Goal: Task Accomplishment & Management: Contribute content

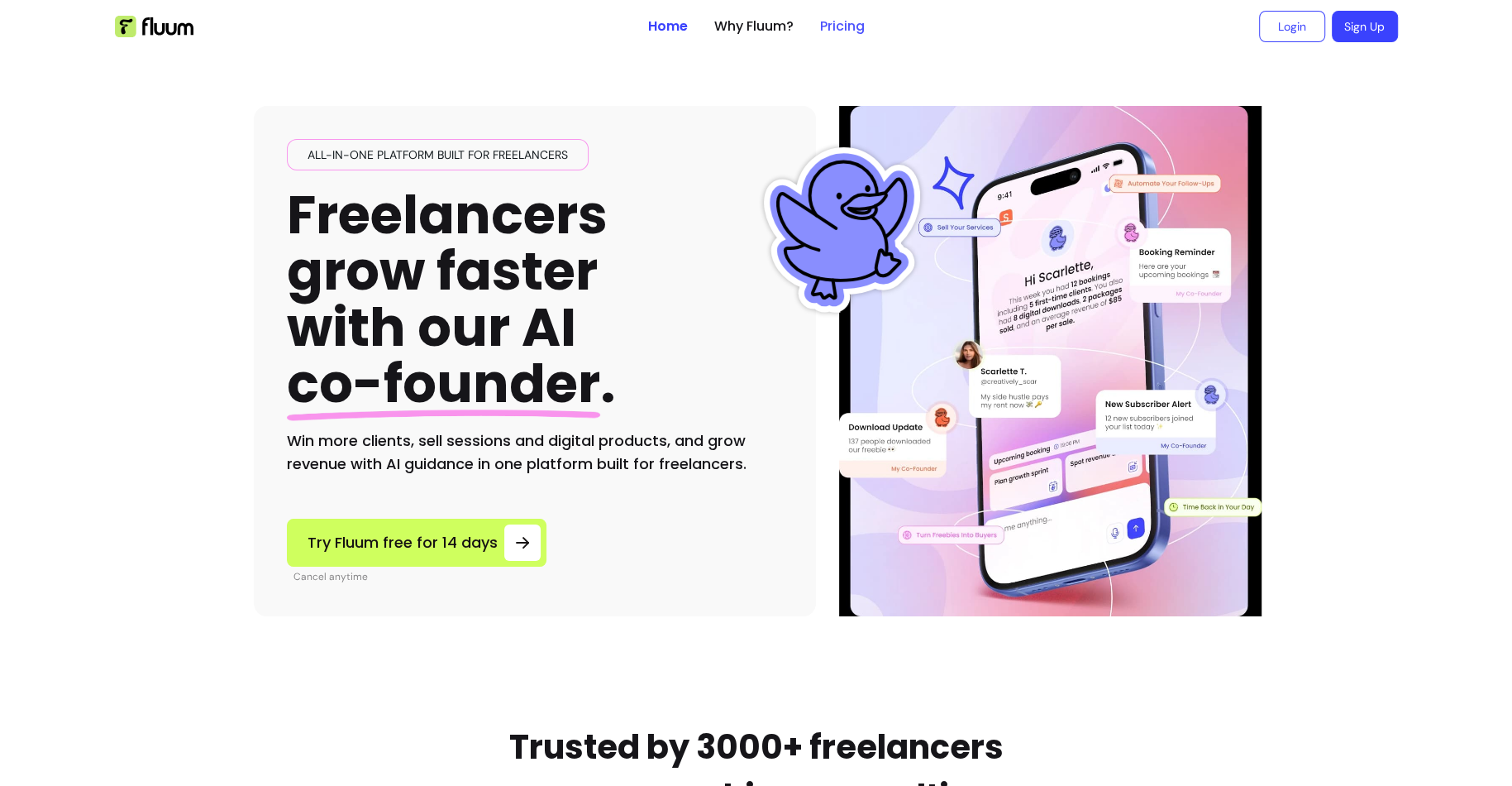
click at [848, 25] on link "Pricing" at bounding box center [843, 26] width 45 height 20
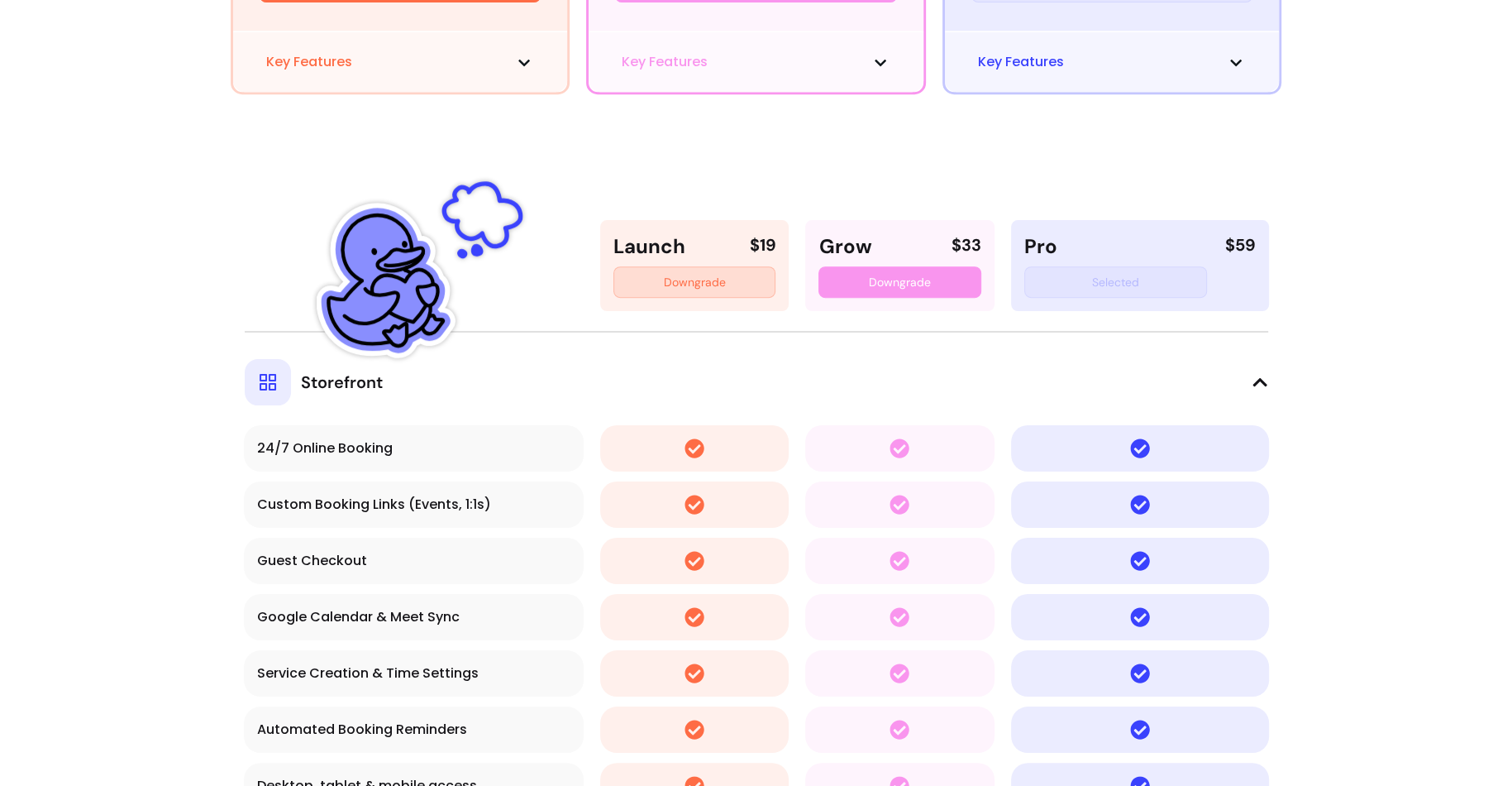
scroll to position [371, 0]
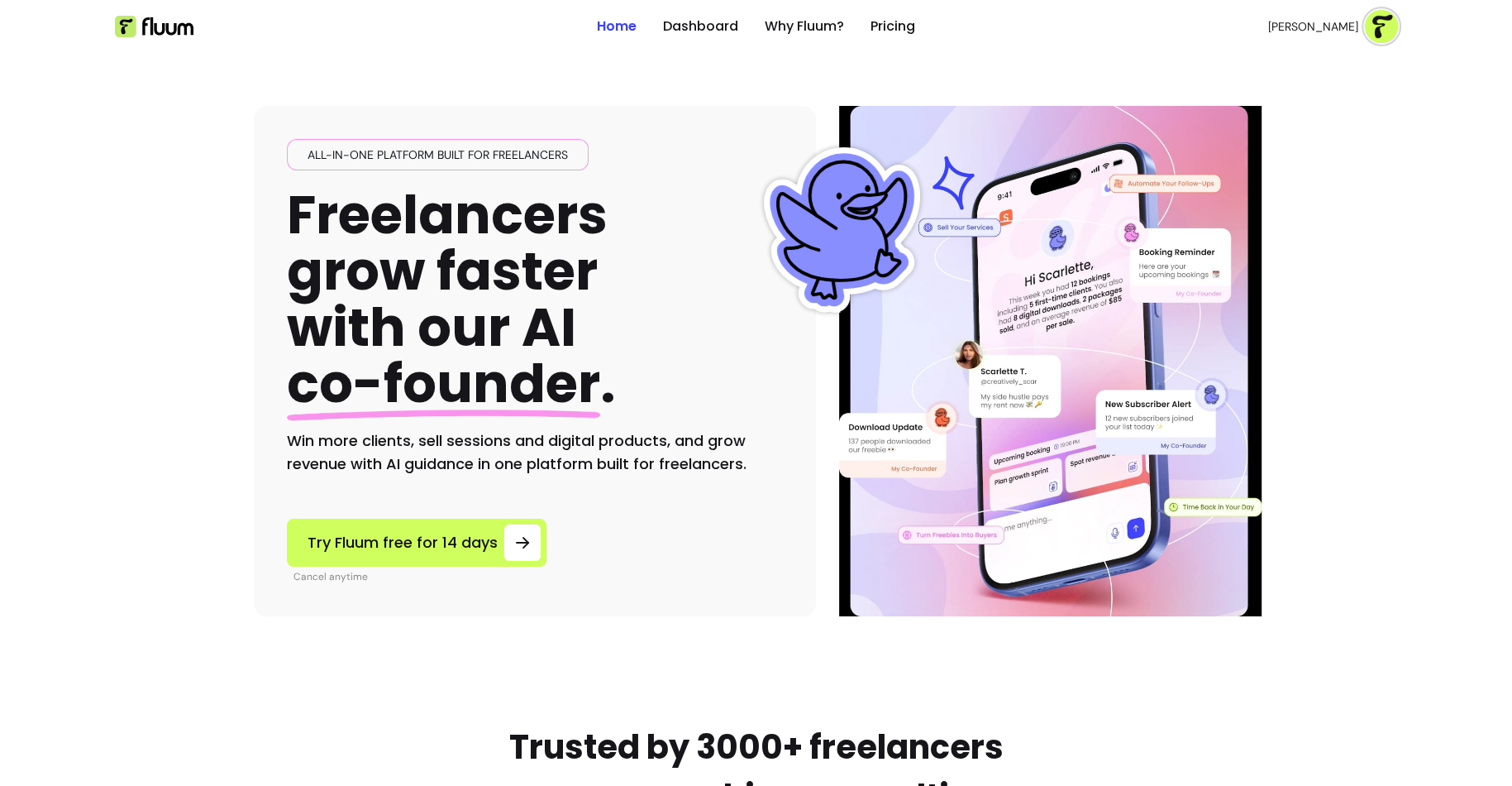
click at [1377, 35] on img at bounding box center [1381, 26] width 33 height 33
click at [1310, 66] on span "Dashboard" at bounding box center [1322, 68] width 121 height 17
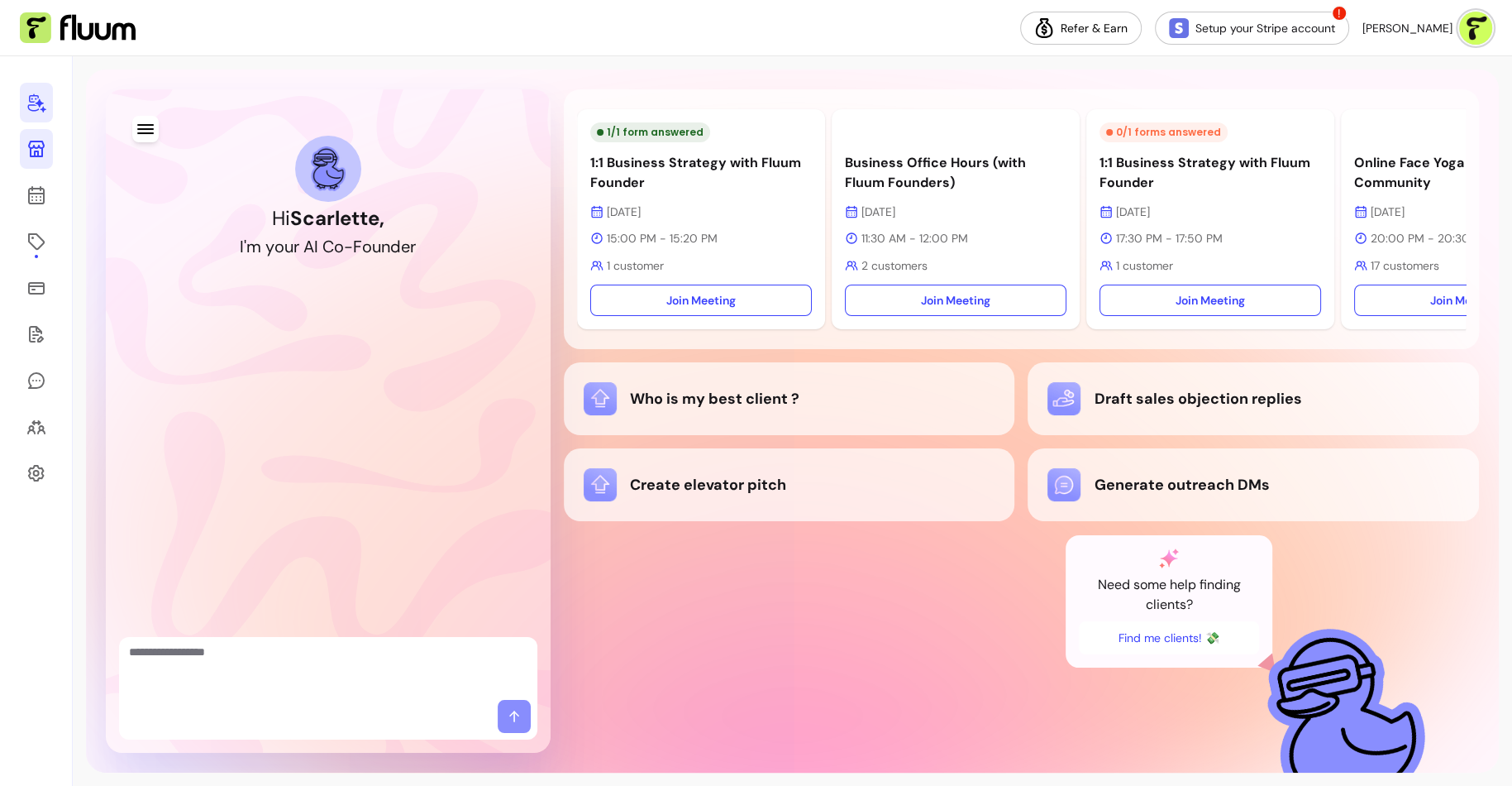
click at [32, 153] on icon at bounding box center [36, 148] width 20 height 20
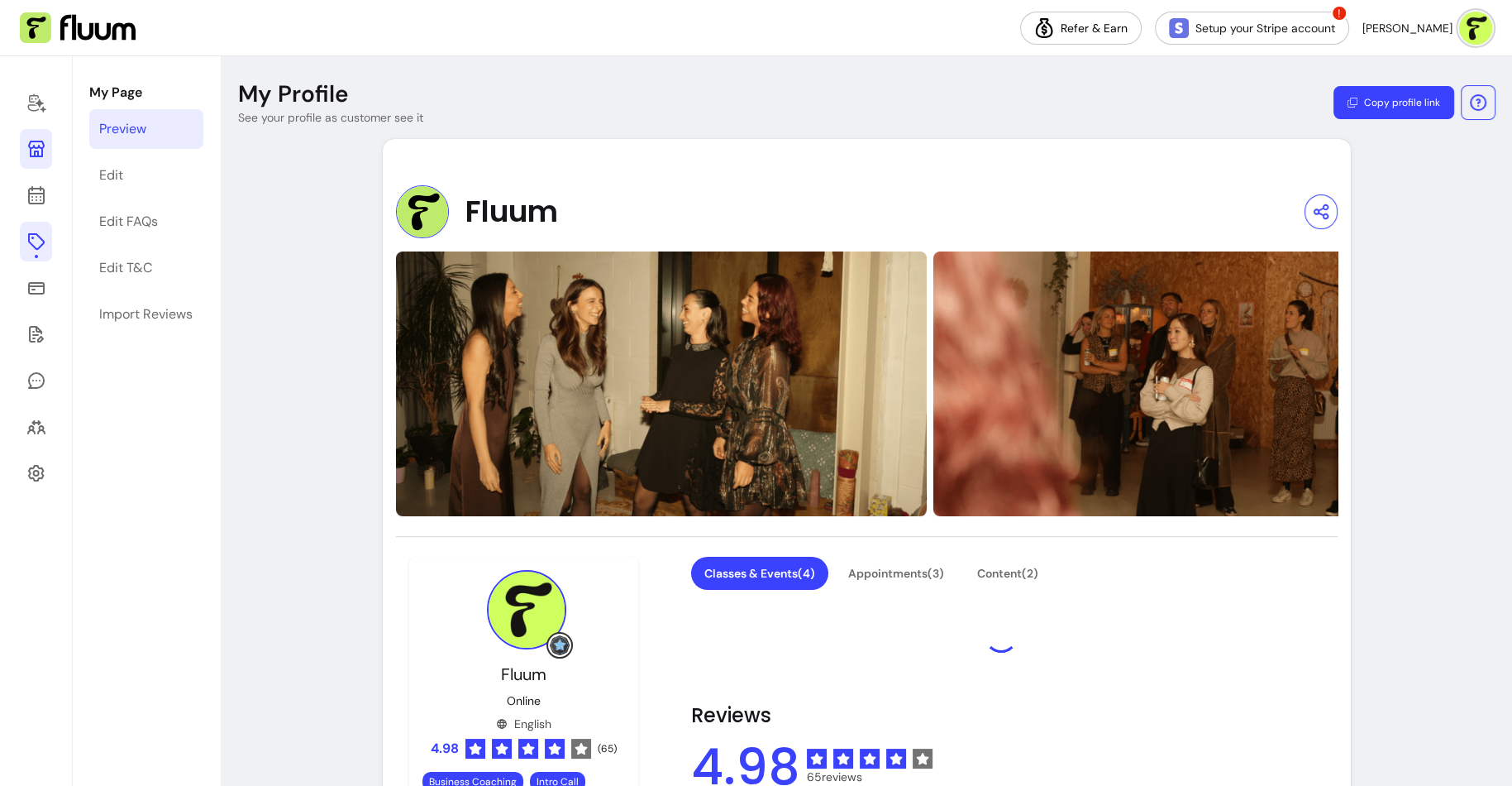
click at [34, 245] on icon at bounding box center [36, 240] width 20 height 20
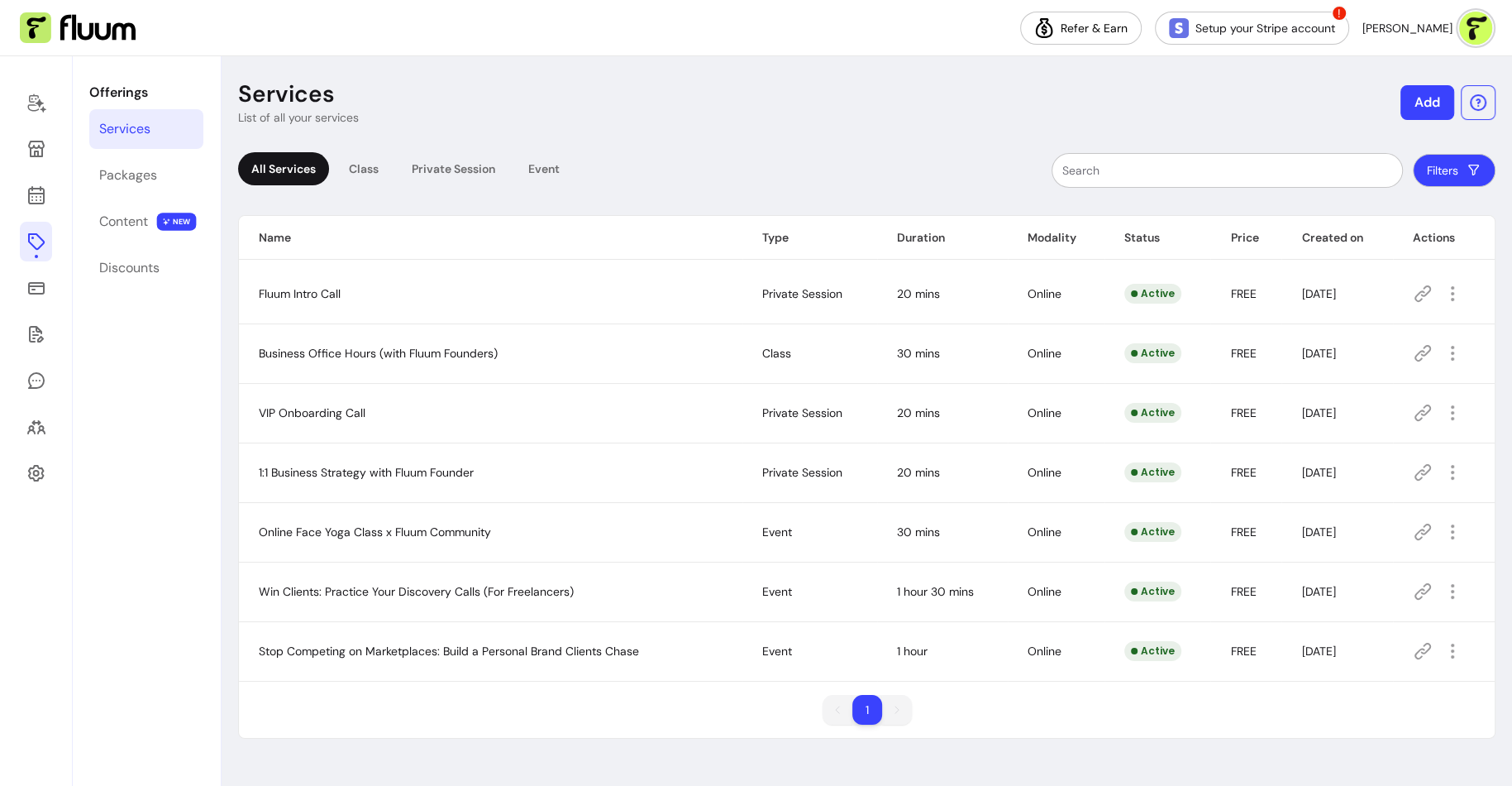
click at [1417, 108] on button "Add" at bounding box center [1427, 102] width 53 height 35
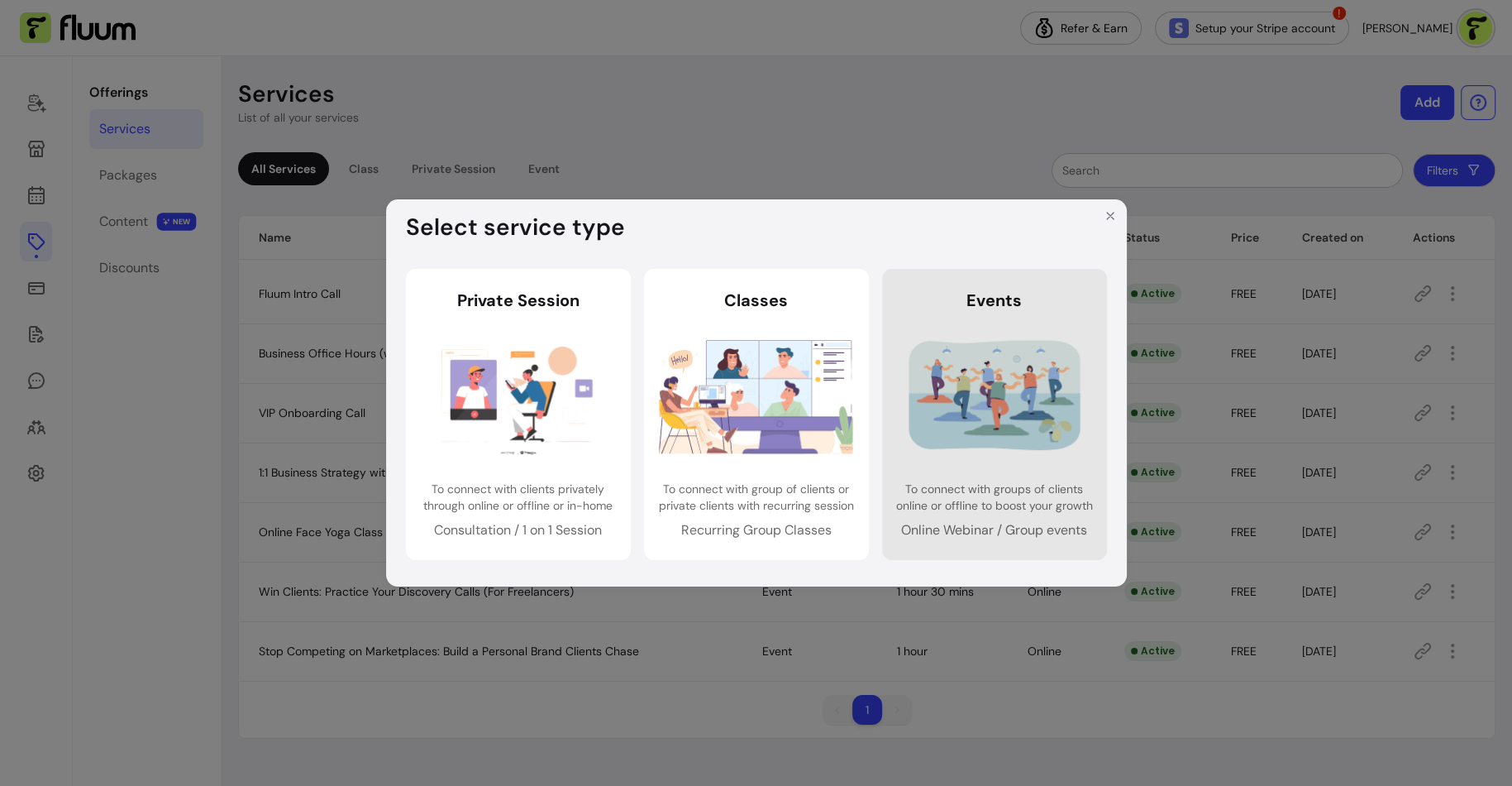
click at [967, 423] on img at bounding box center [995, 396] width 195 height 129
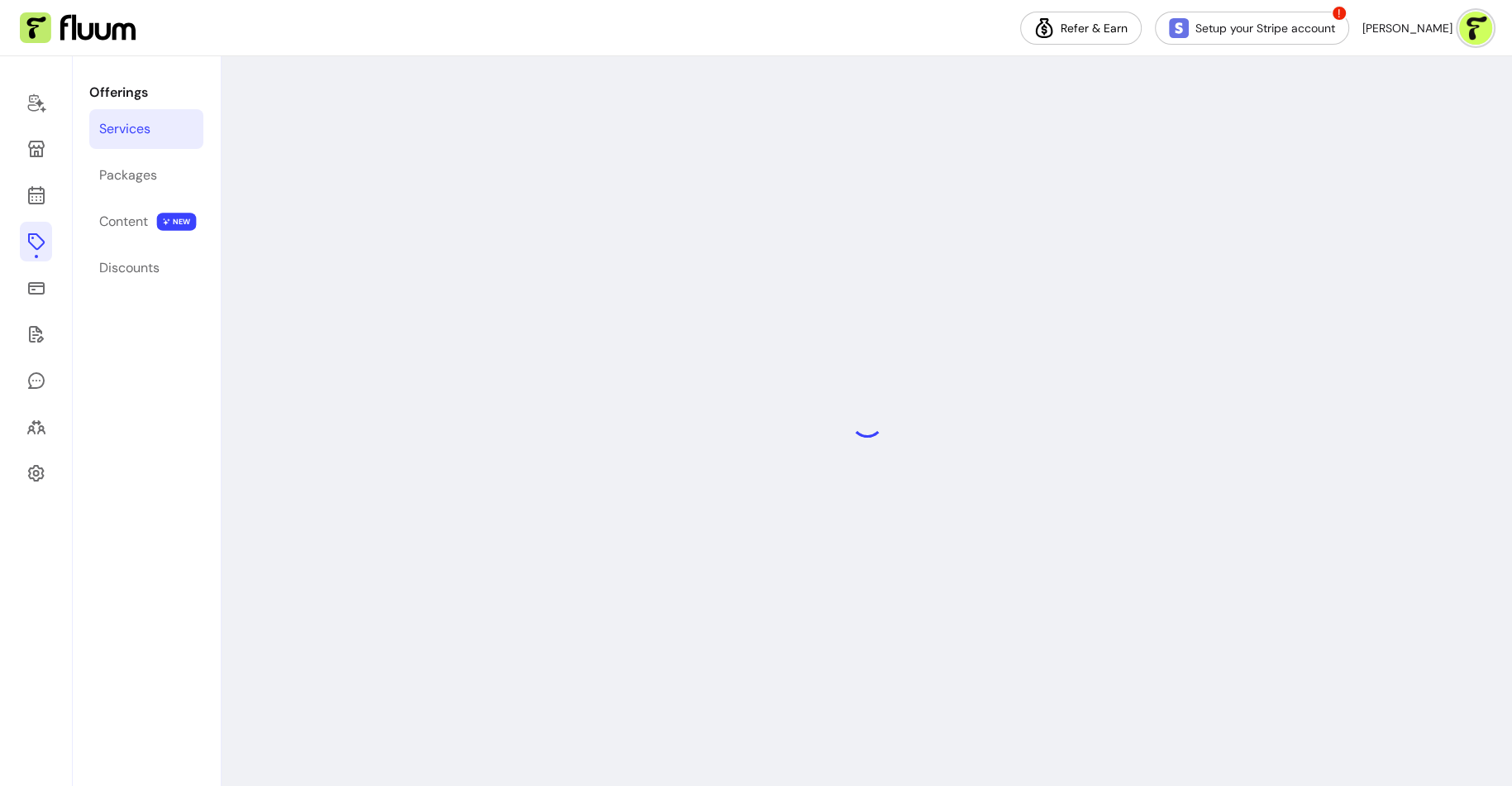
select select "***"
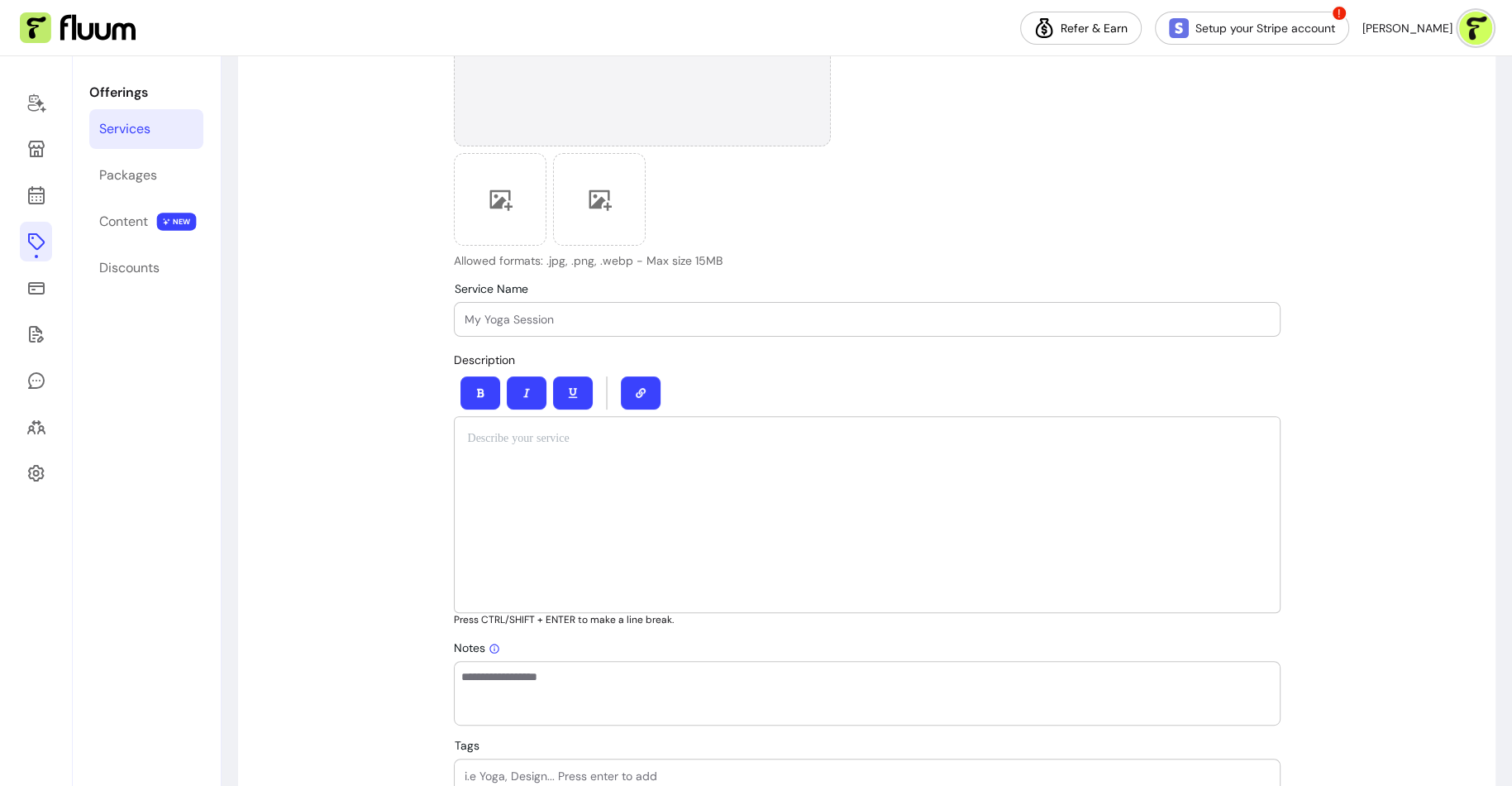
scroll to position [461, 0]
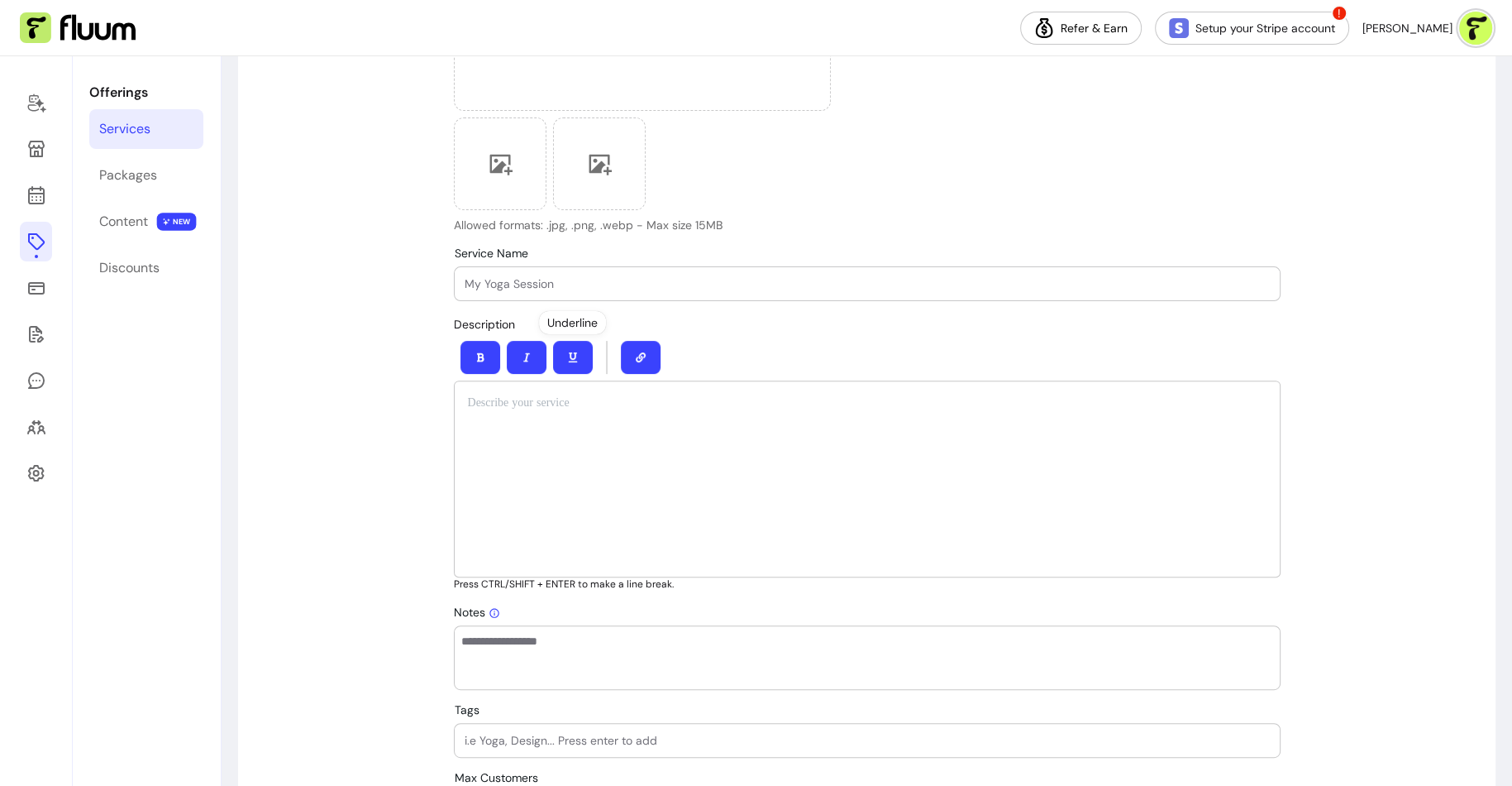
click at [532, 273] on div at bounding box center [867, 283] width 806 height 33
paste input "Redefine Uncertainty: New Ways to Look at It to Foster Inner Growth"
type input "Redefine Uncertainty: New Ways to Look at It to Foster Inner Growth"
click at [630, 450] on div at bounding box center [867, 479] width 827 height 196
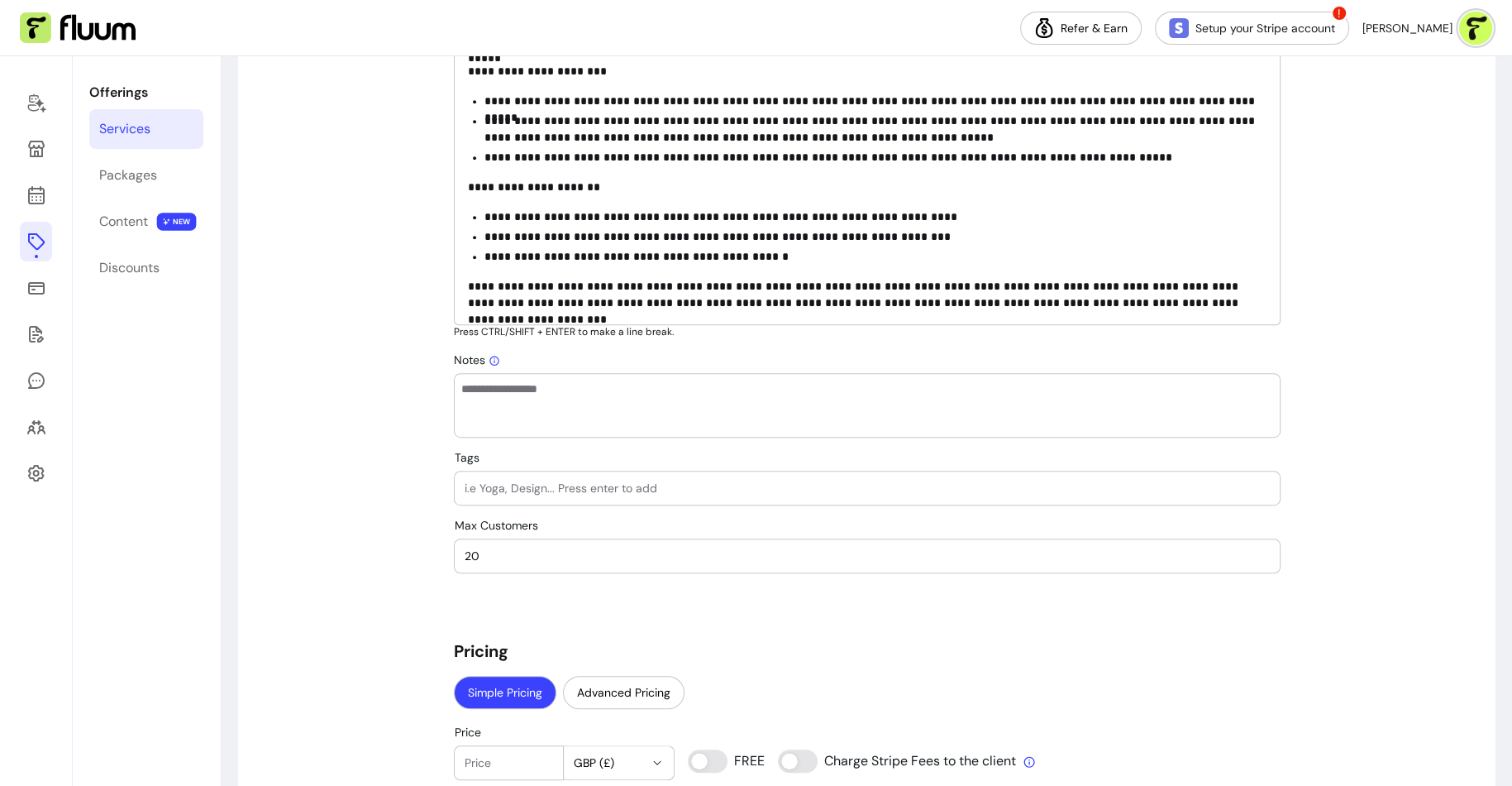
scroll to position [857, 0]
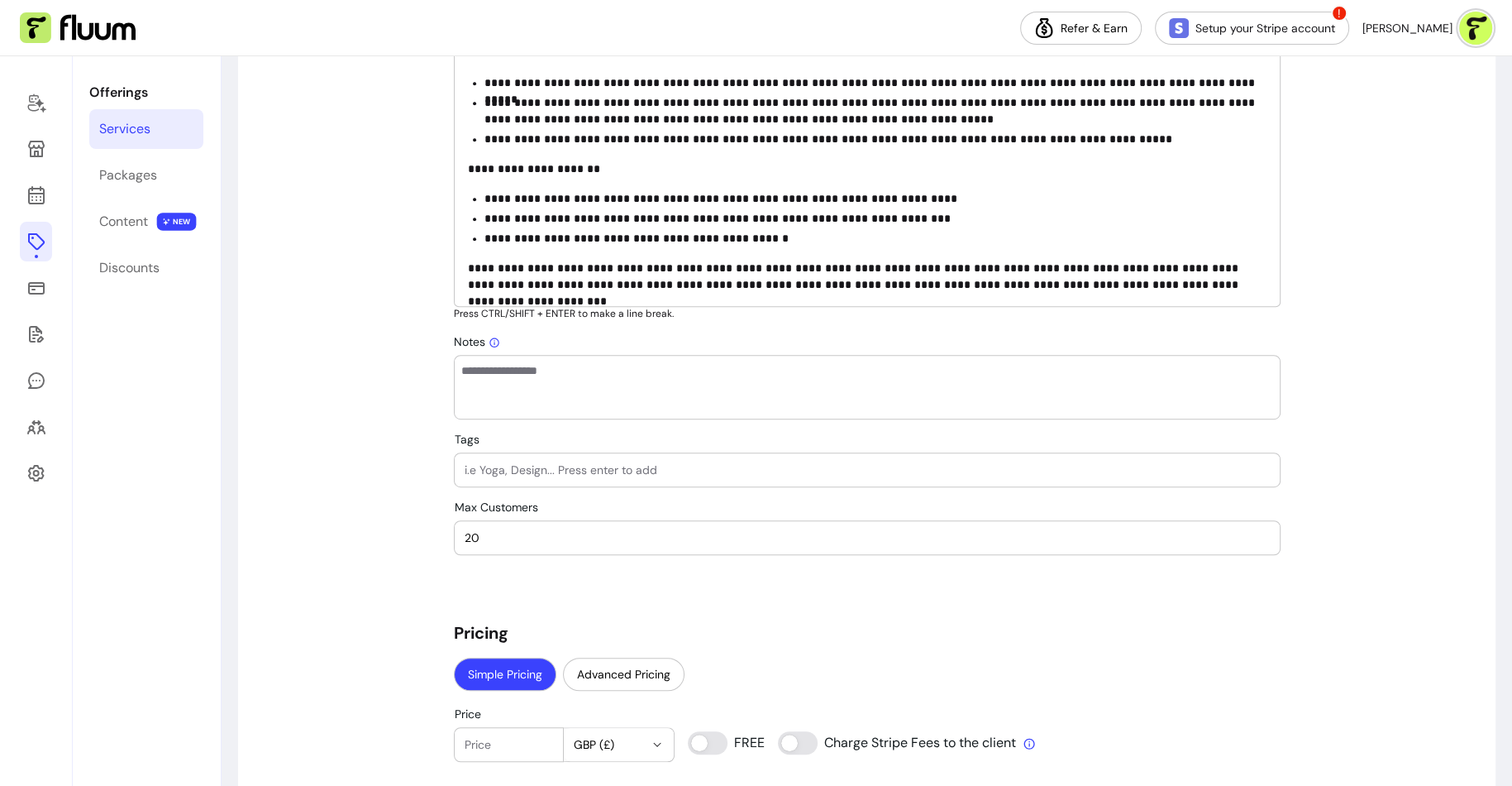
click at [623, 466] on input "Tags" at bounding box center [867, 470] width 806 height 17
type input "personal growth"
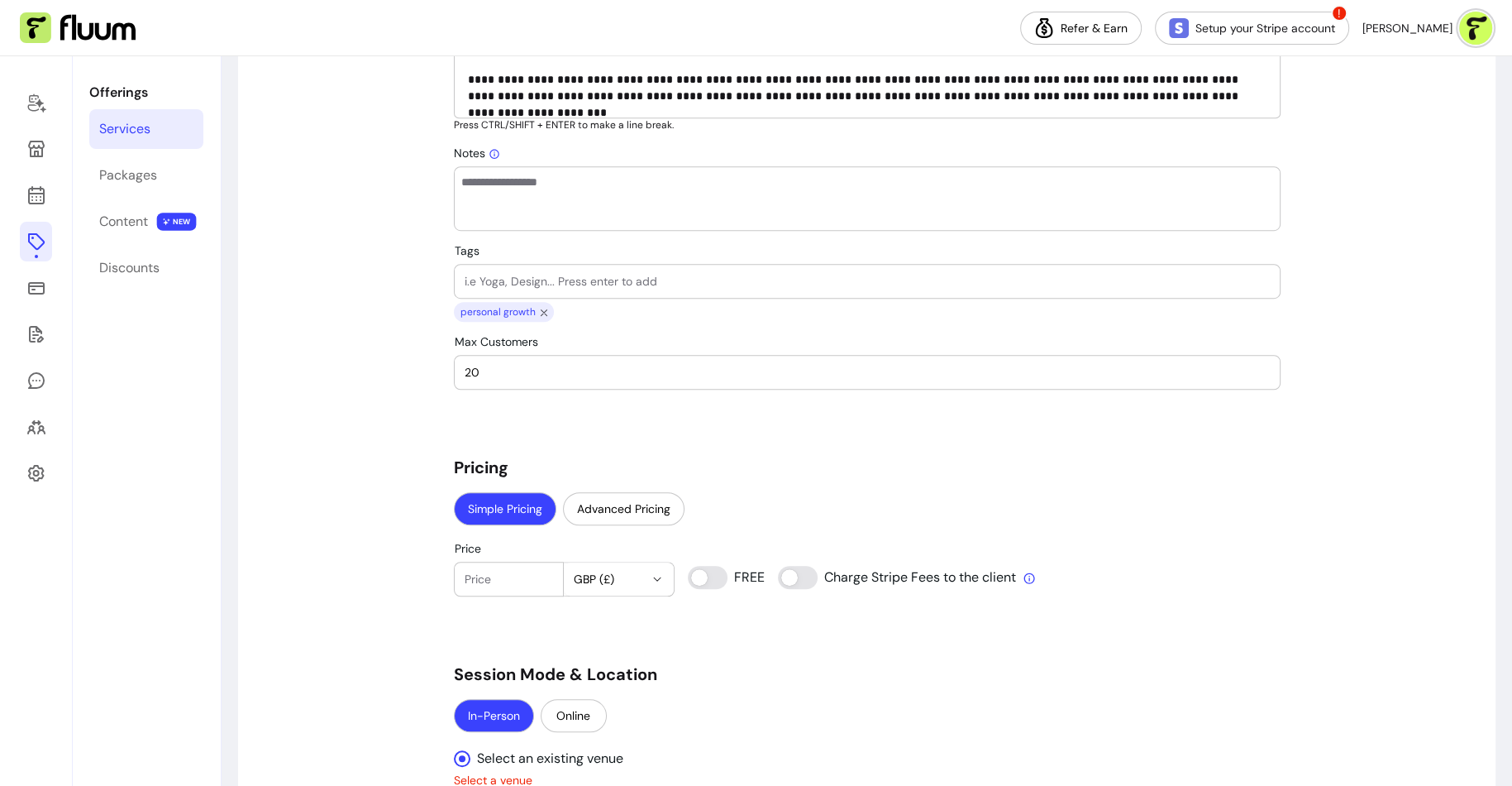
scroll to position [1073, 0]
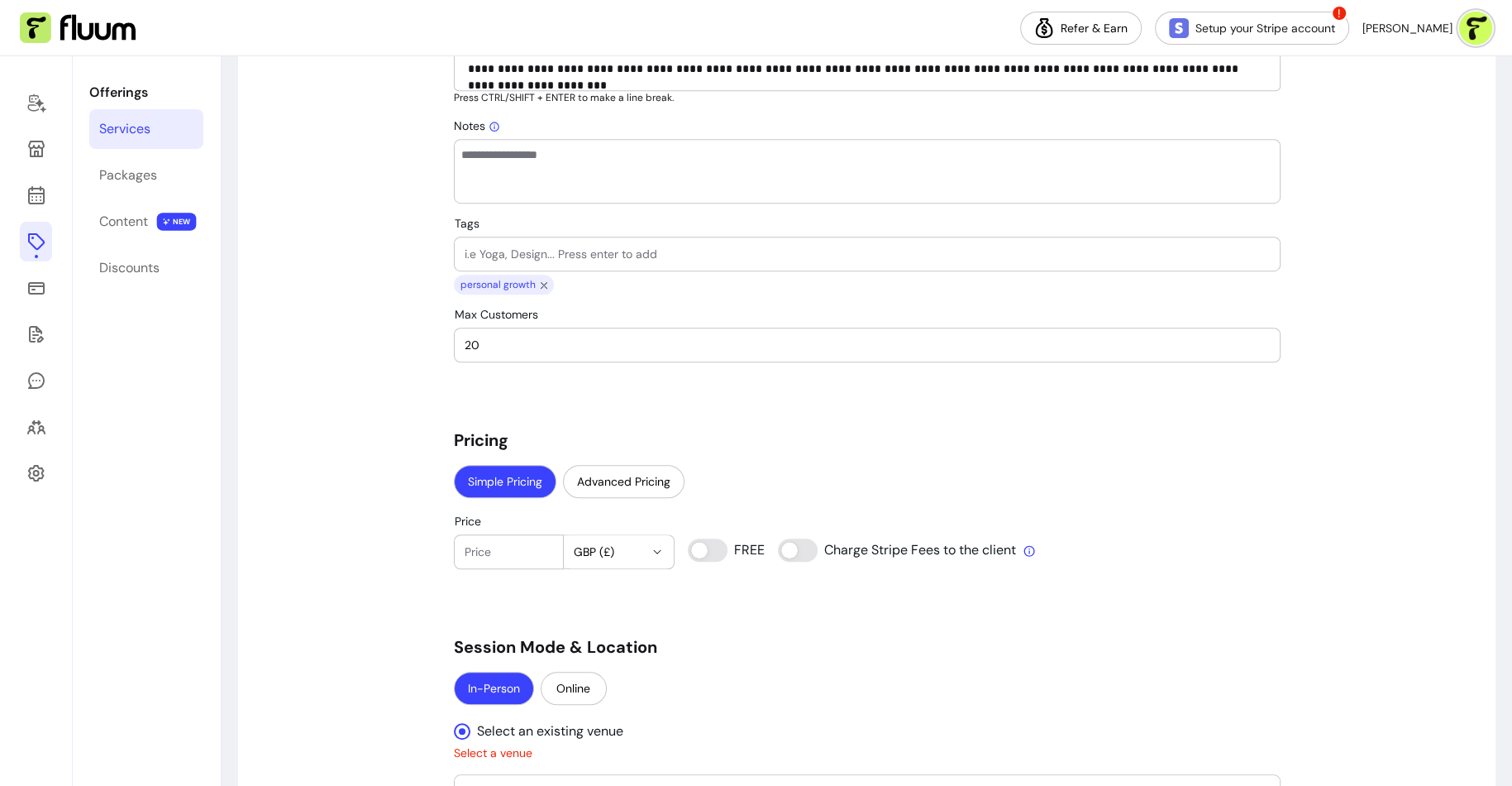
click at [623, 338] on input "20" at bounding box center [867, 345] width 806 height 17
type input "2"
type input "40"
click at [553, 400] on div "**********" at bounding box center [867, 475] width 827 height 2814
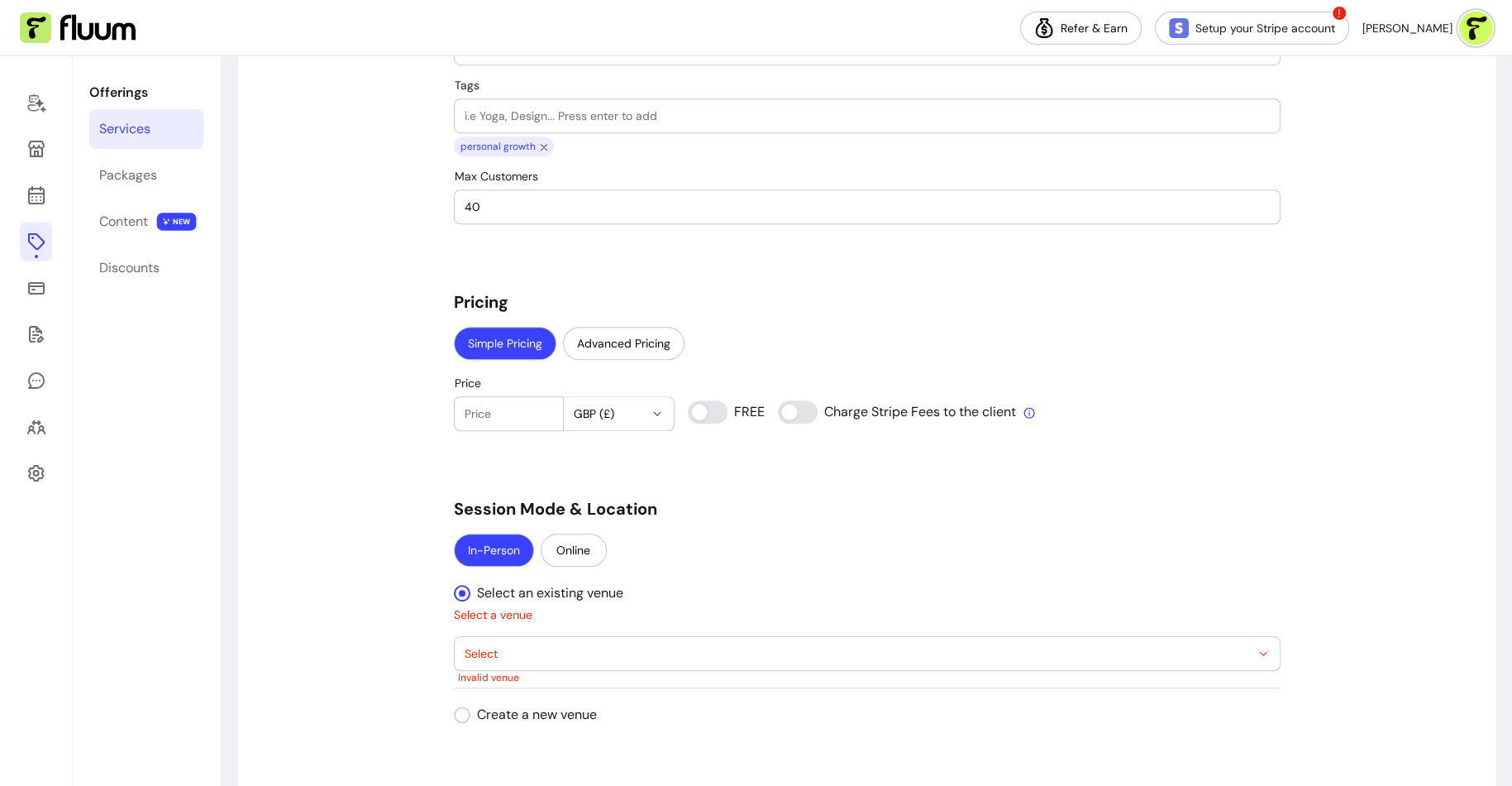
scroll to position [1217, 0]
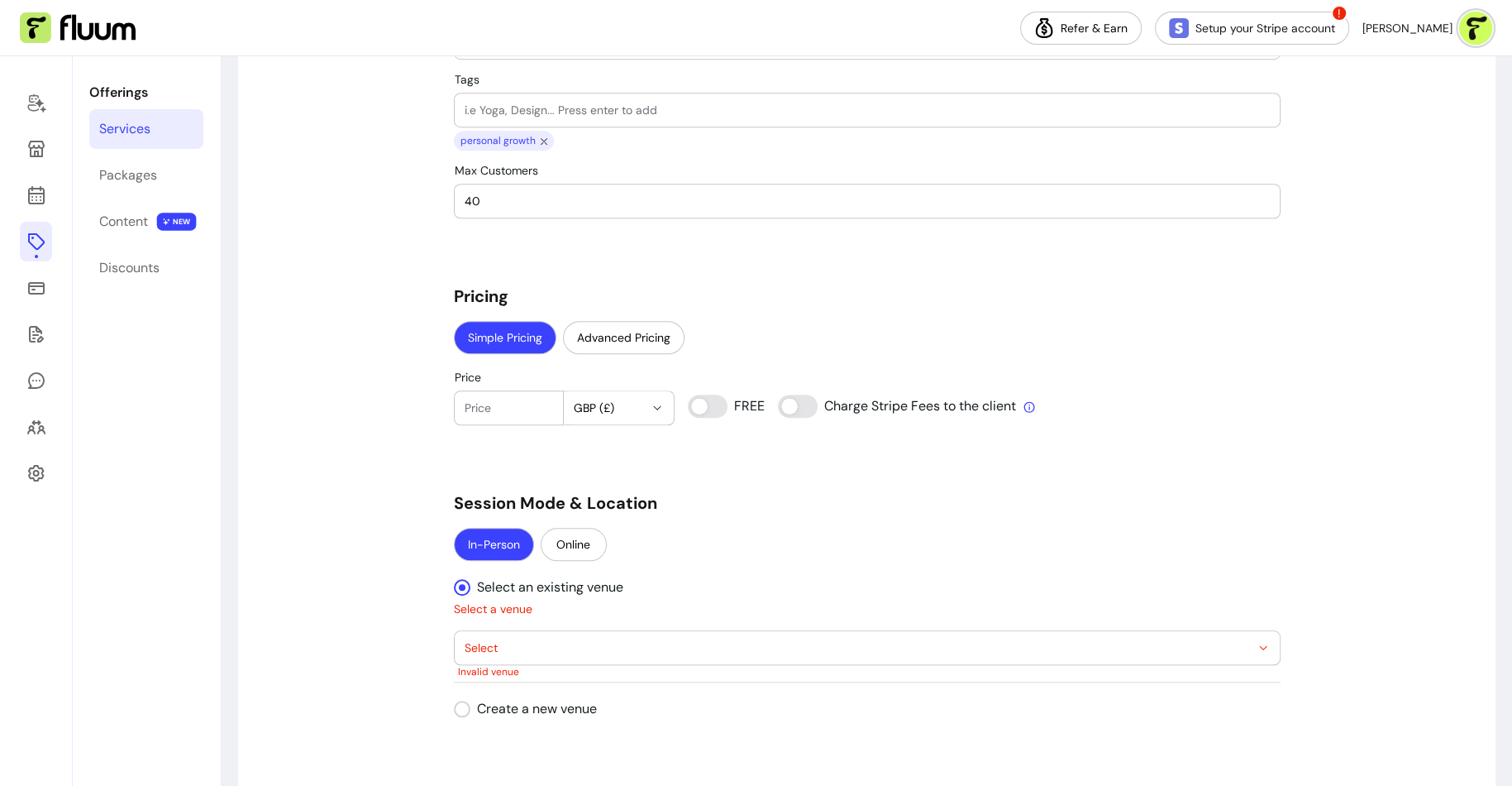
type input "0"
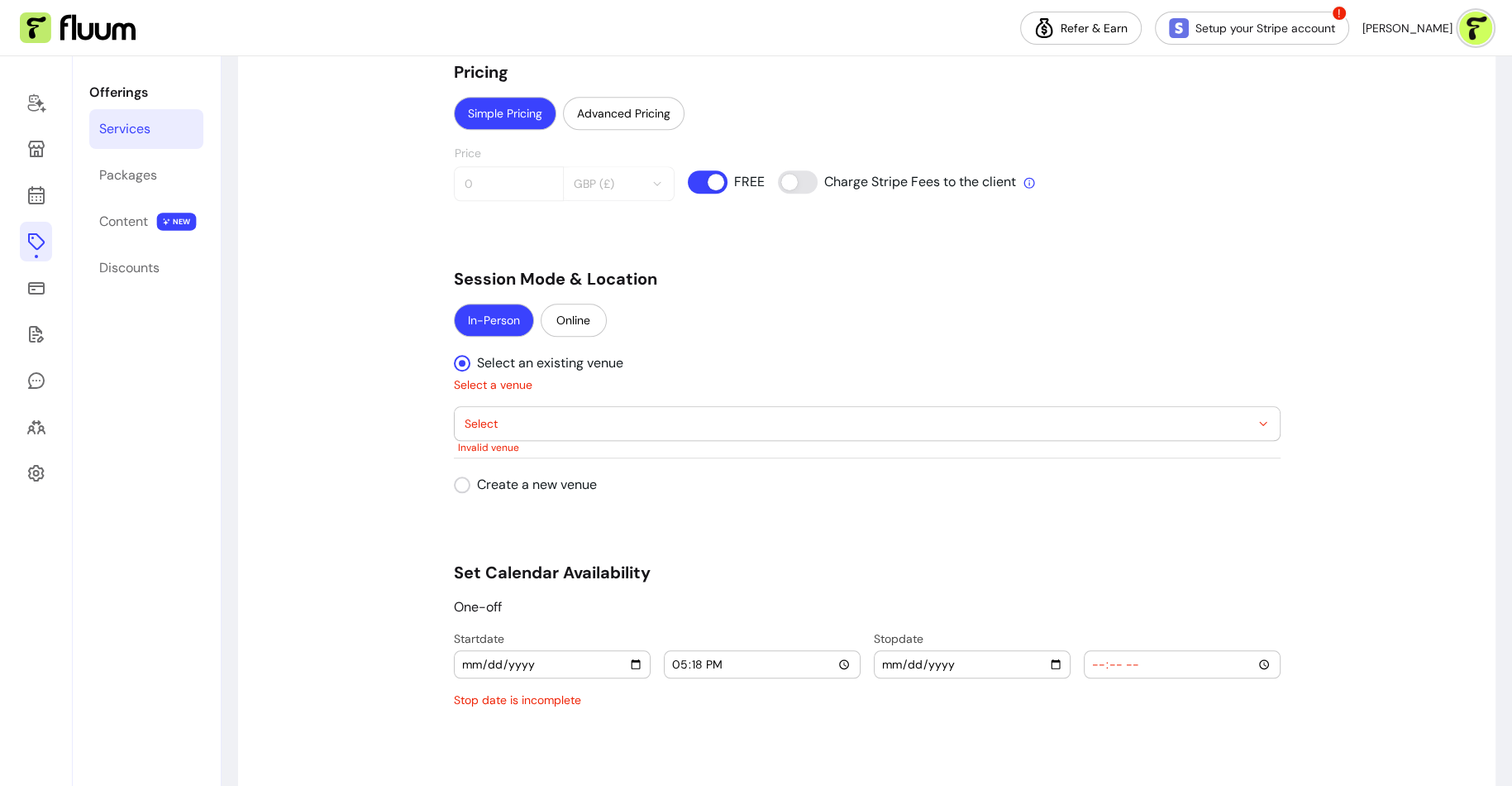
scroll to position [1505, 0]
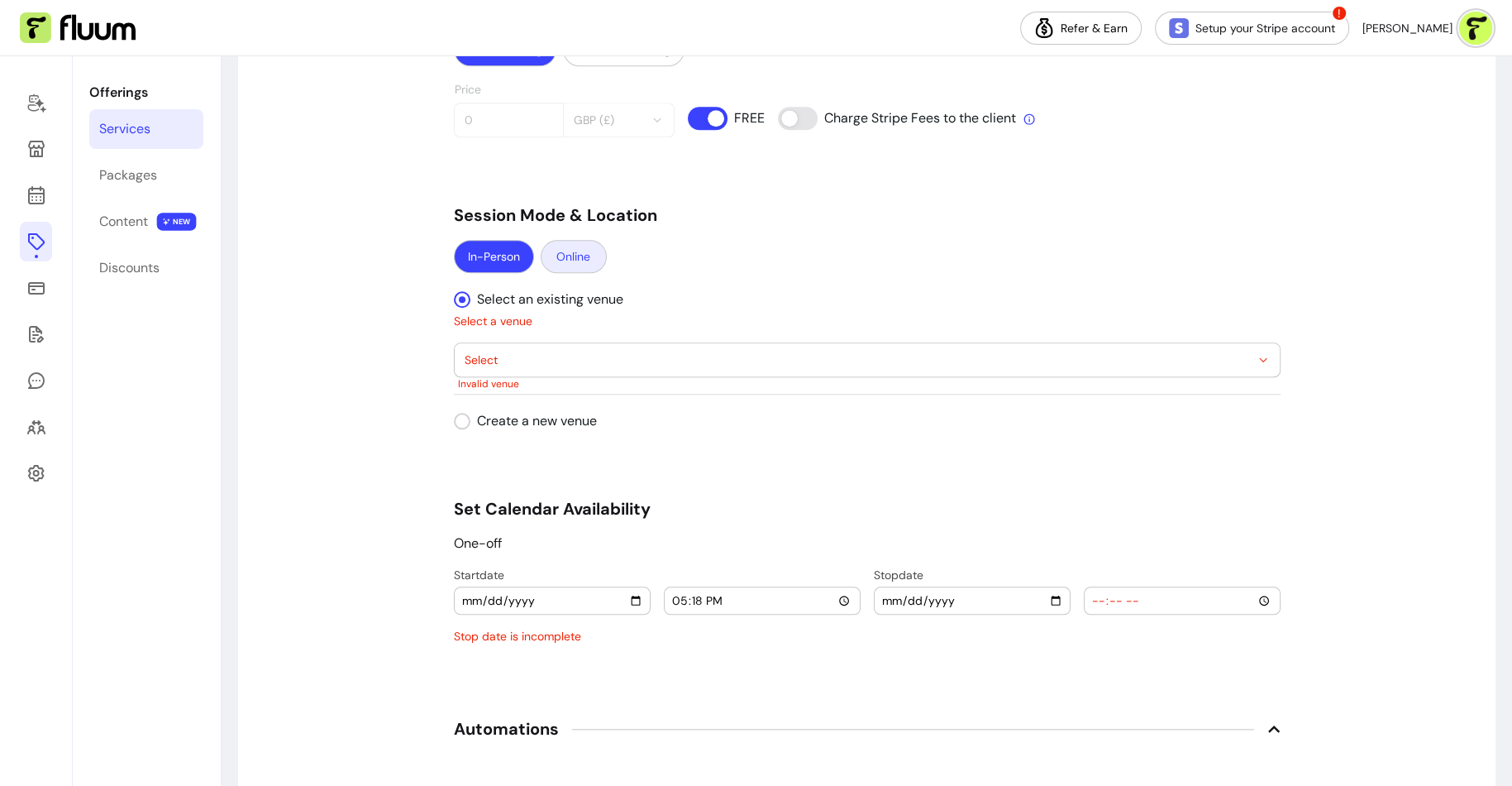
click at [583, 248] on button "Online" at bounding box center [574, 255] width 66 height 33
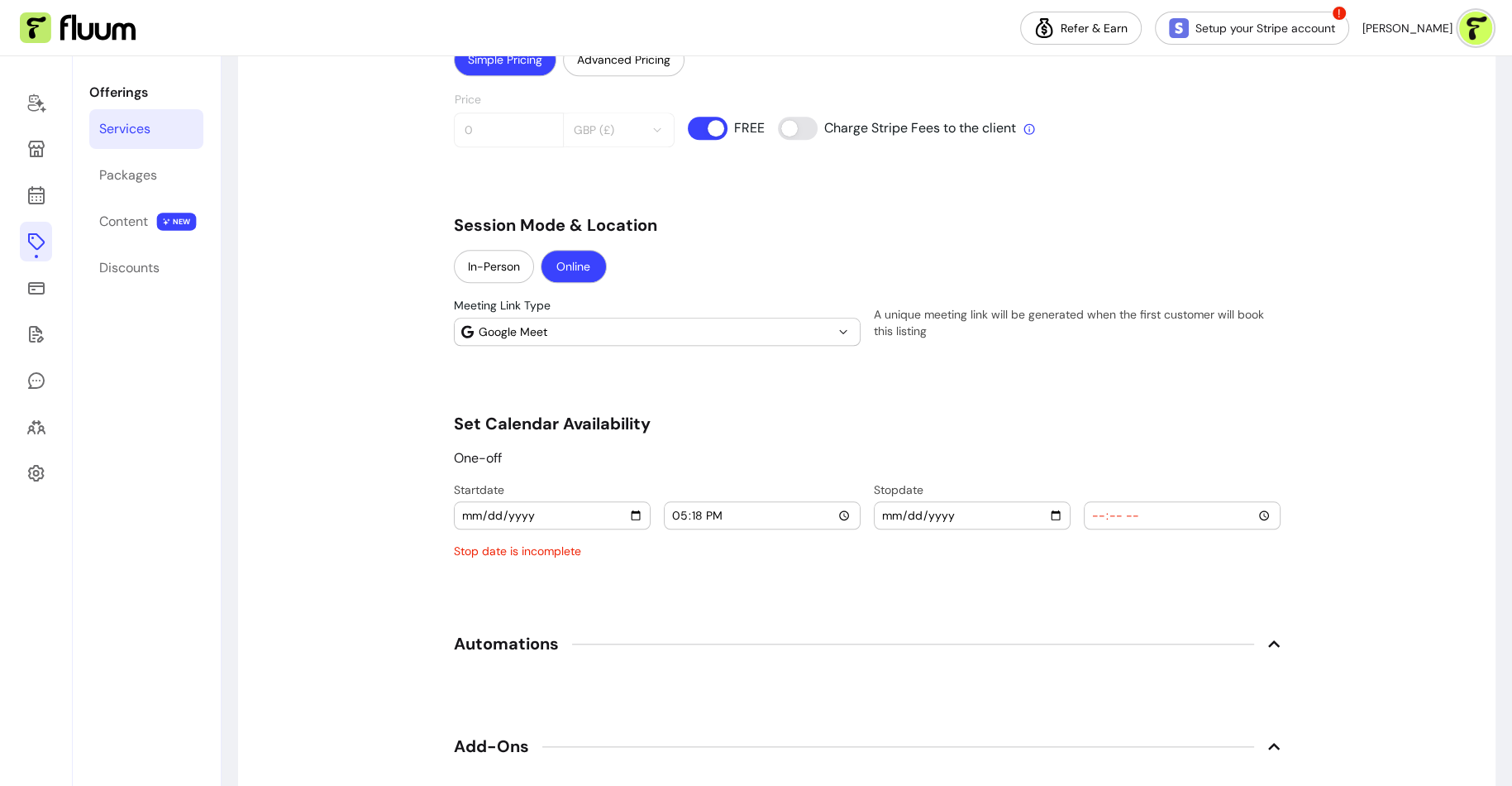
scroll to position [1493, 0]
click at [846, 338] on button "Google Meet" at bounding box center [657, 333] width 405 height 26
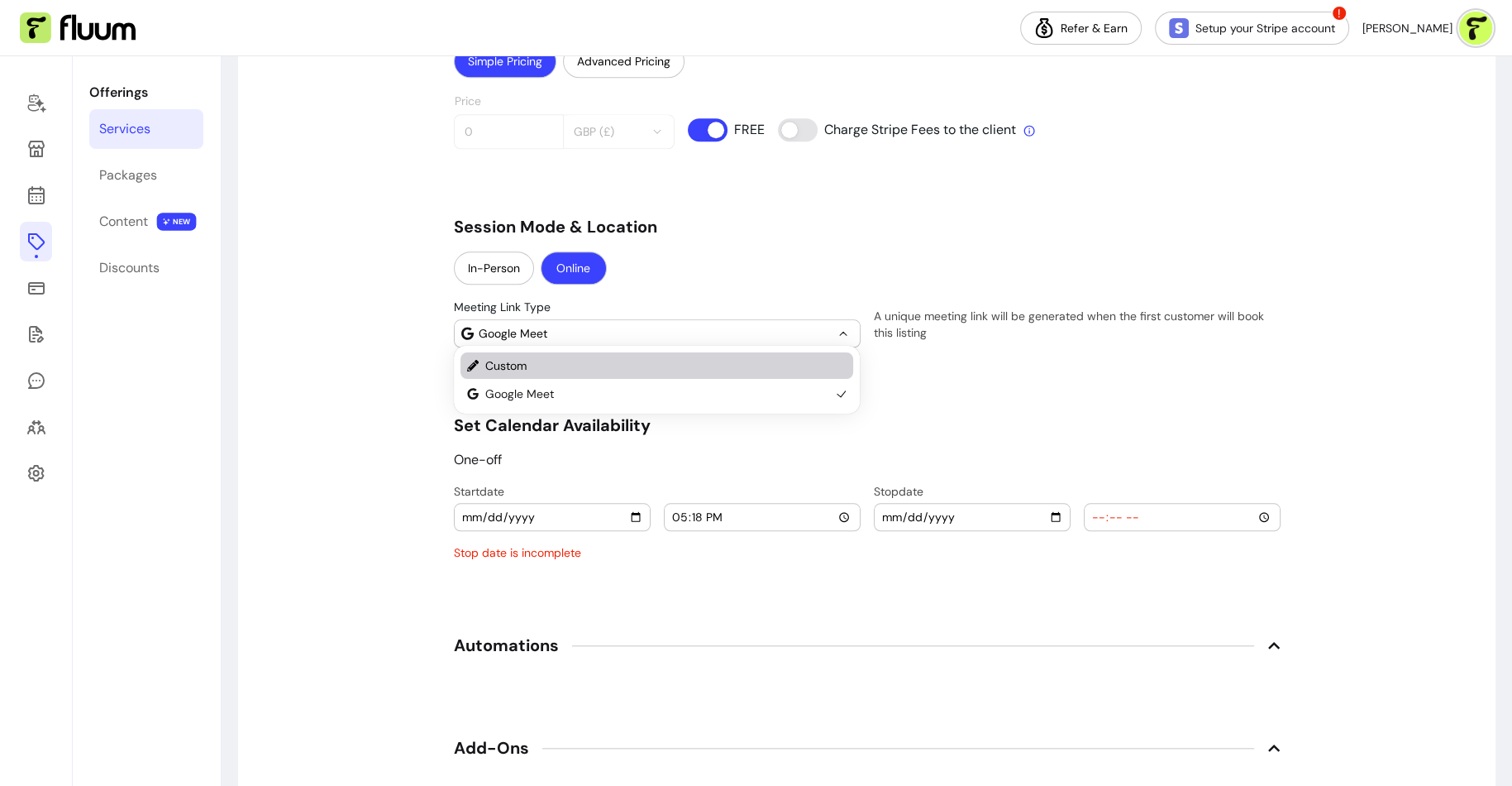
click at [792, 360] on span "Custom" at bounding box center [658, 366] width 345 height 17
select select "******"
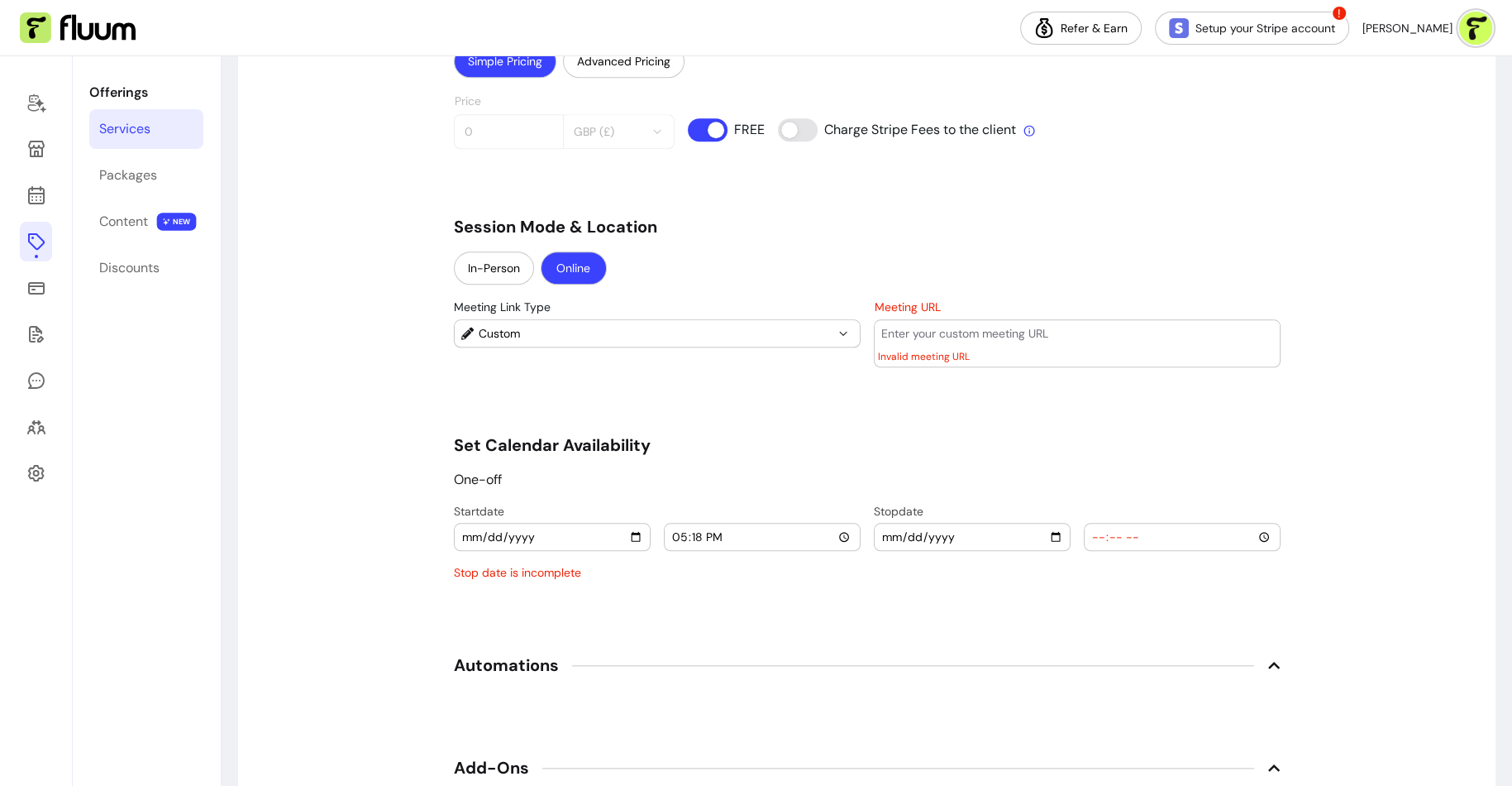
click at [842, 403] on div "**********" at bounding box center [867, 18] width 827 height 2739
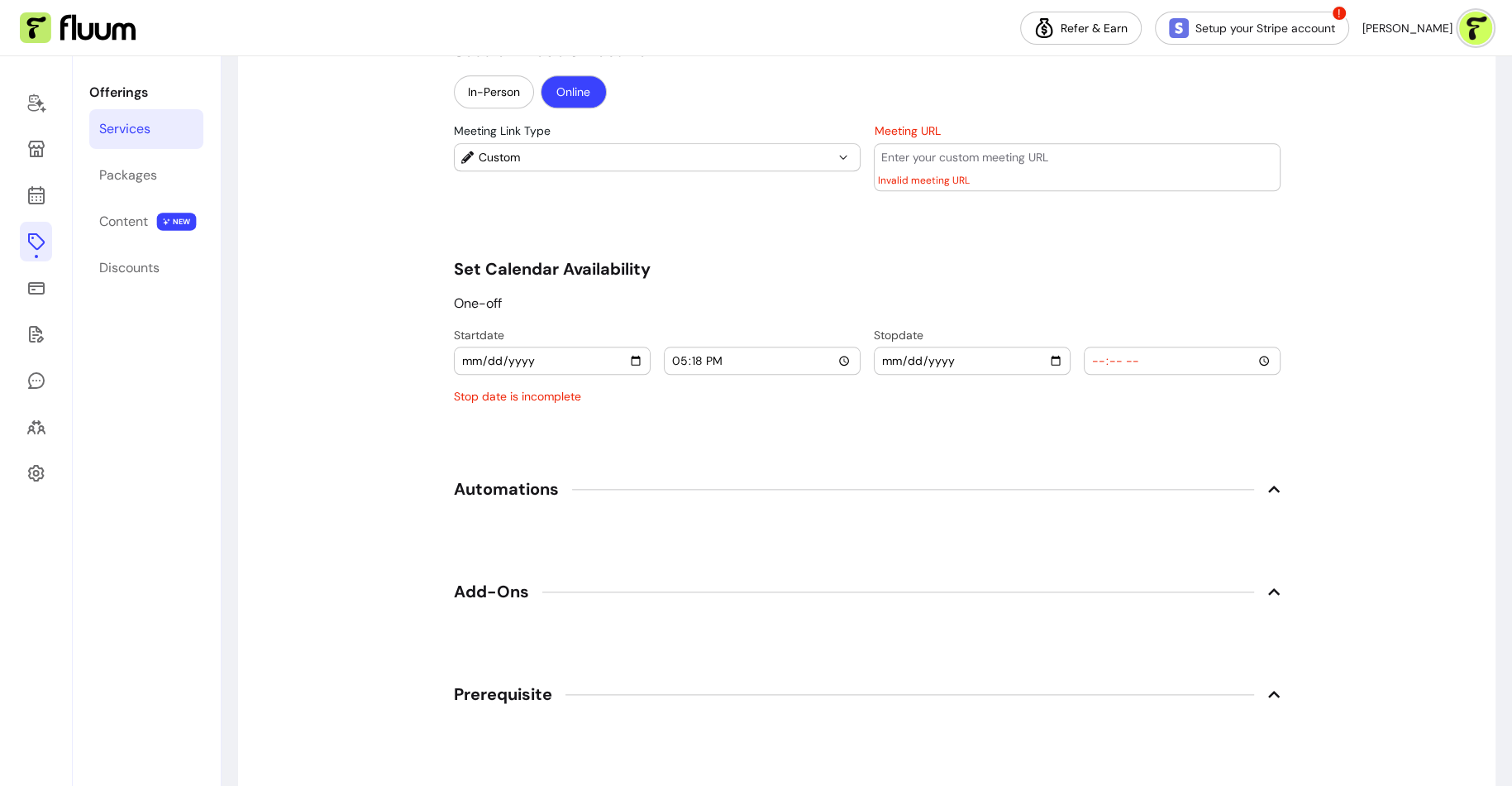
scroll to position [1671, 0]
click at [679, 351] on input "17:18" at bounding box center [763, 358] width 182 height 18
type input "18:30"
click at [469, 352] on input "2025-10-02" at bounding box center [552, 358] width 182 height 18
type input "2025-10-29"
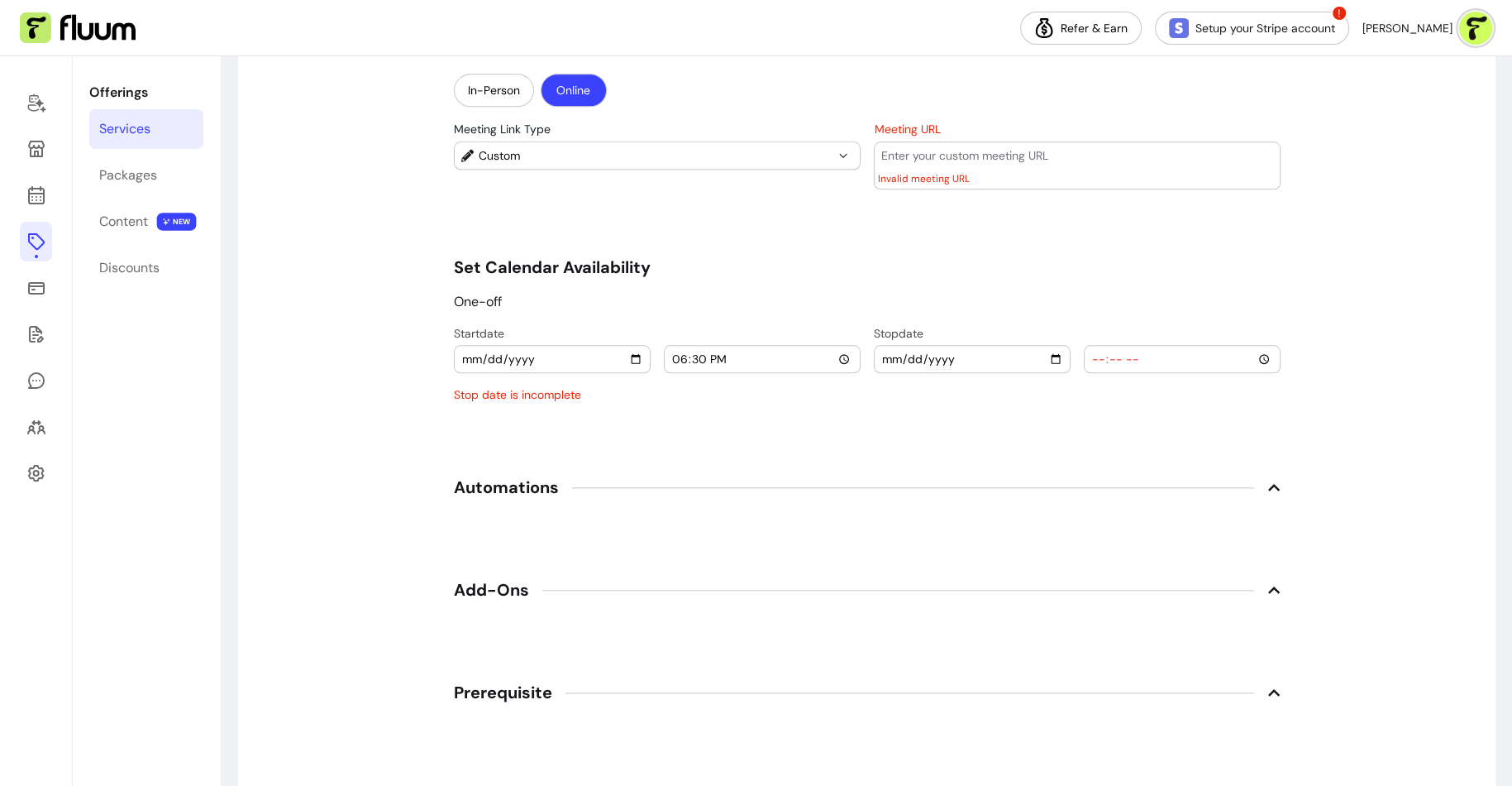
click at [891, 358] on input "date" at bounding box center [972, 358] width 182 height 18
type input "2025-10-29"
click at [1162, 357] on input "time" at bounding box center [1182, 358] width 182 height 18
type input "19:30"
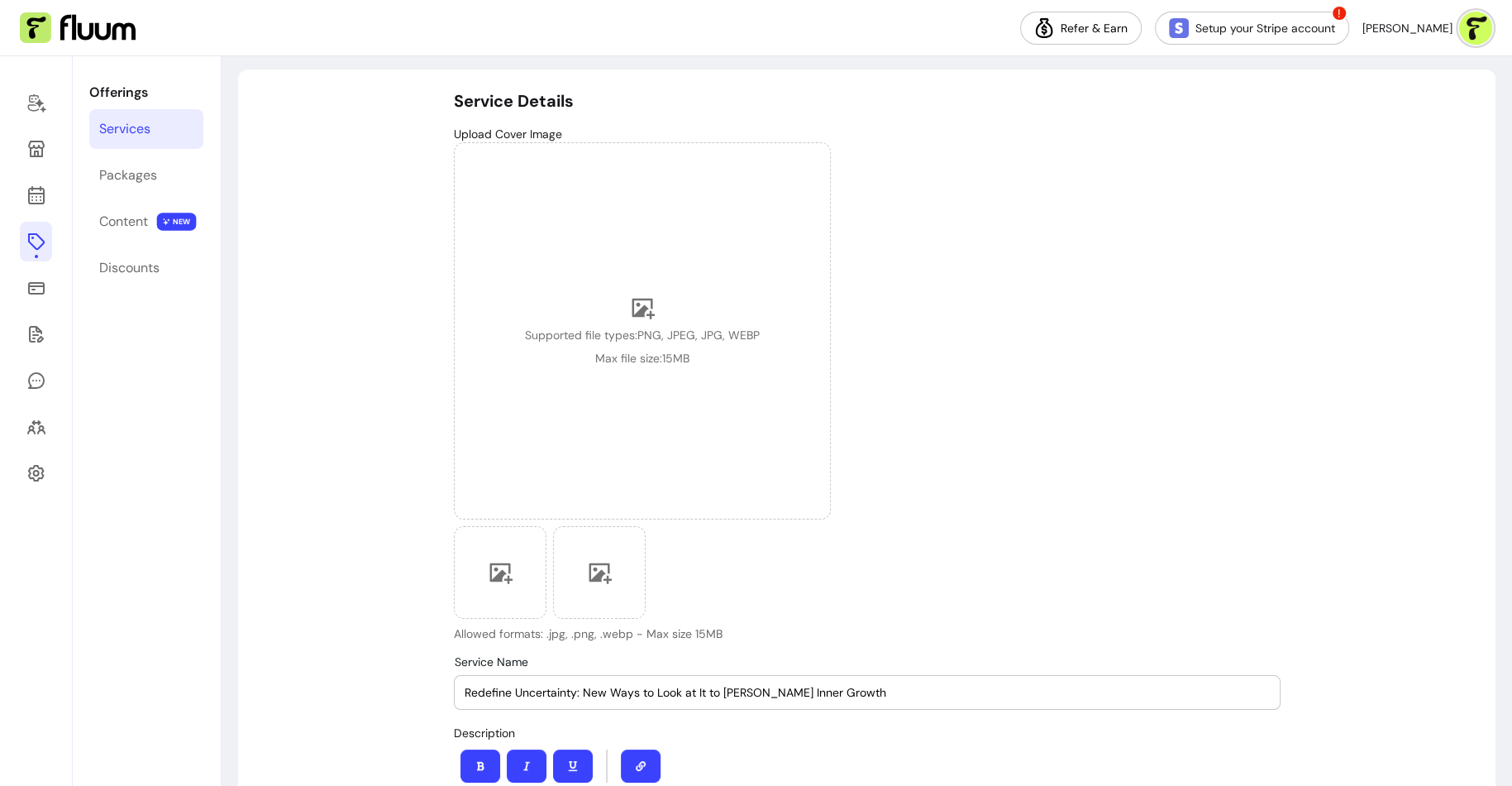
scroll to position [32, 0]
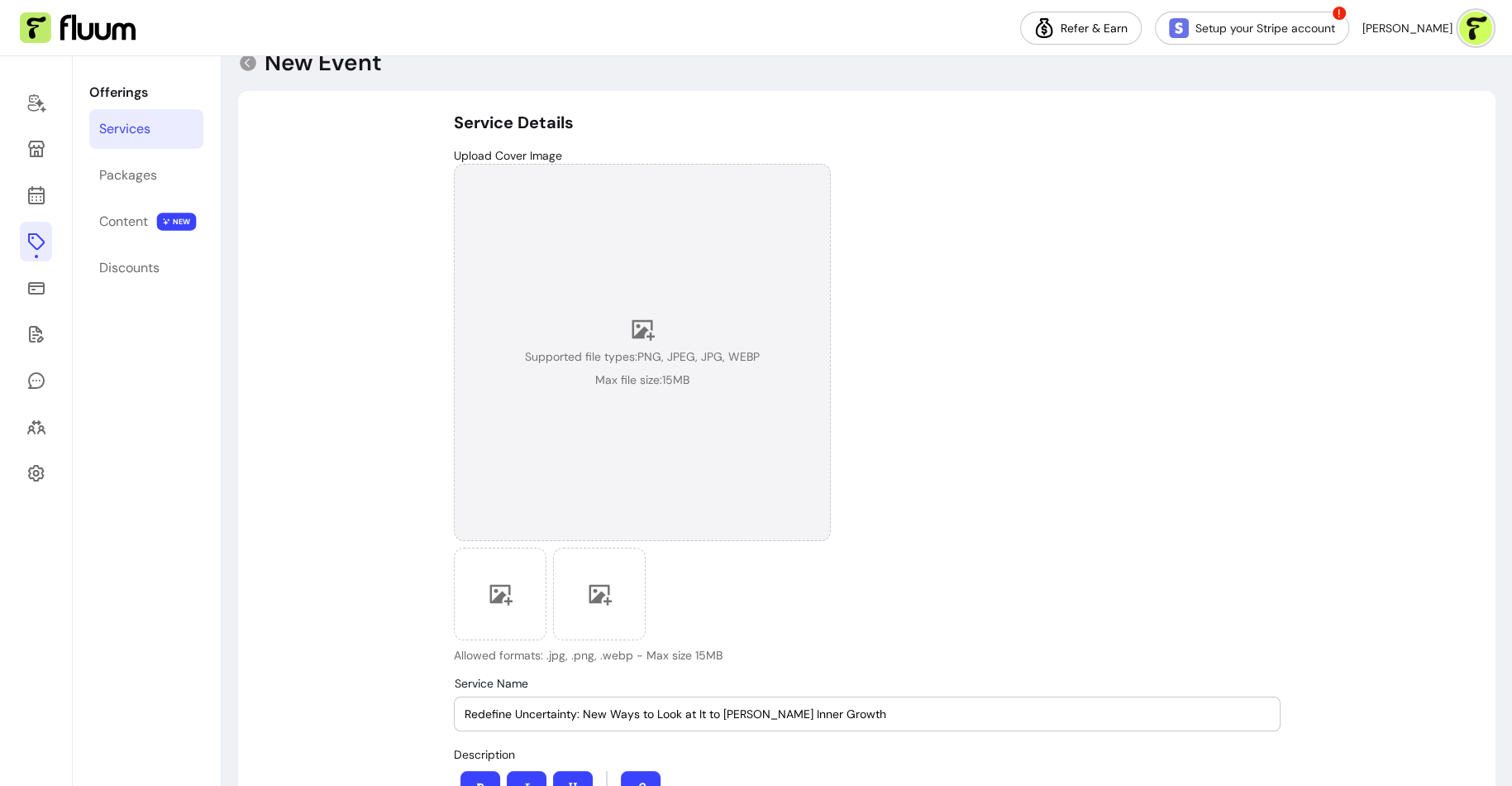
click at [629, 364] on span "Supported file types: PNG, JPEG, JPG, WEBP" at bounding box center [642, 357] width 235 height 17
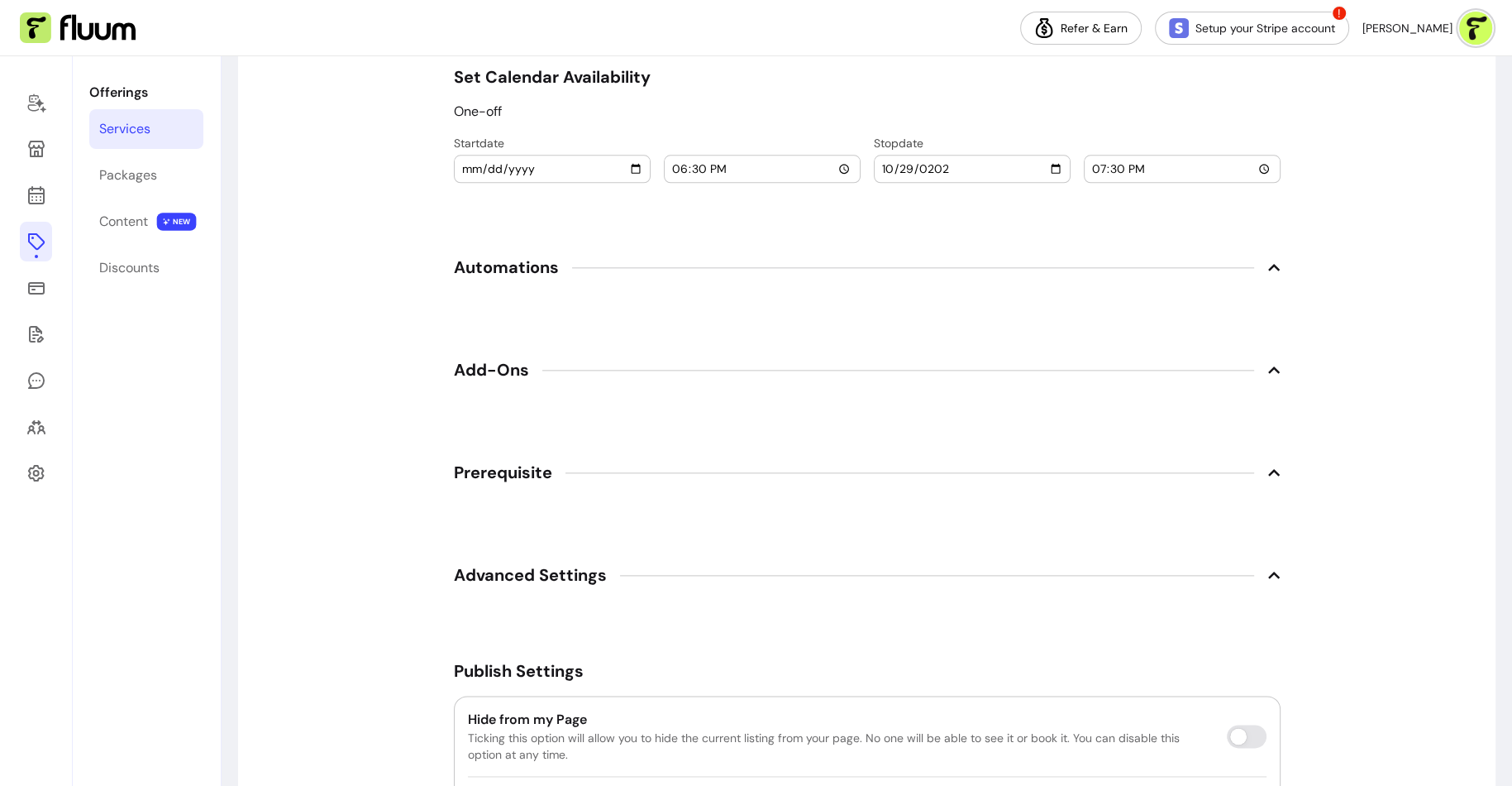
scroll to position [1943, 0]
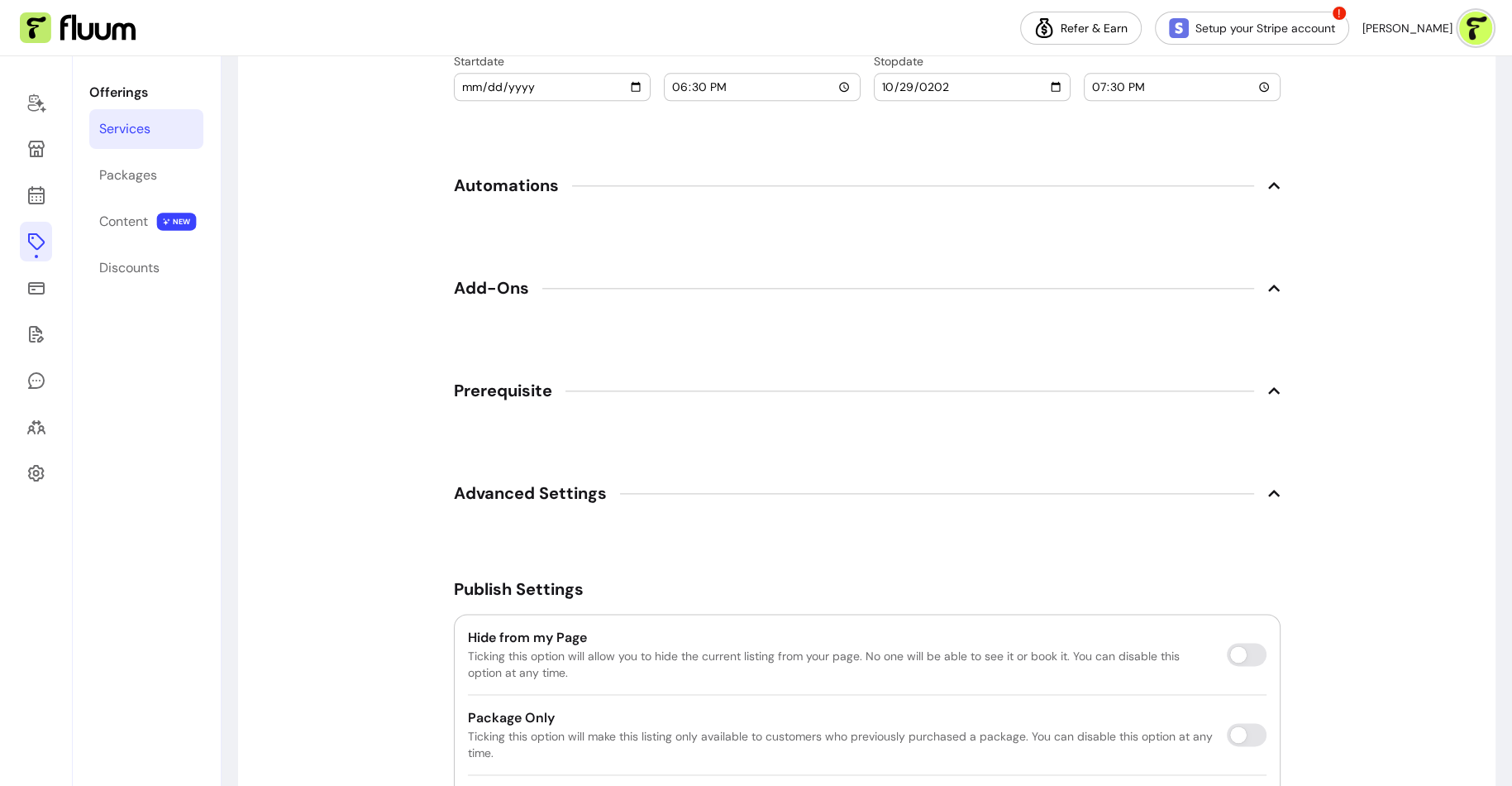
click at [1135, 178] on span "Automations" at bounding box center [867, 185] width 827 height 36
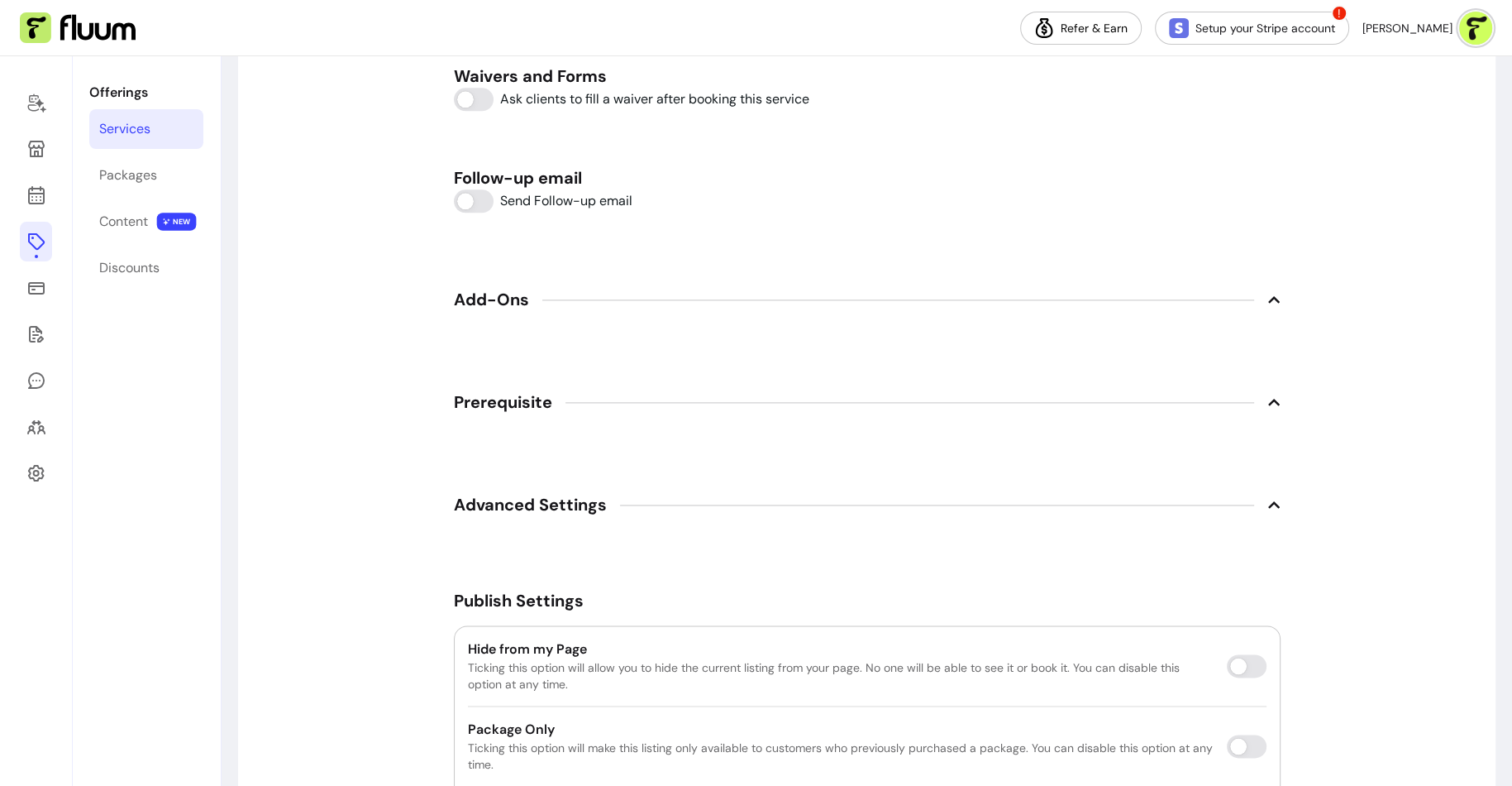
scroll to position [2103, 0]
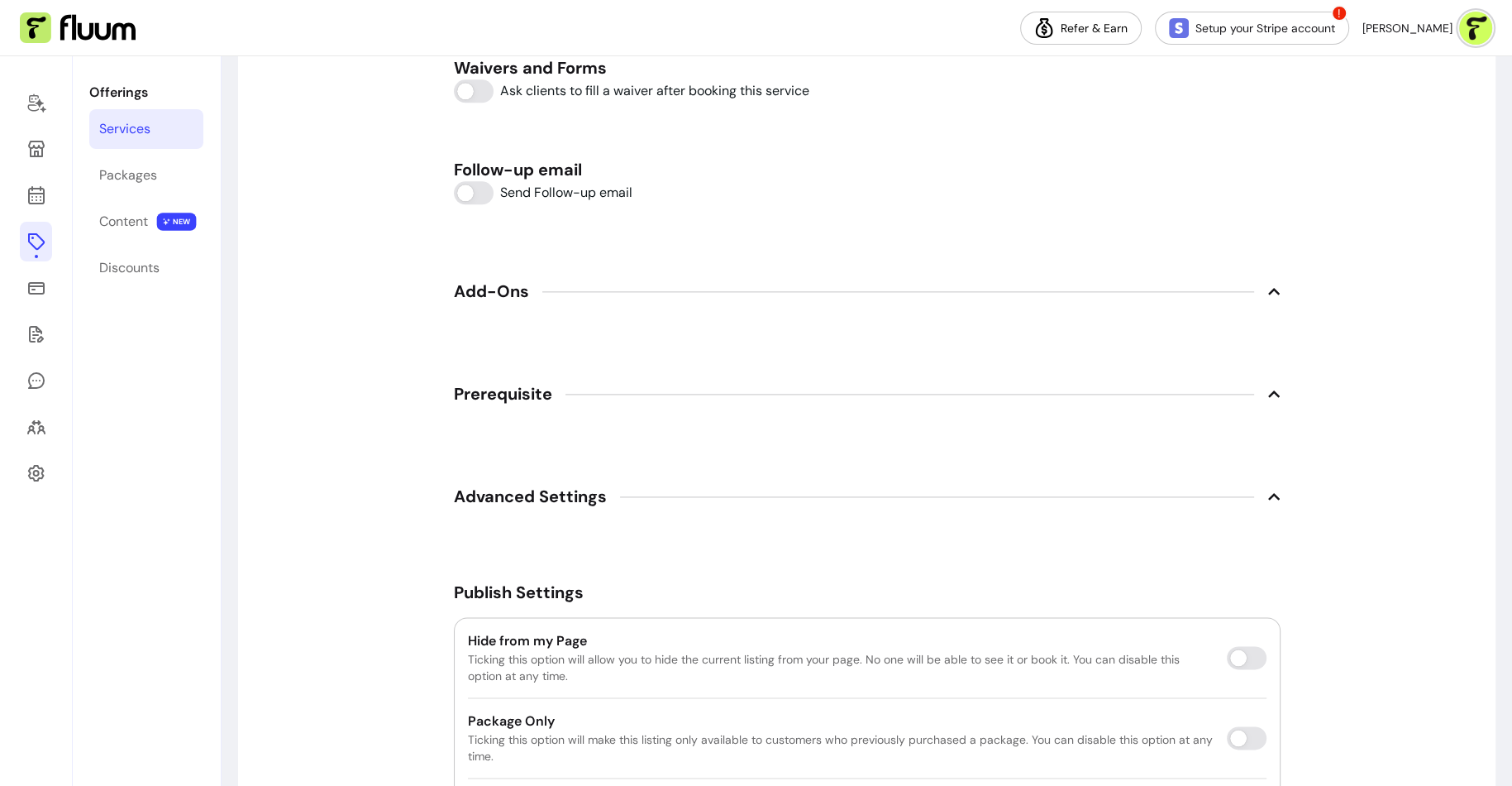
click at [1002, 302] on span "Add-Ons" at bounding box center [867, 291] width 827 height 36
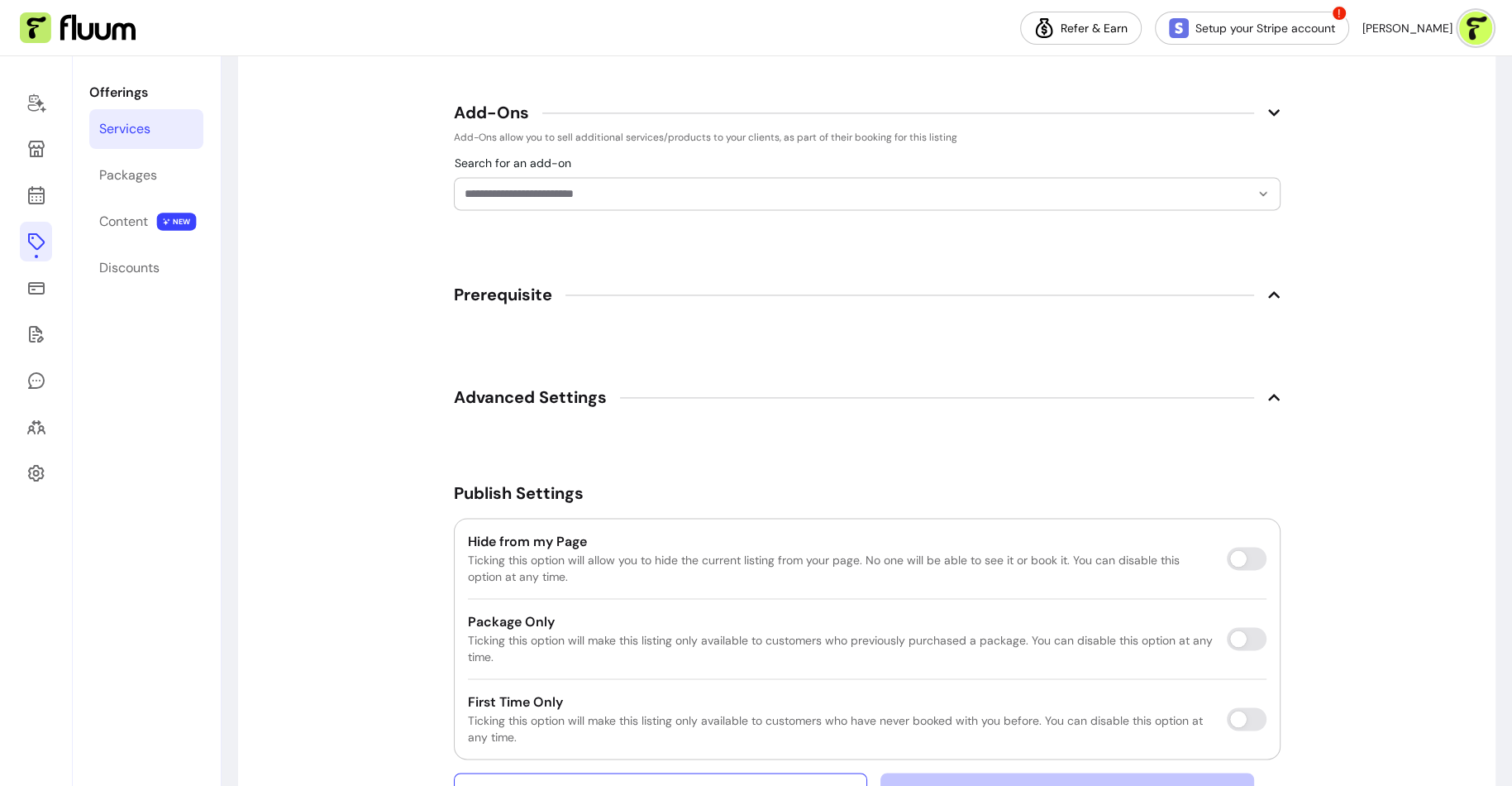
scroll to position [2345, 0]
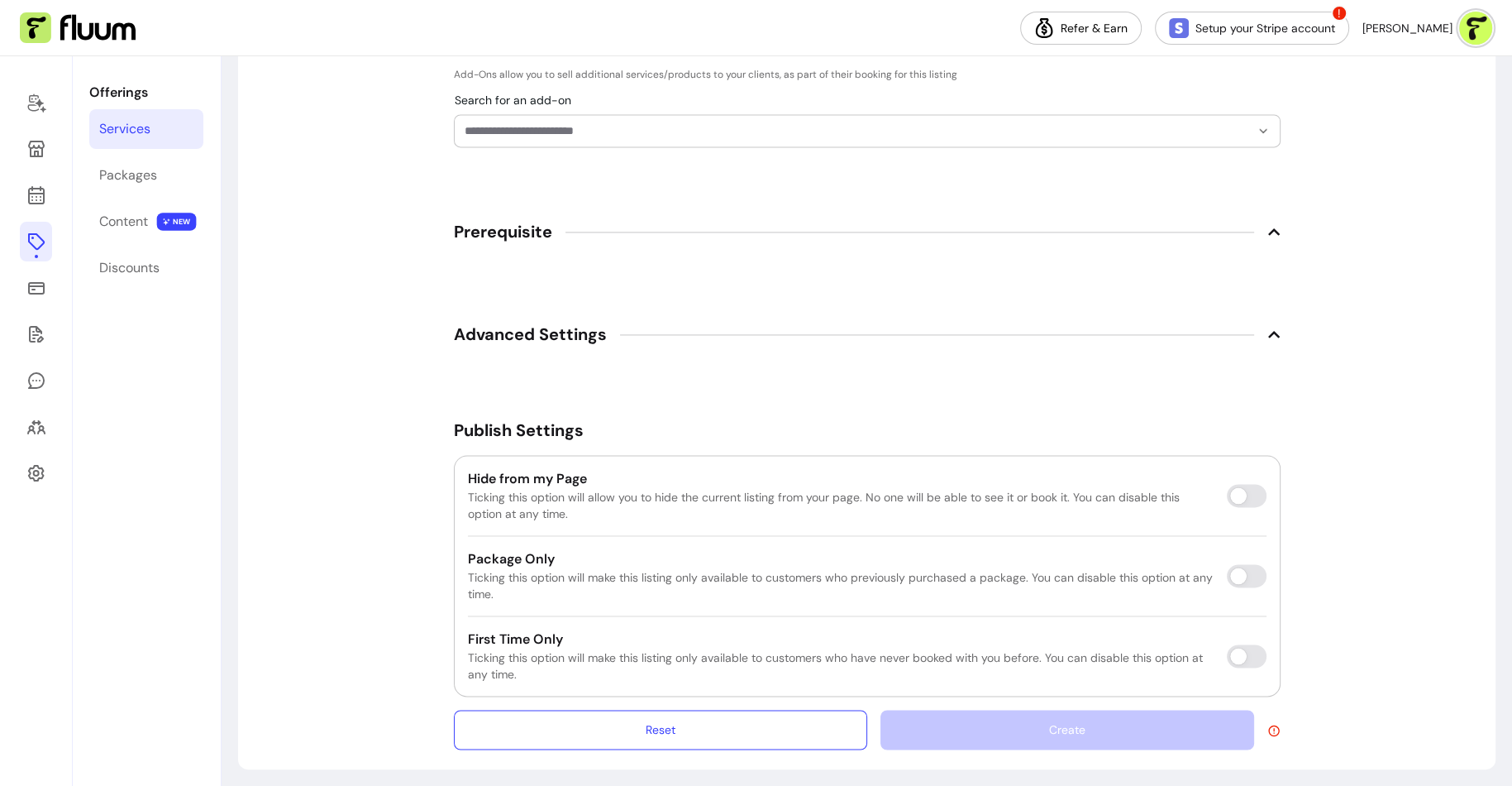
click at [946, 224] on span "Prerequisite" at bounding box center [867, 231] width 827 height 36
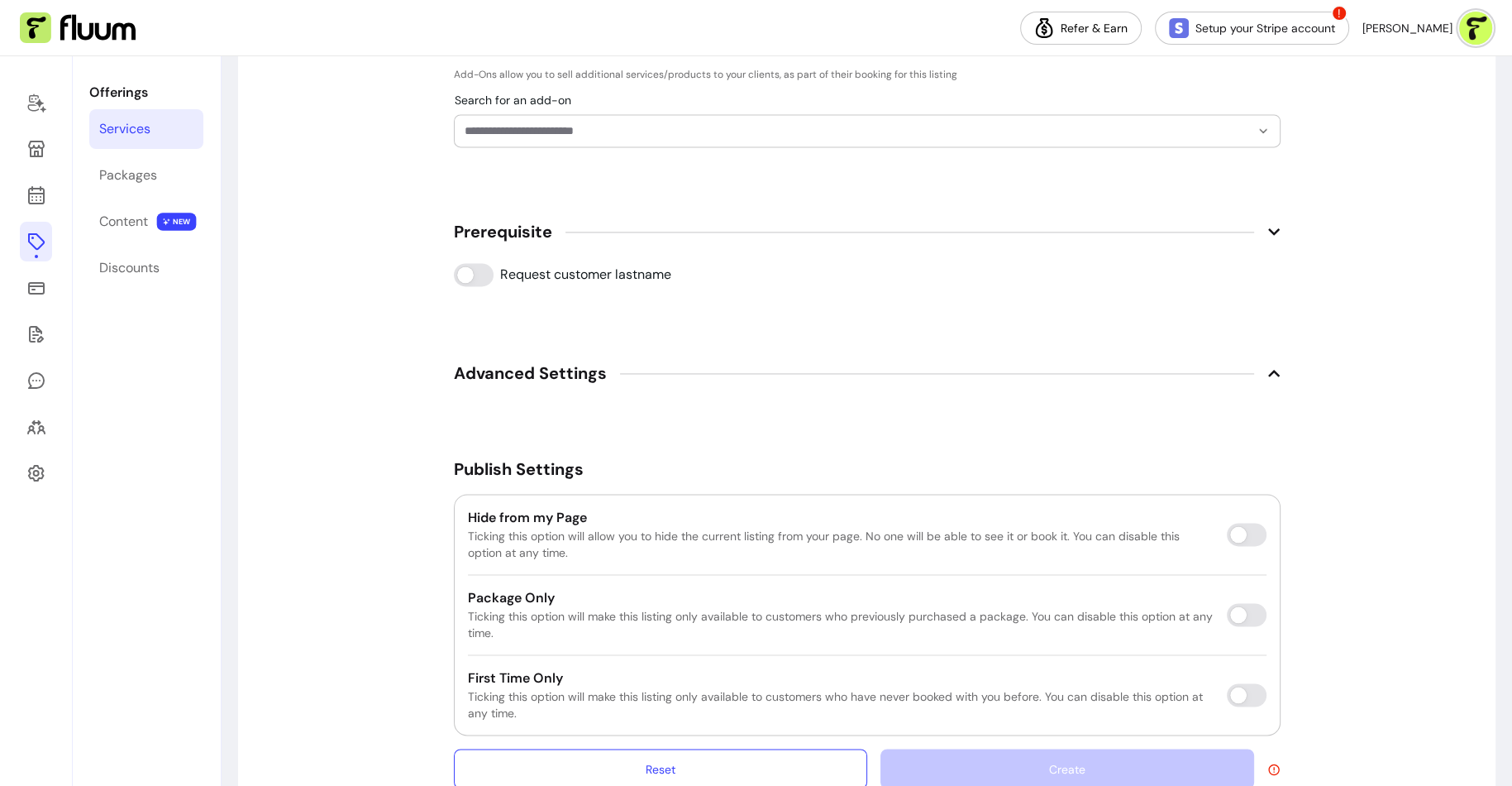
scroll to position [2385, 0]
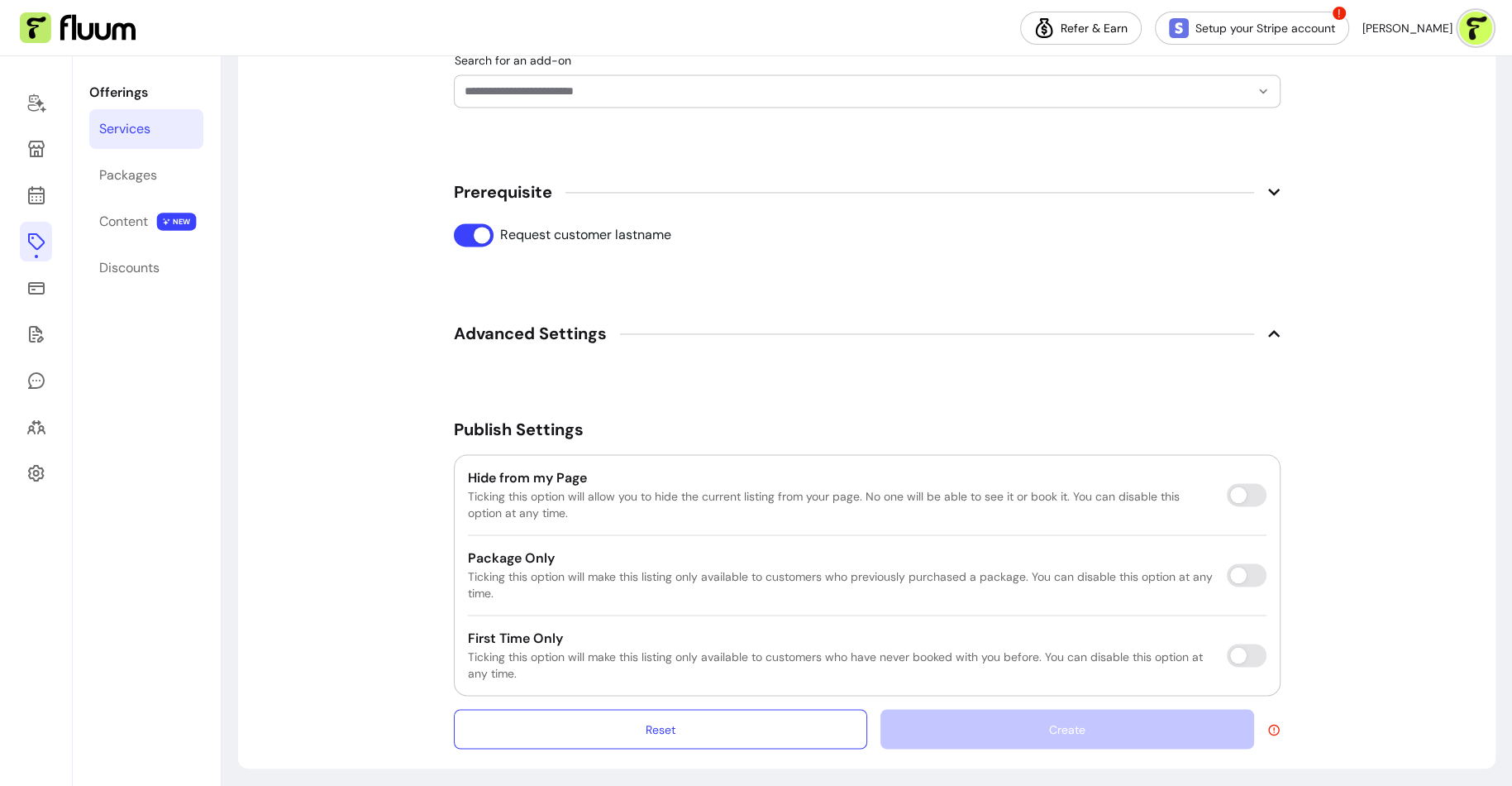
click at [682, 323] on span "Advanced Settings" at bounding box center [867, 333] width 827 height 36
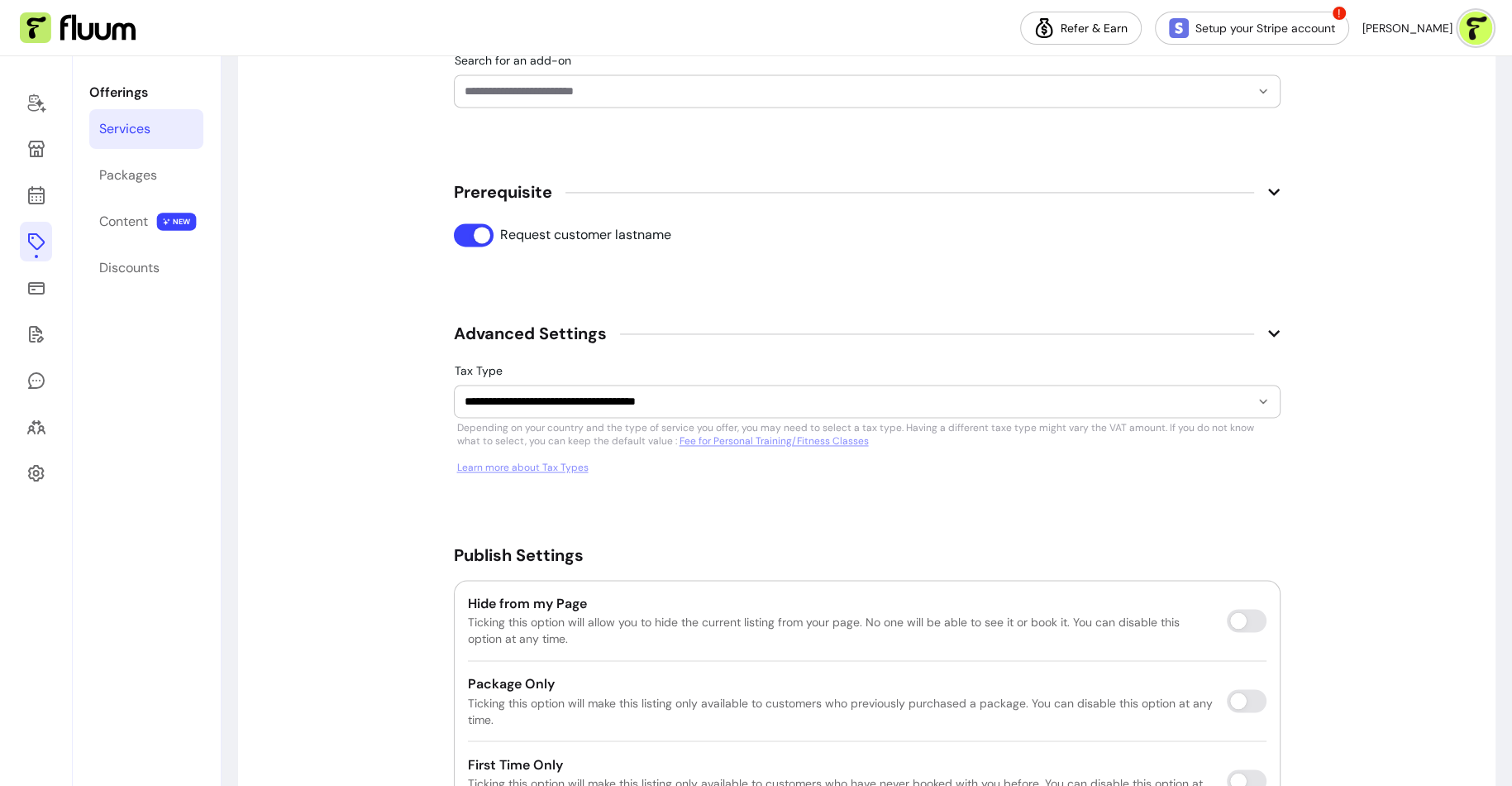
scroll to position [2511, 0]
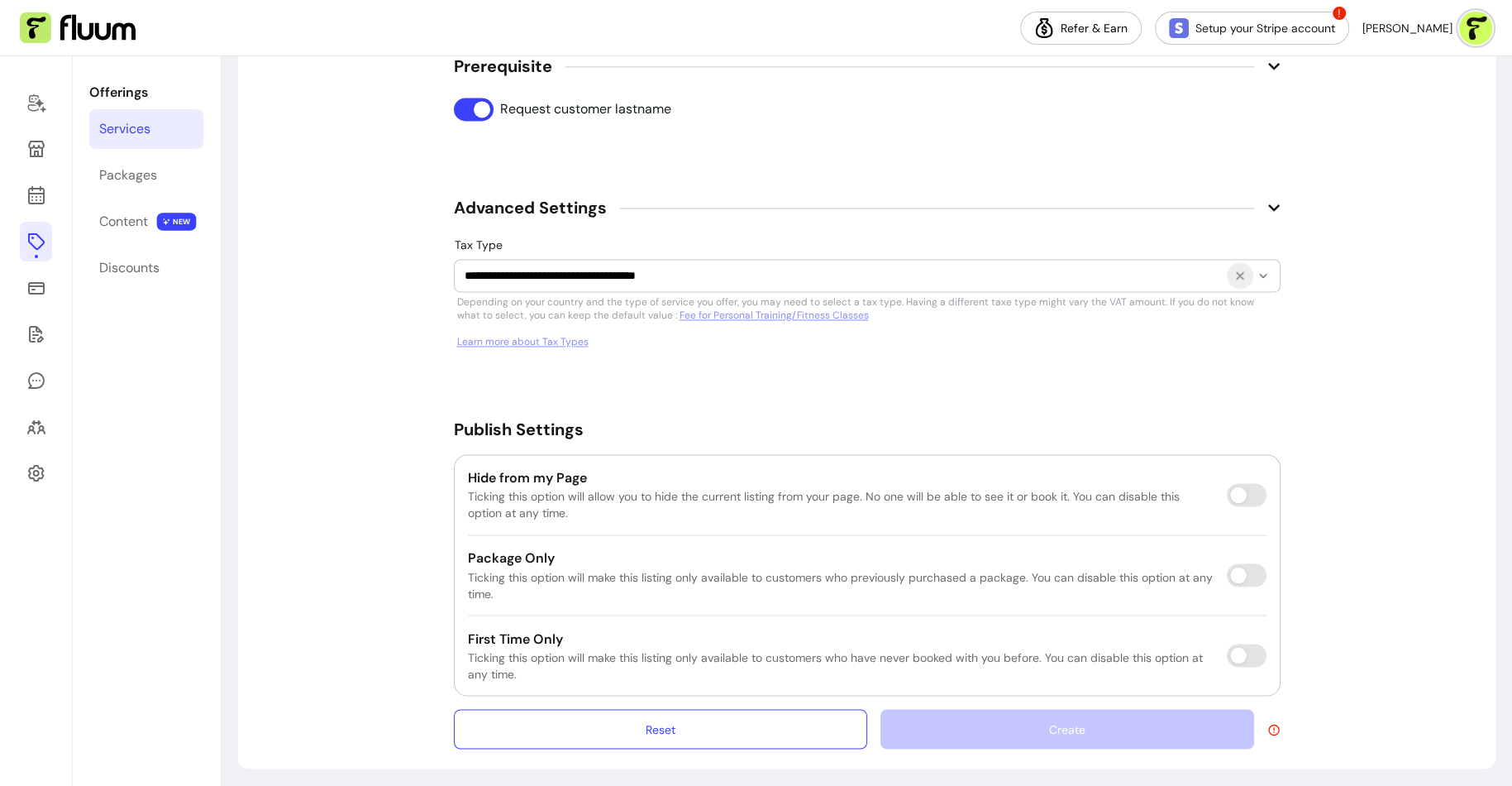
click at [1233, 270] on icon "Show suggestions" at bounding box center [1240, 275] width 13 height 13
type input "**********"
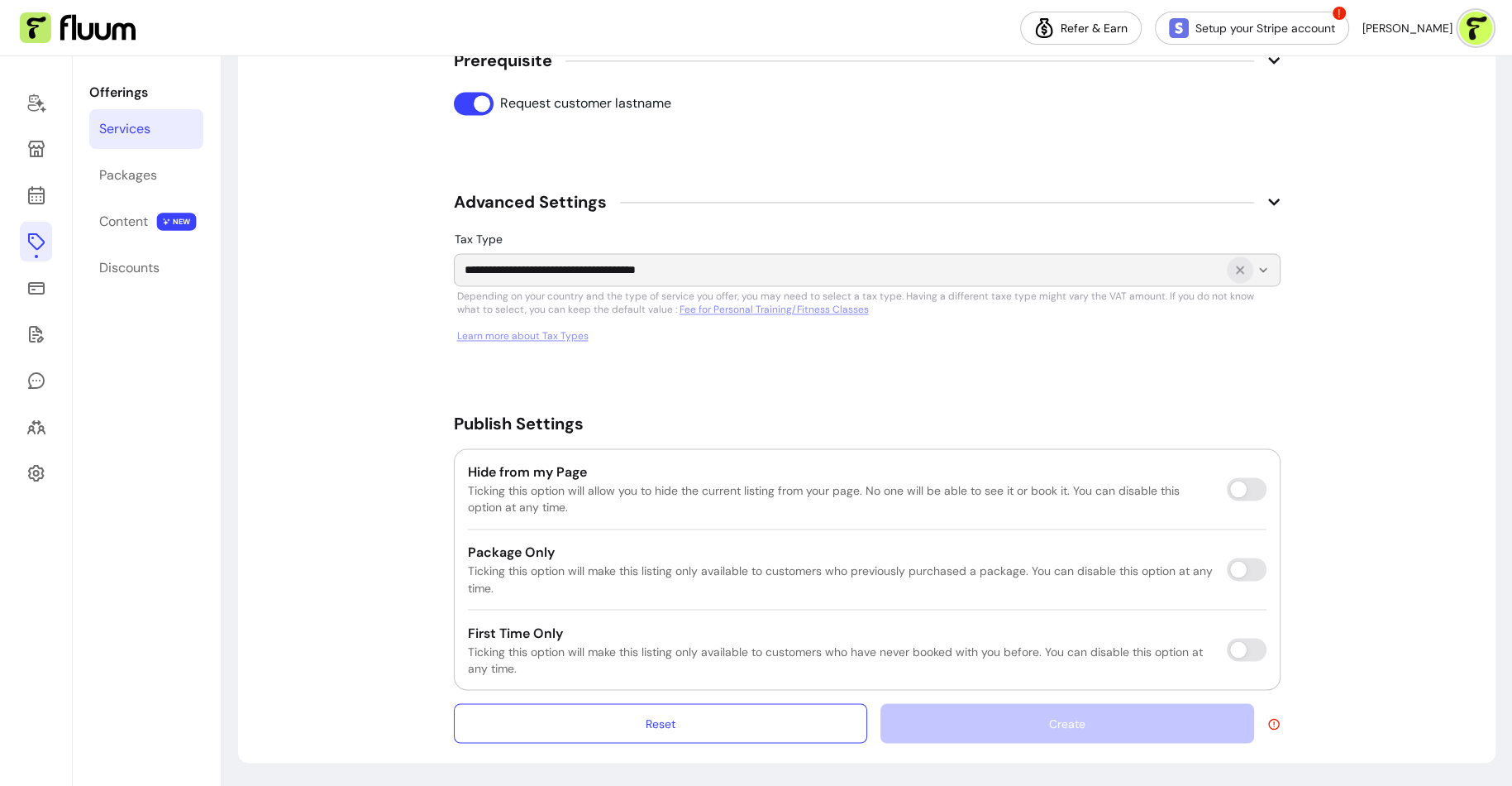
scroll to position [2490, 0]
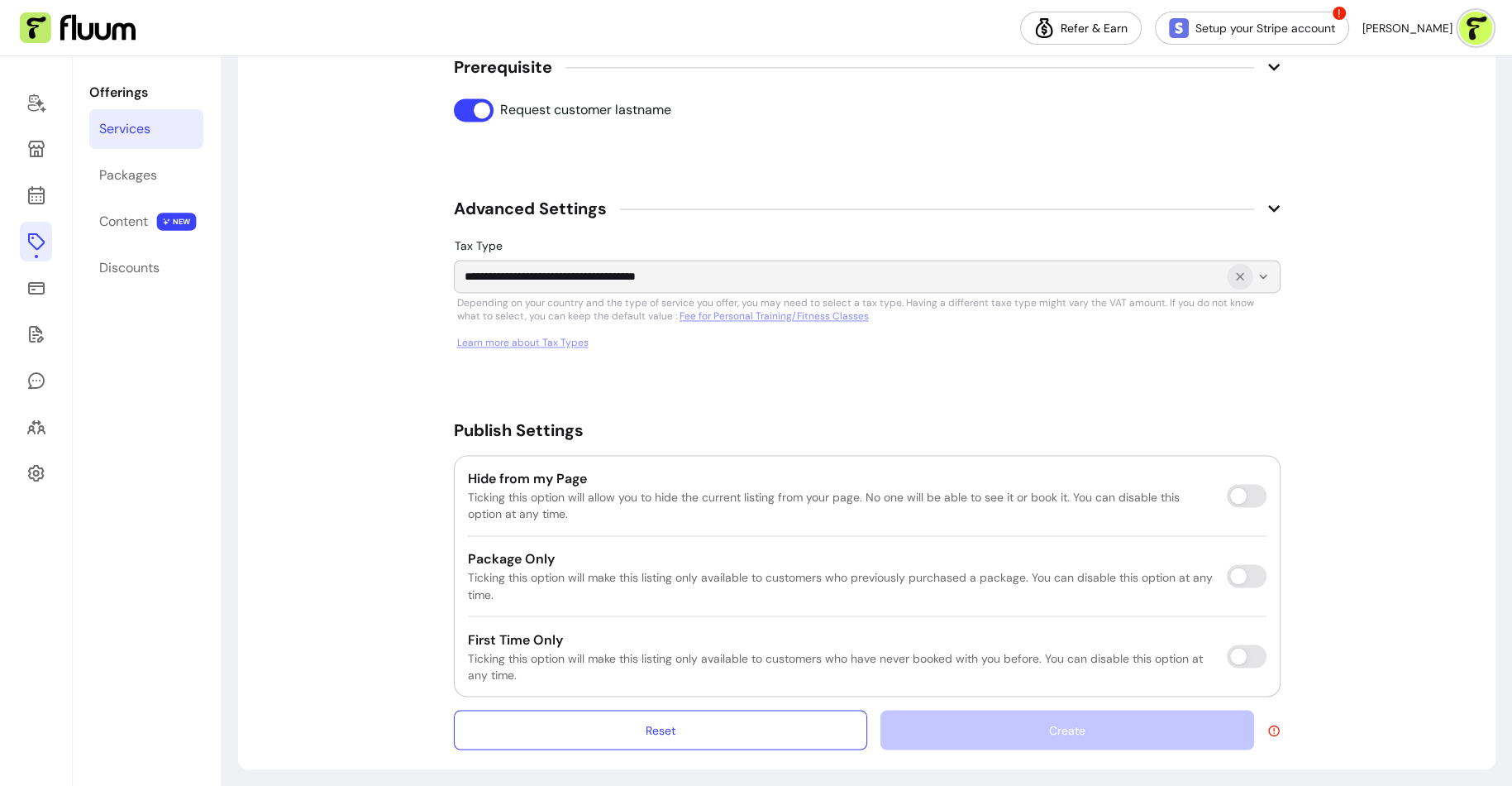
click at [1242, 273] on icon "Show suggestions" at bounding box center [1240, 276] width 7 height 7
click at [1261, 279] on button "Show suggestions" at bounding box center [1262, 275] width 25 height 25
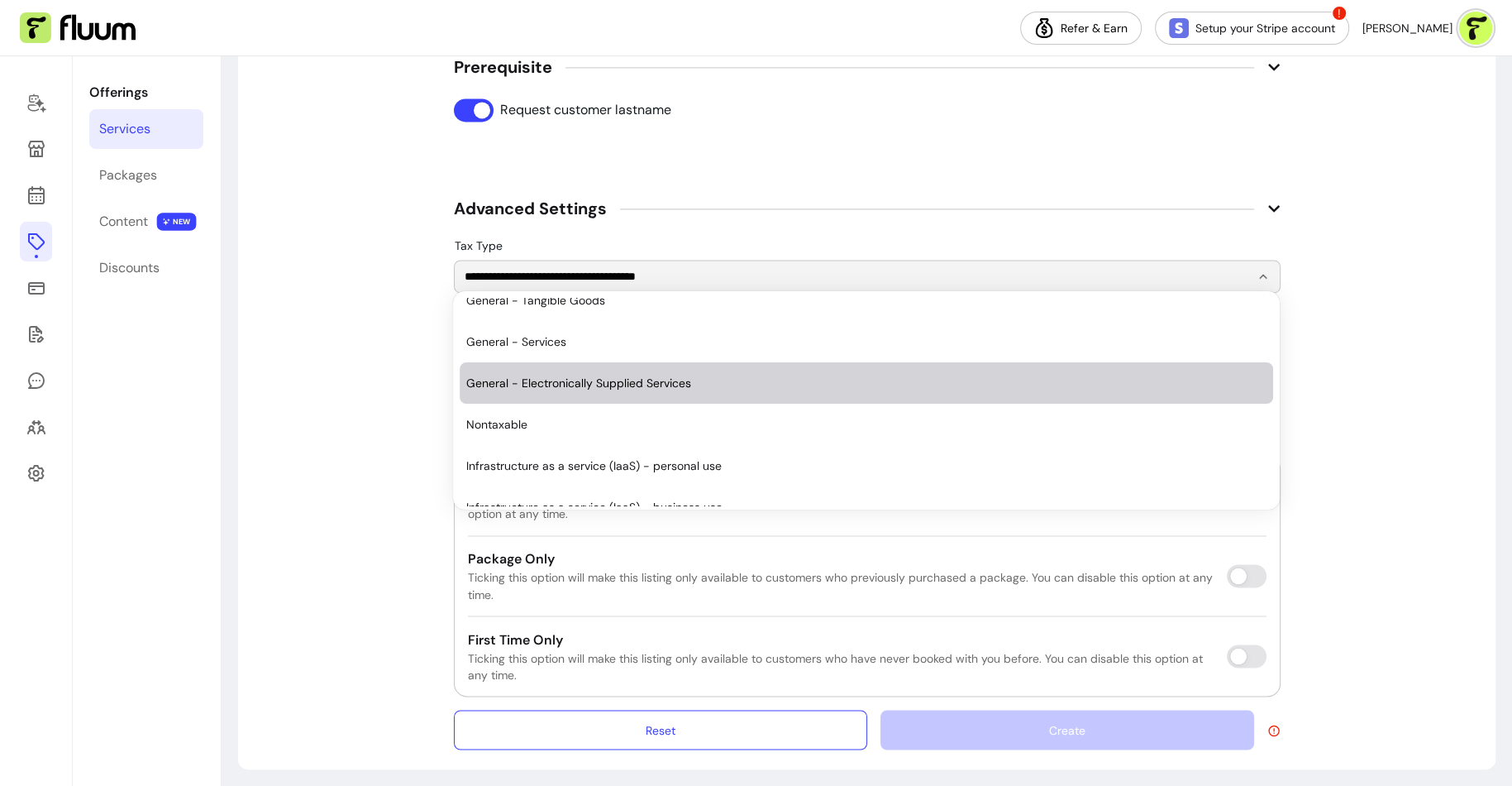
scroll to position [0, 0]
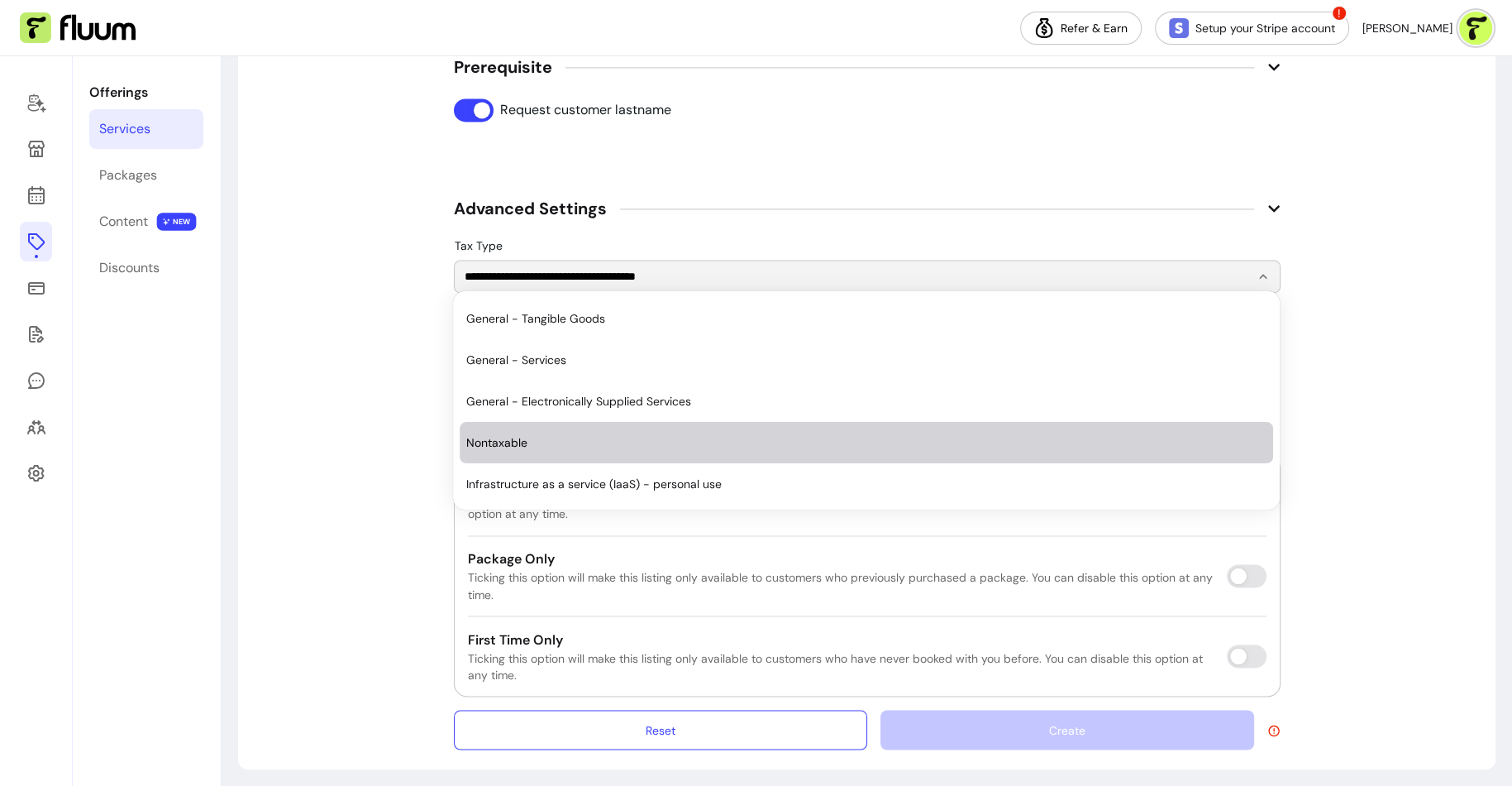
click at [860, 431] on li "Nontaxable" at bounding box center [866, 443] width 814 height 41
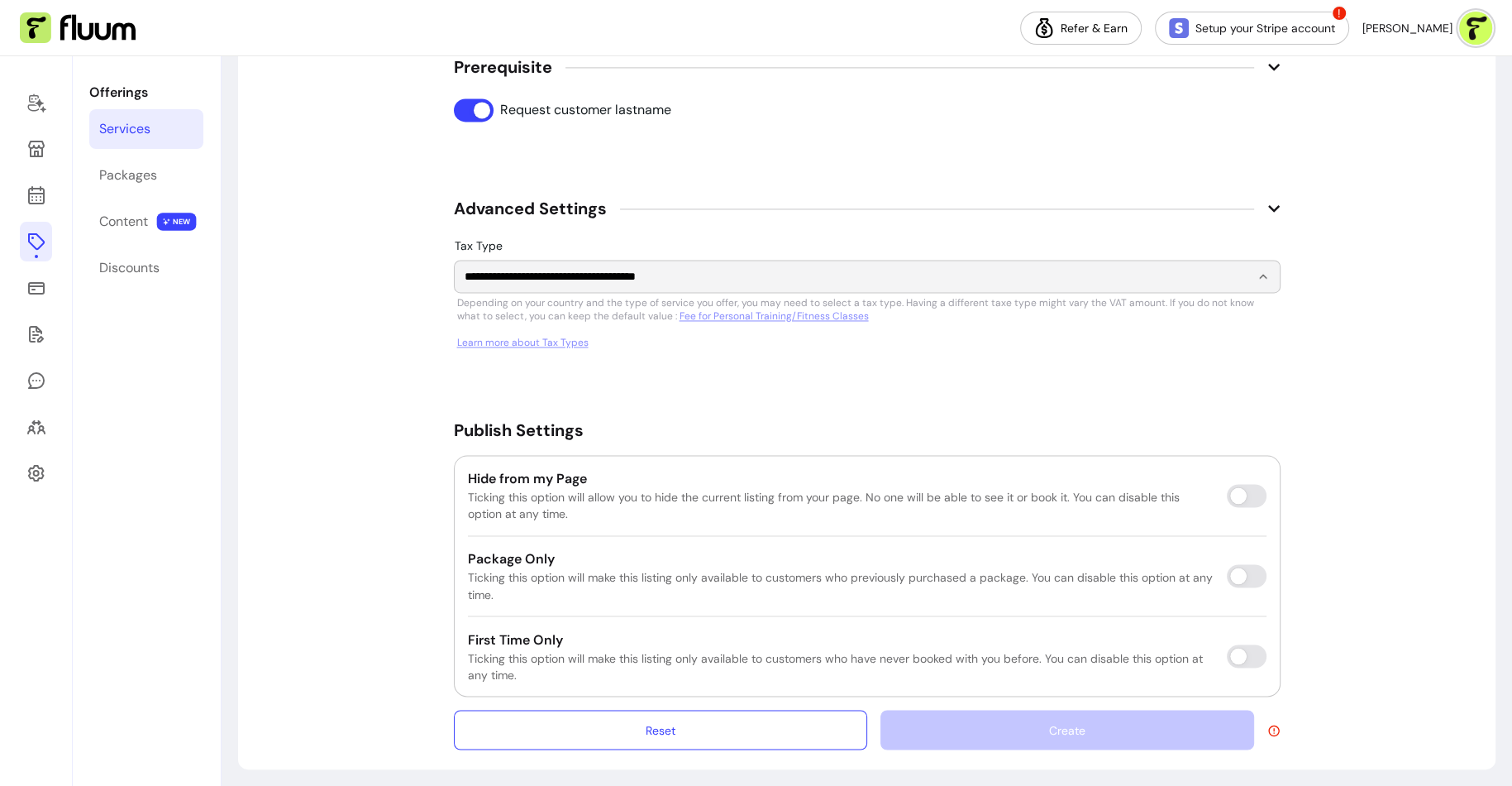
type input "**********"
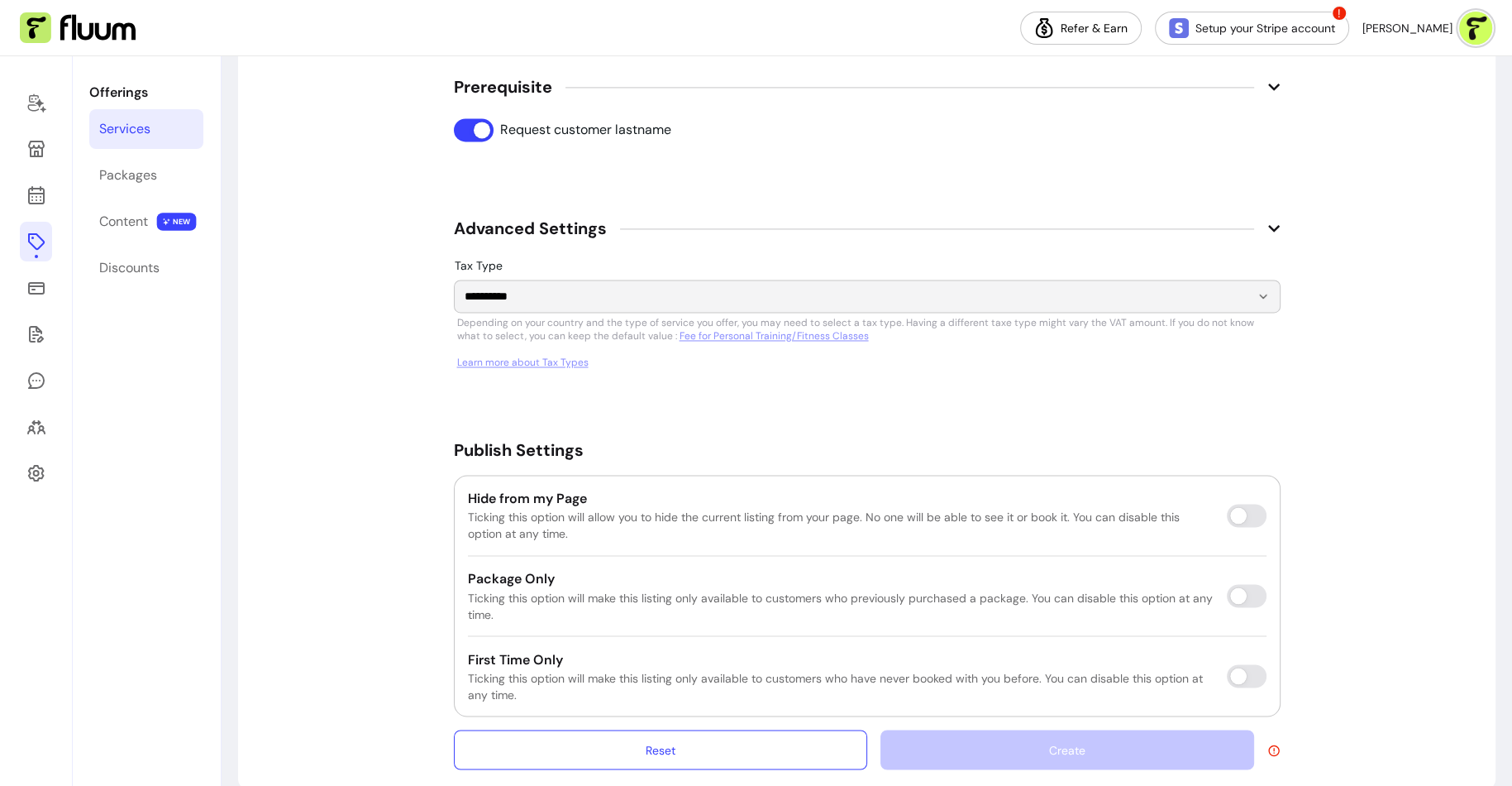
scroll to position [2511, 0]
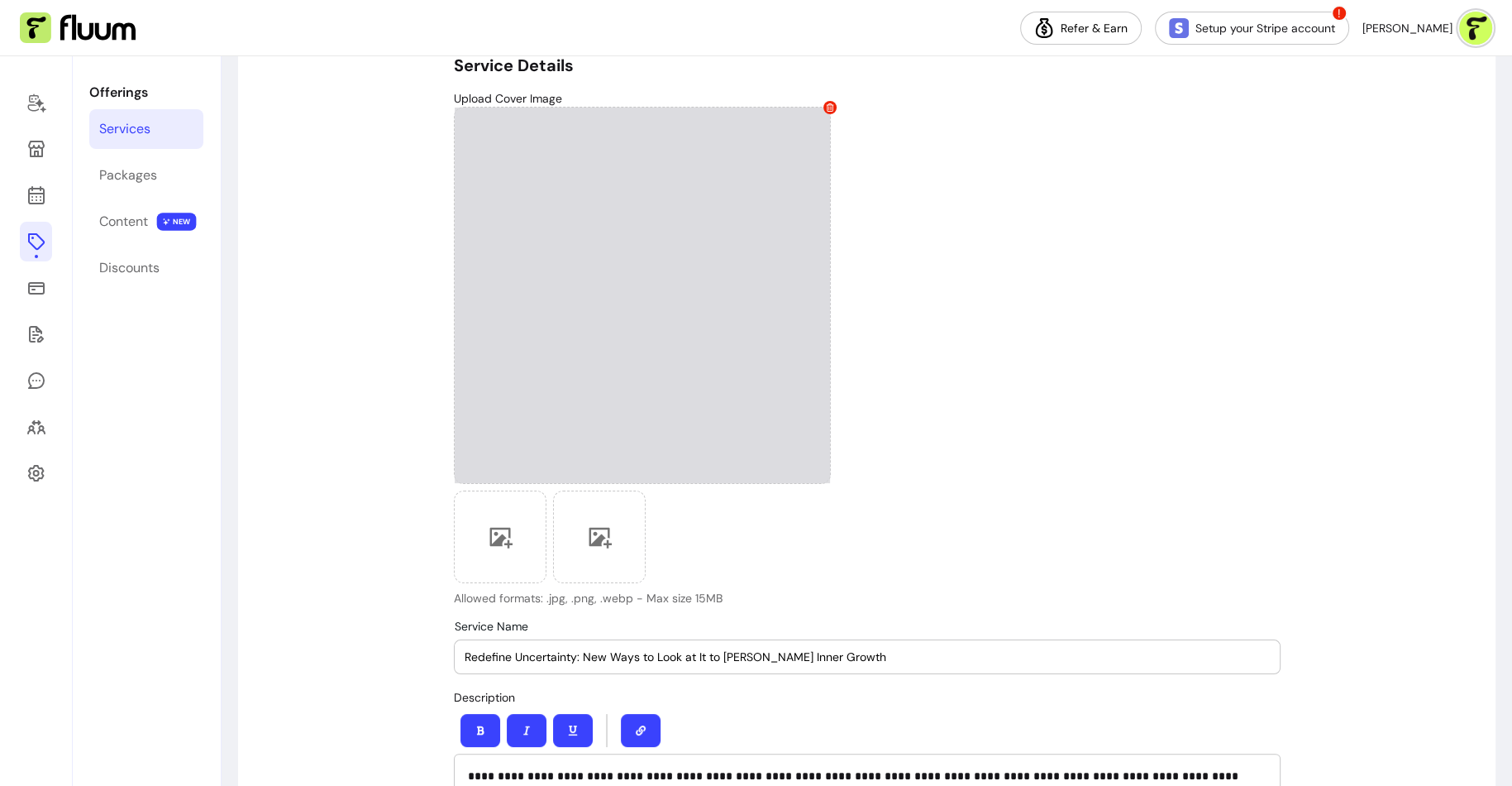
scroll to position [109, 0]
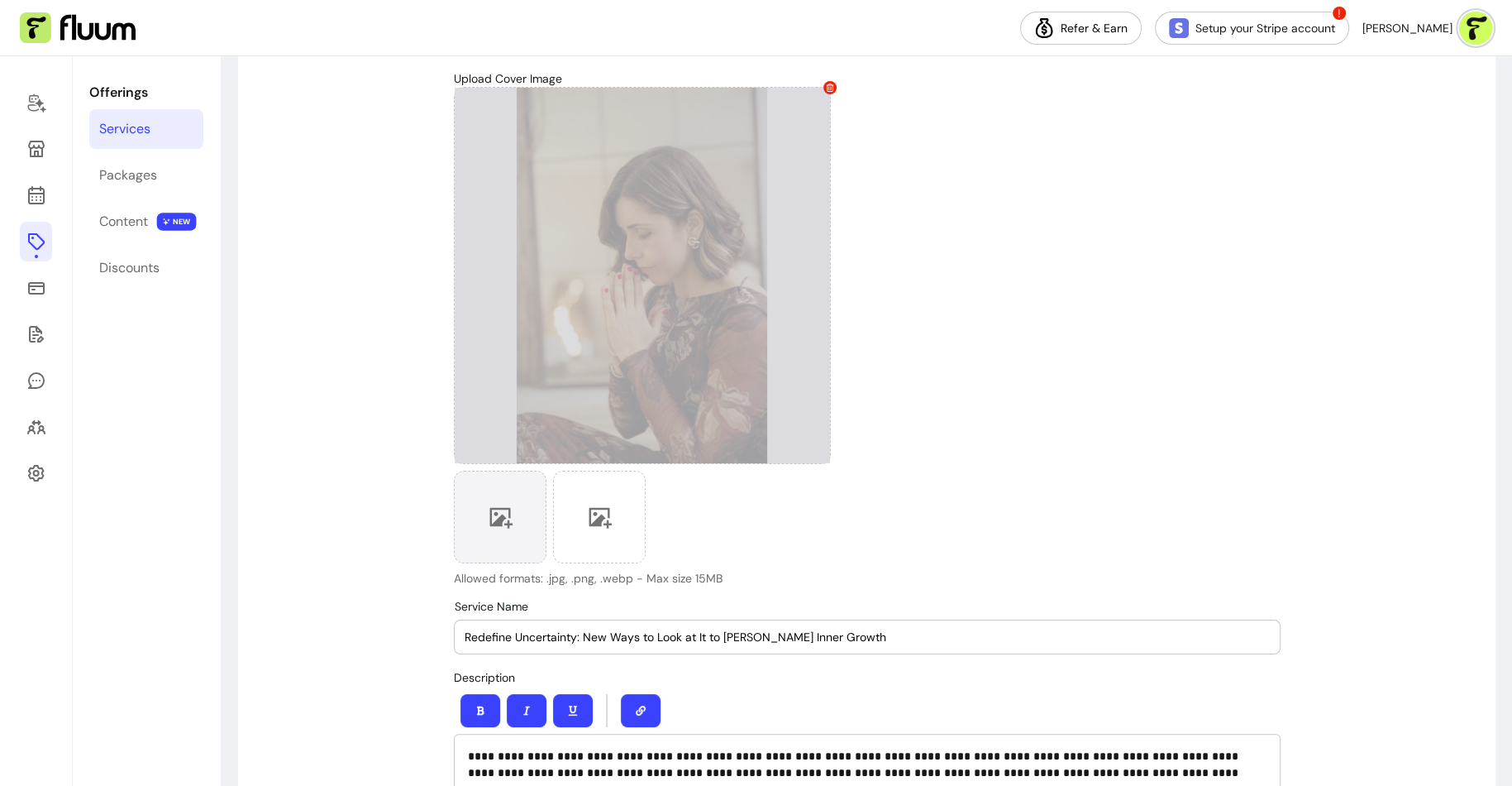
click at [495, 541] on div at bounding box center [500, 517] width 93 height 93
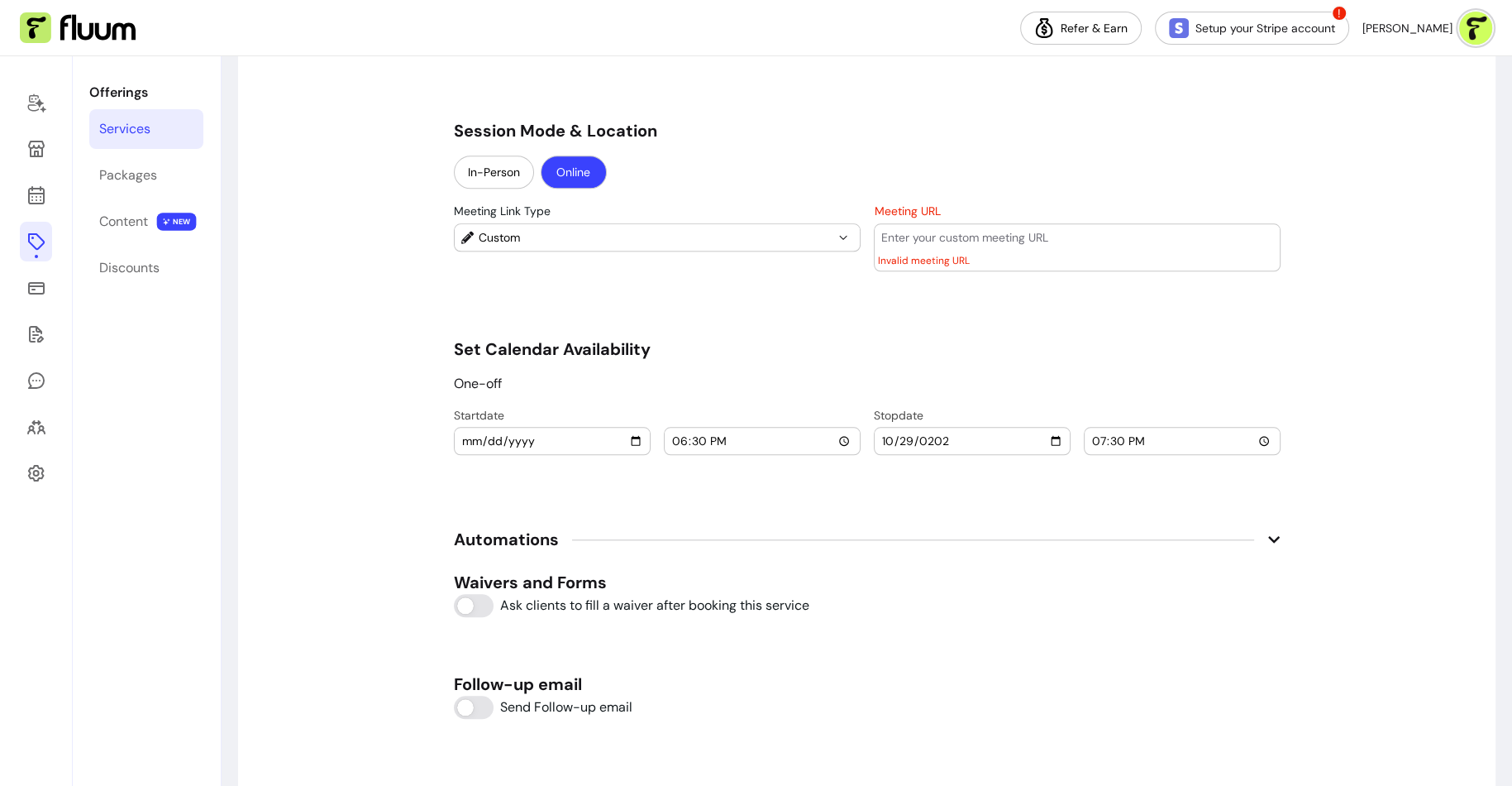
scroll to position [1588, 0]
click at [996, 233] on input "Meeting URL" at bounding box center [1077, 240] width 392 height 17
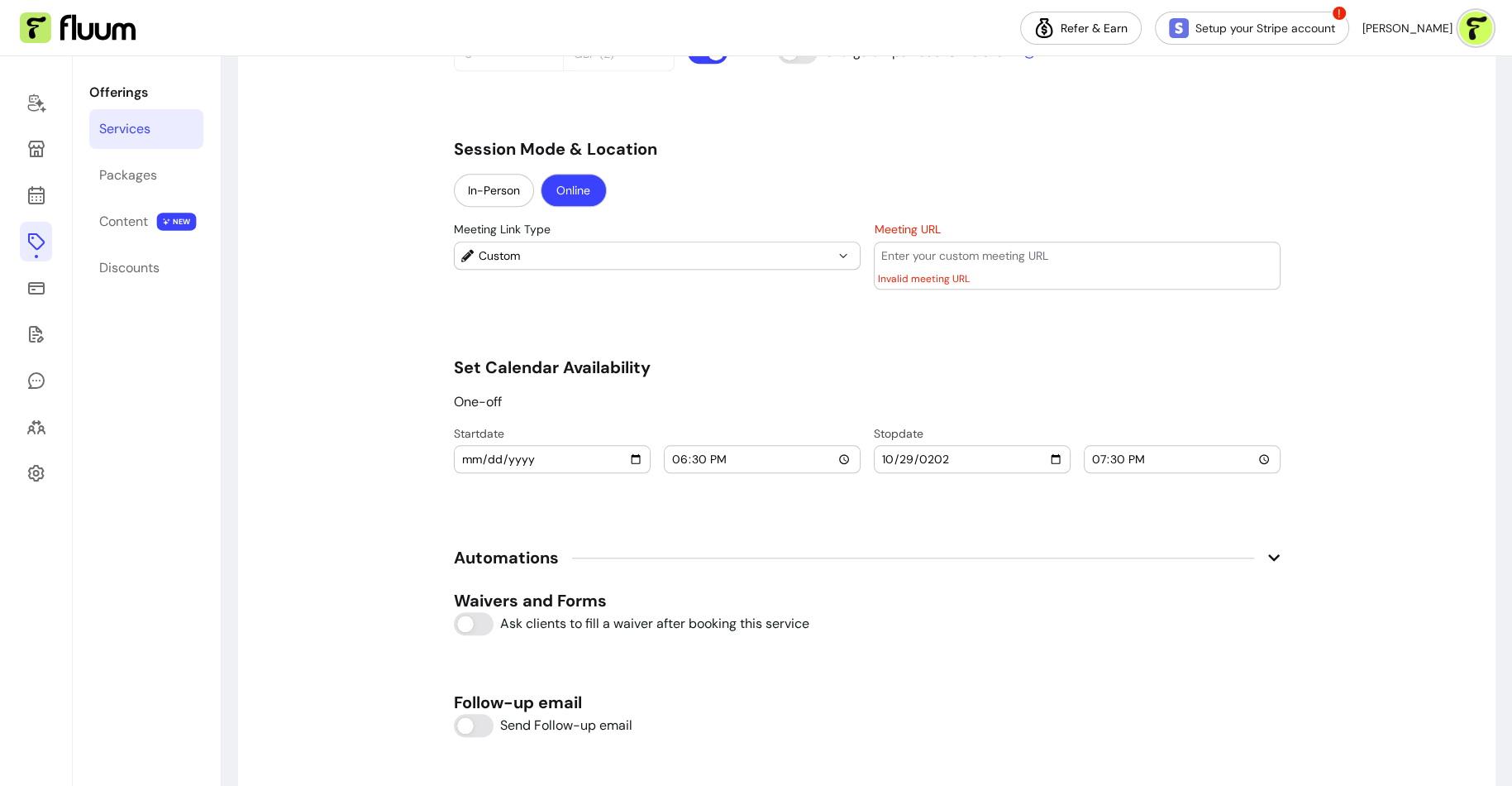
scroll to position [1568, 0]
click at [700, 250] on span "Custom" at bounding box center [656, 258] width 355 height 17
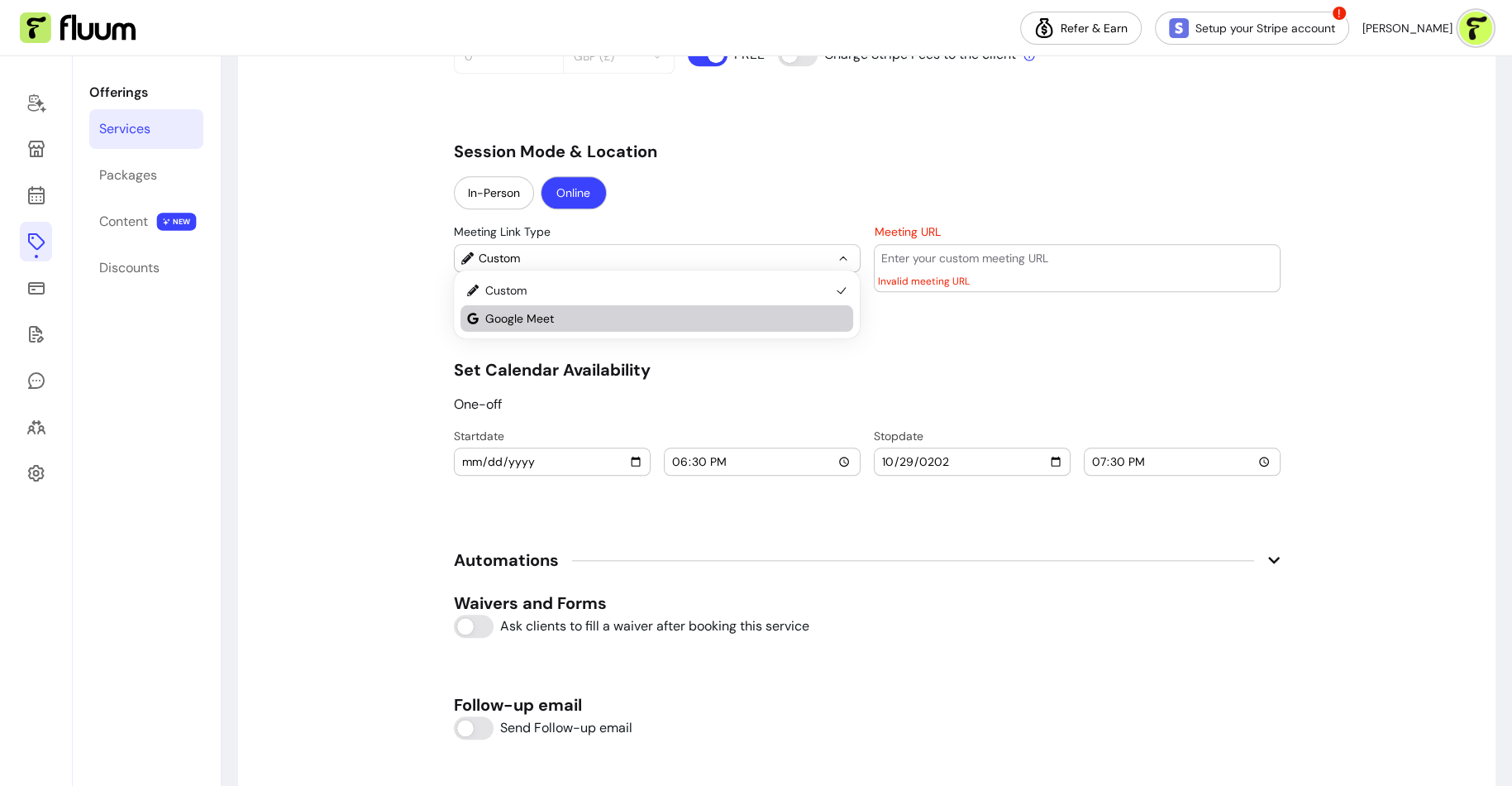
click at [667, 318] on span "Google Meet" at bounding box center [658, 318] width 345 height 17
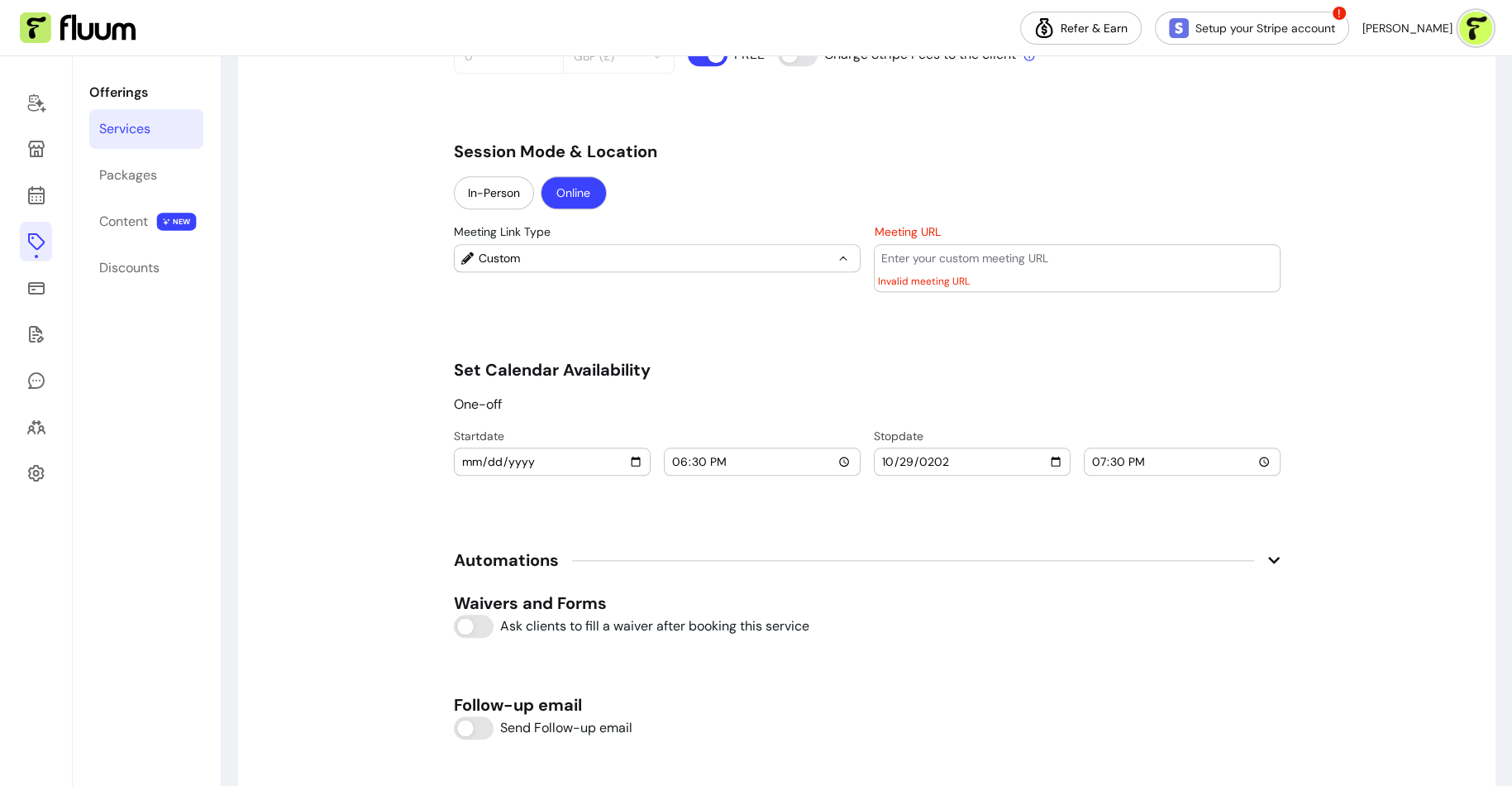
select select "****"
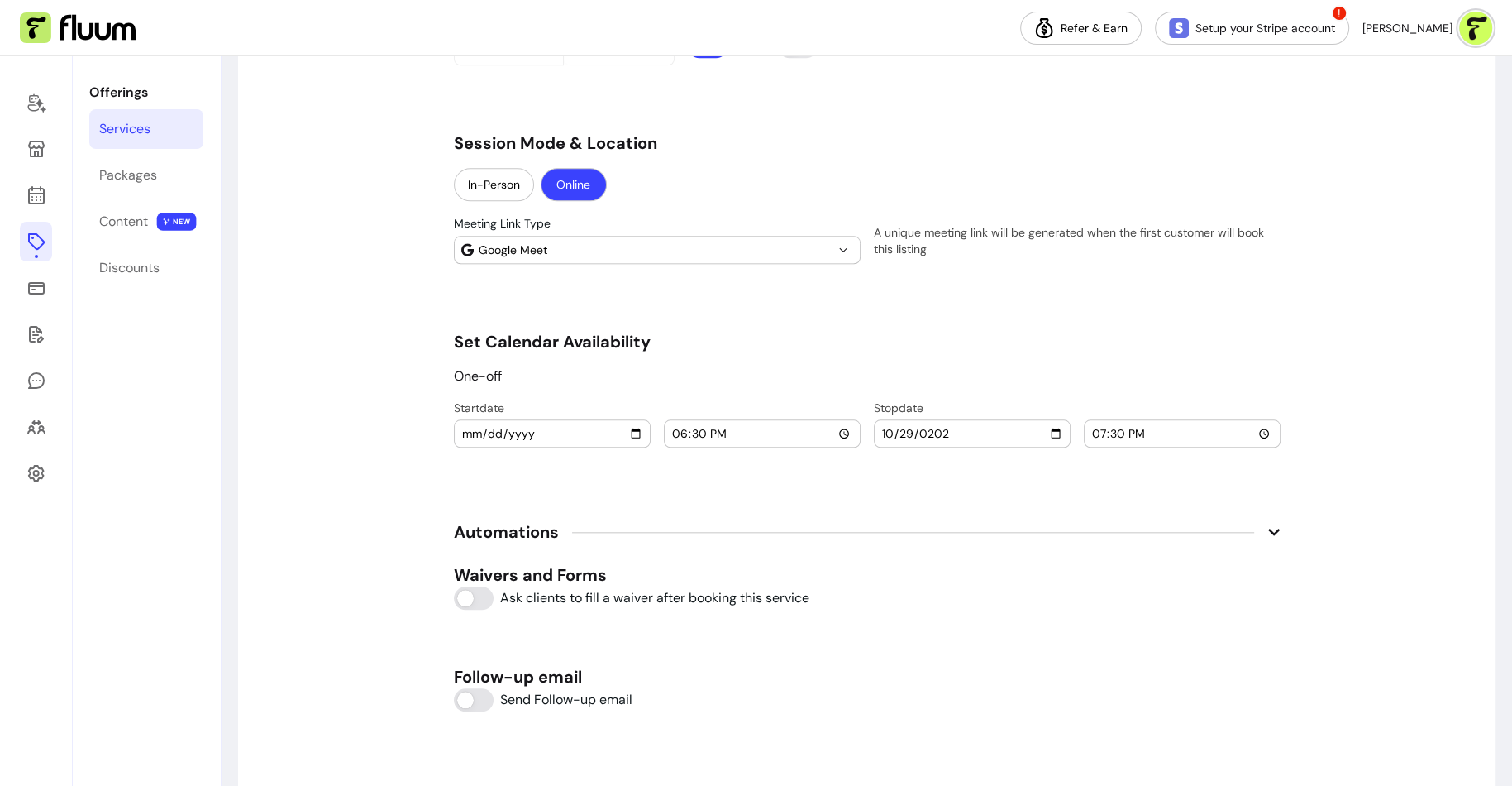
scroll to position [2521, 0]
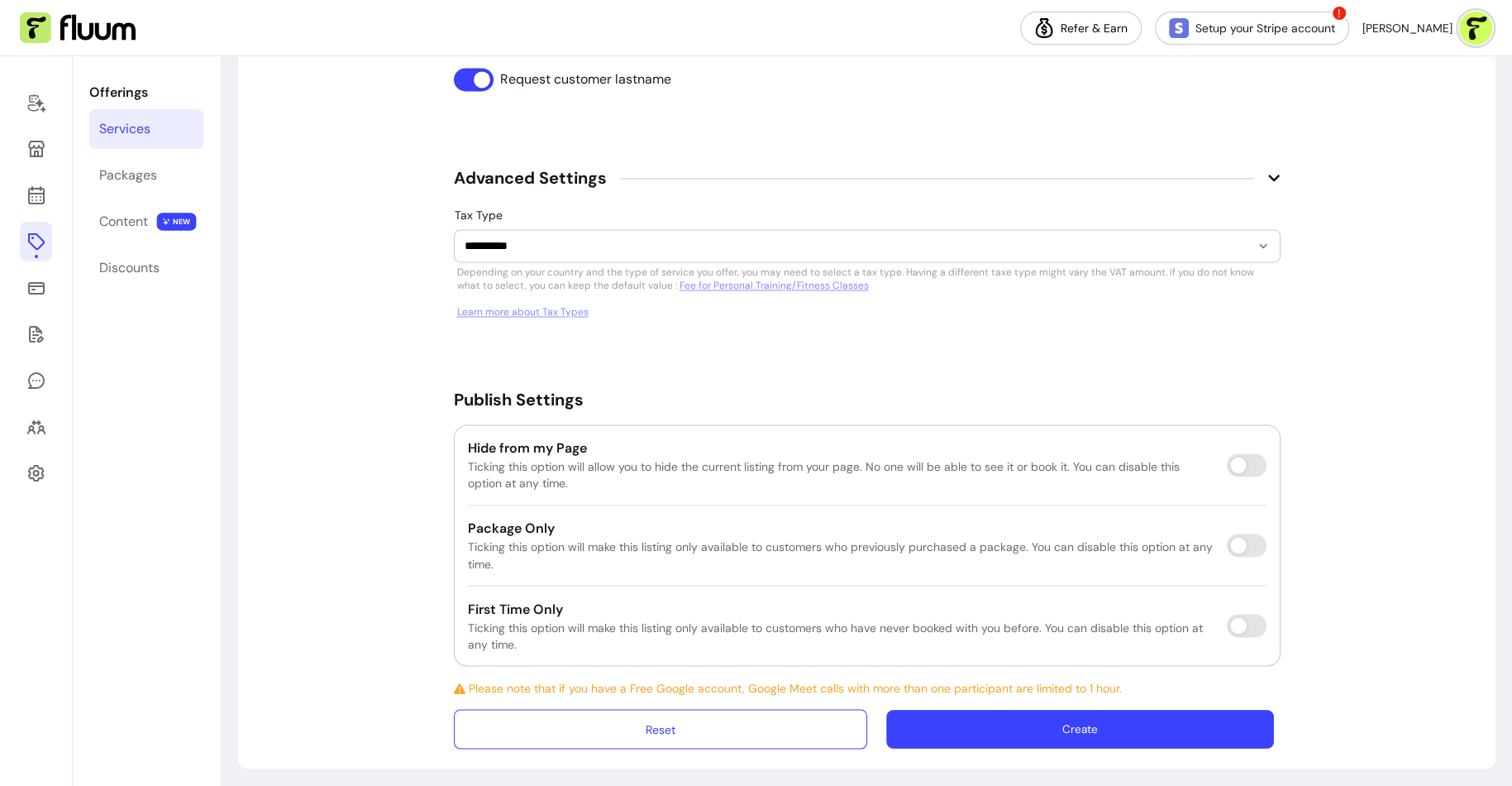
click at [1014, 721] on button "Create" at bounding box center [1081, 729] width 387 height 39
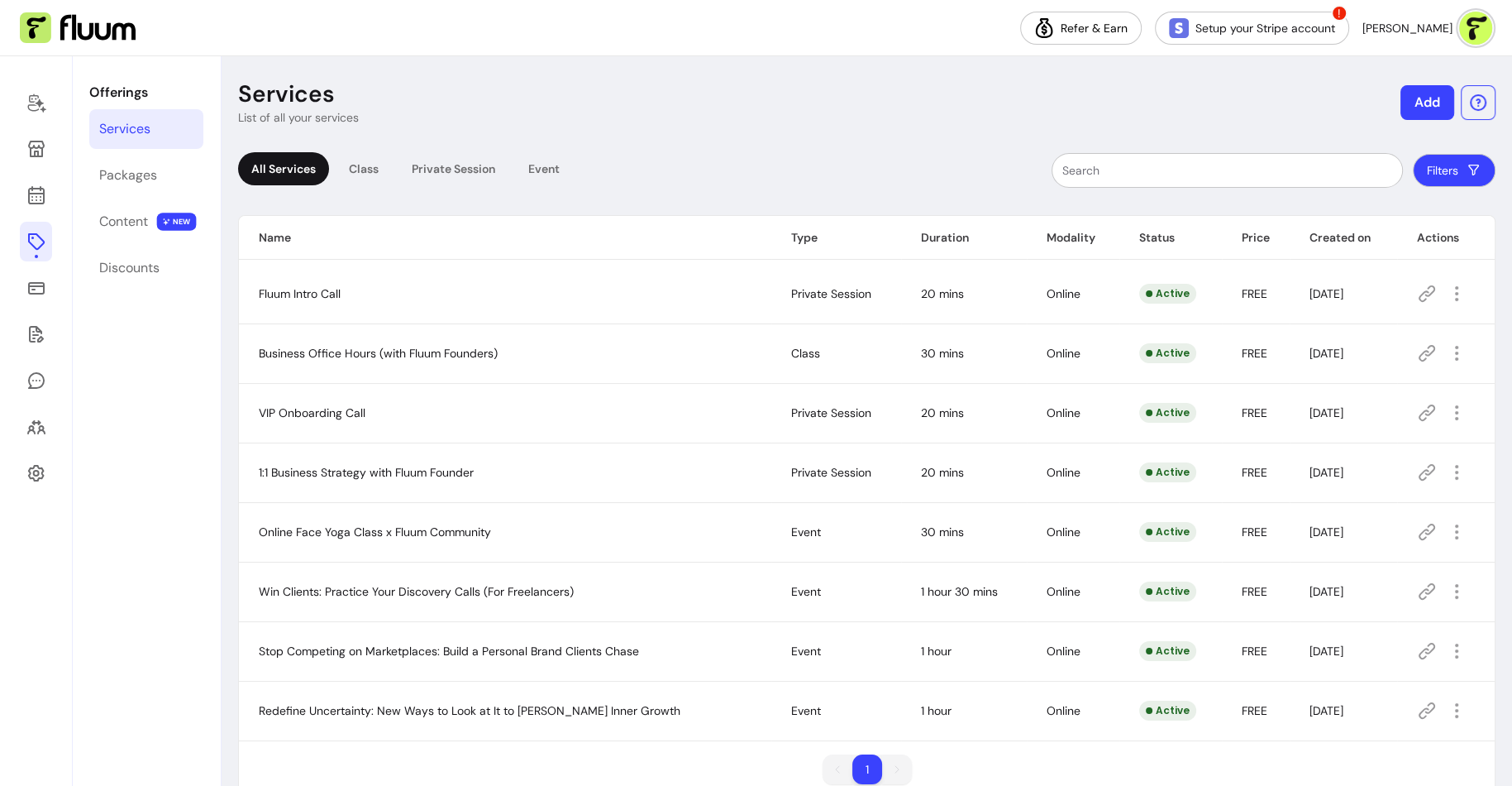
scroll to position [34, 0]
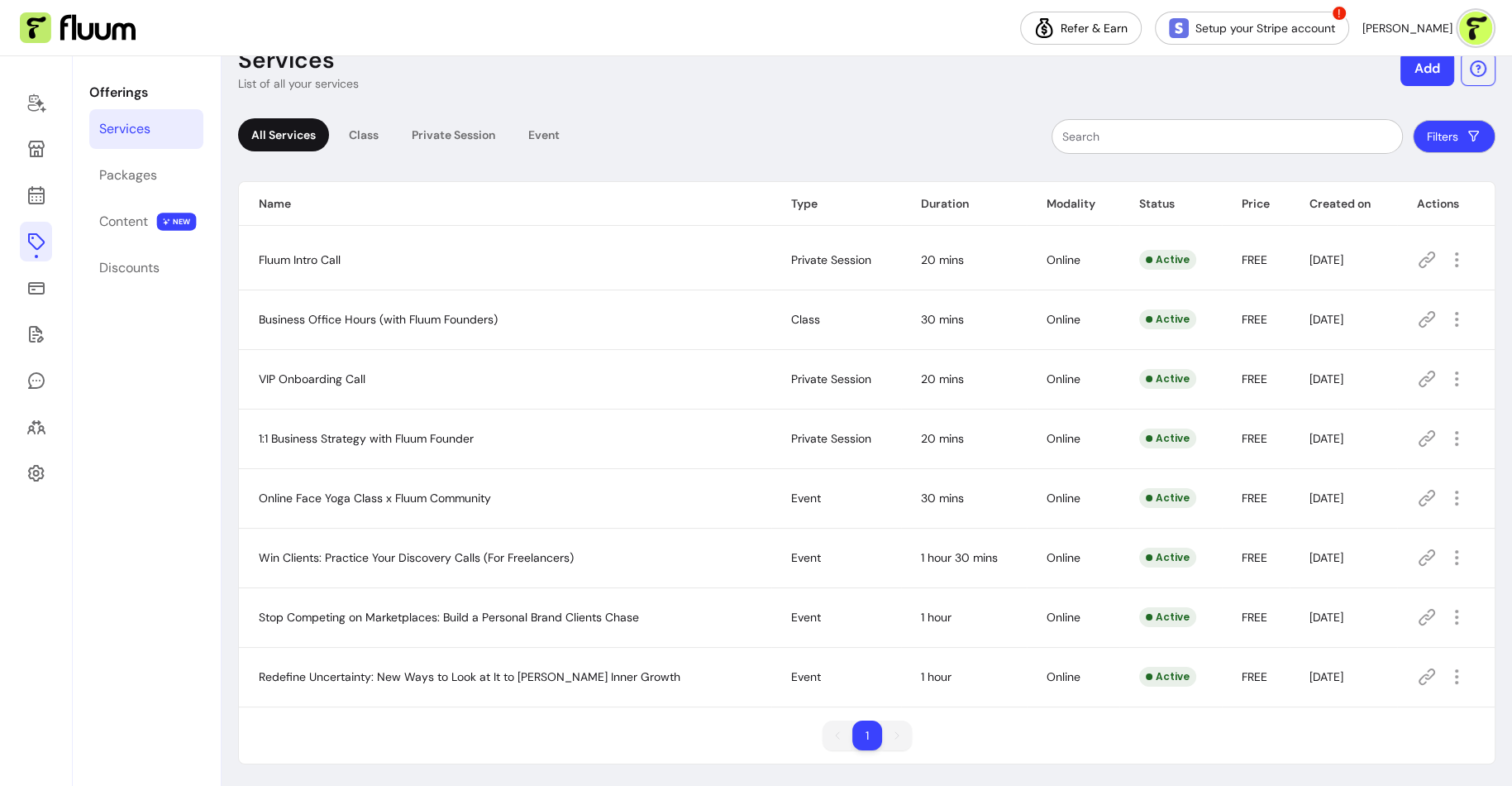
click at [1421, 684] on icon at bounding box center [1427, 676] width 20 height 20
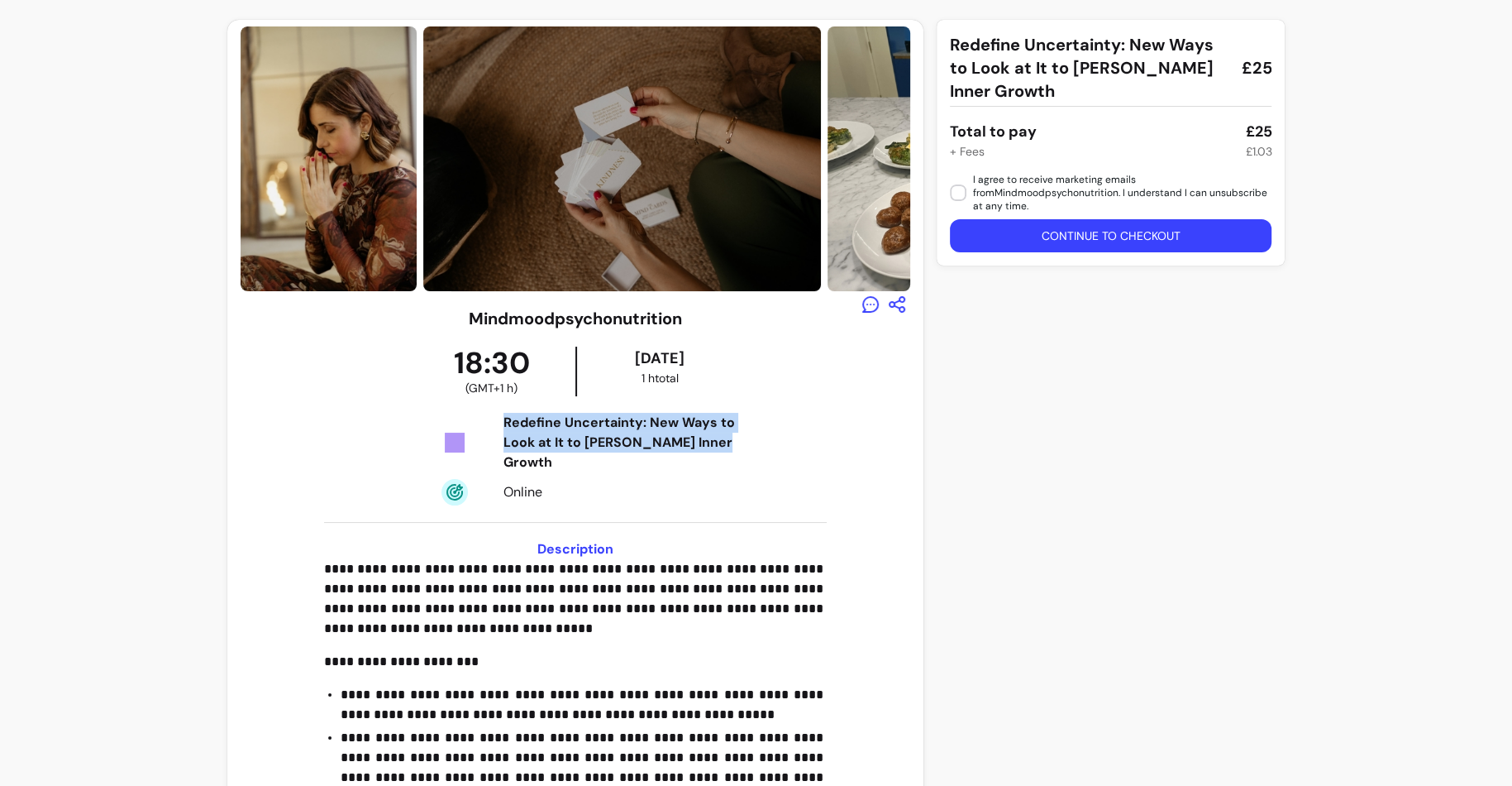
drag, startPoint x: 677, startPoint y: 417, endPoint x: 740, endPoint y: 438, distance: 66.4
click at [743, 443] on div "Redefine Uncertainty: New Ways to Look at It to Foster Inner Growth Online" at bounding box center [575, 458] width 335 height 93
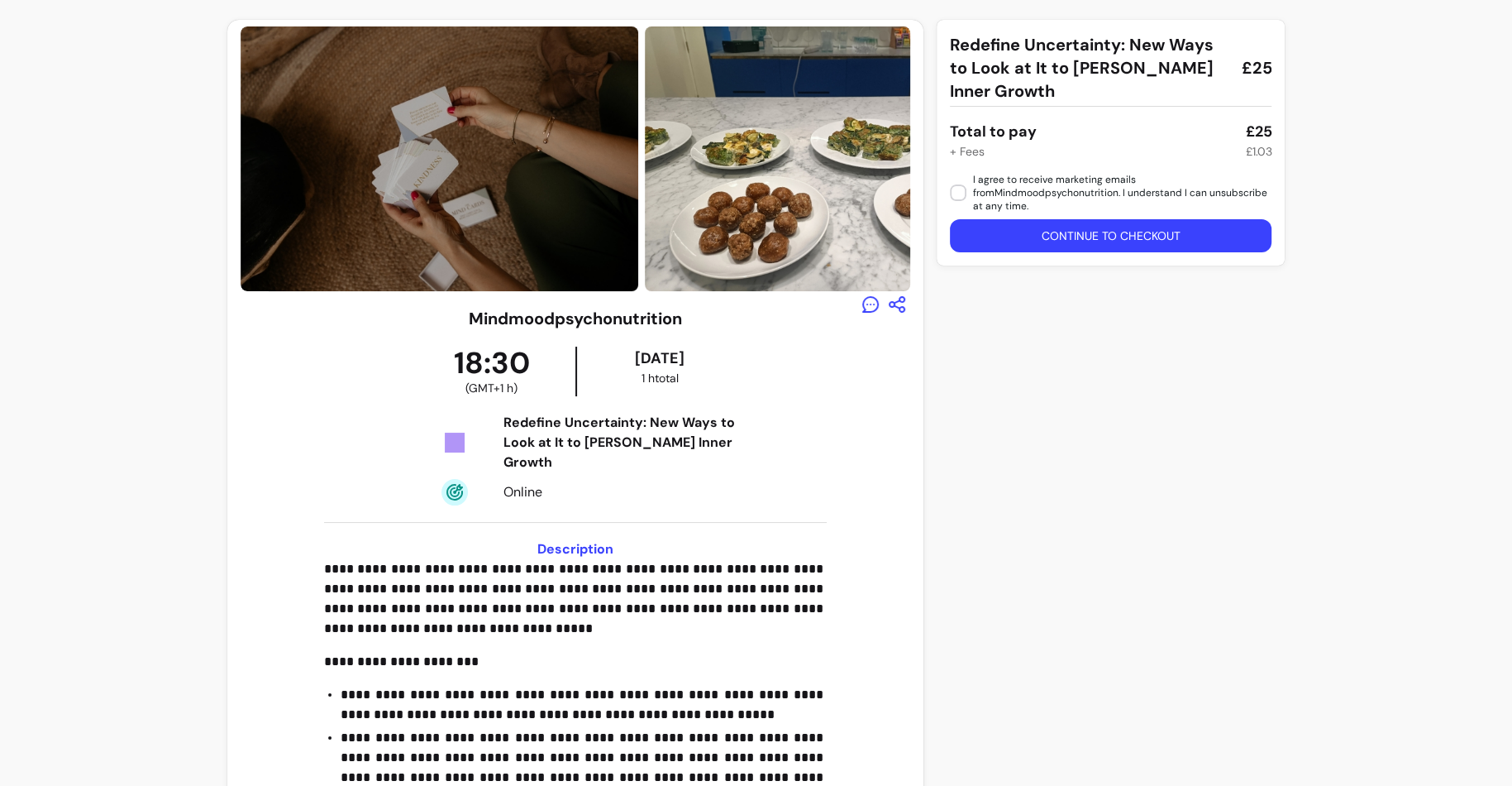
click at [726, 365] on div "29/10/2025" at bounding box center [660, 357] width 160 height 23
drag, startPoint x: 707, startPoint y: 329, endPoint x: 438, endPoint y: 328, distance: 269.0
click at [438, 328] on div "**********" at bounding box center [575, 679] width 671 height 745
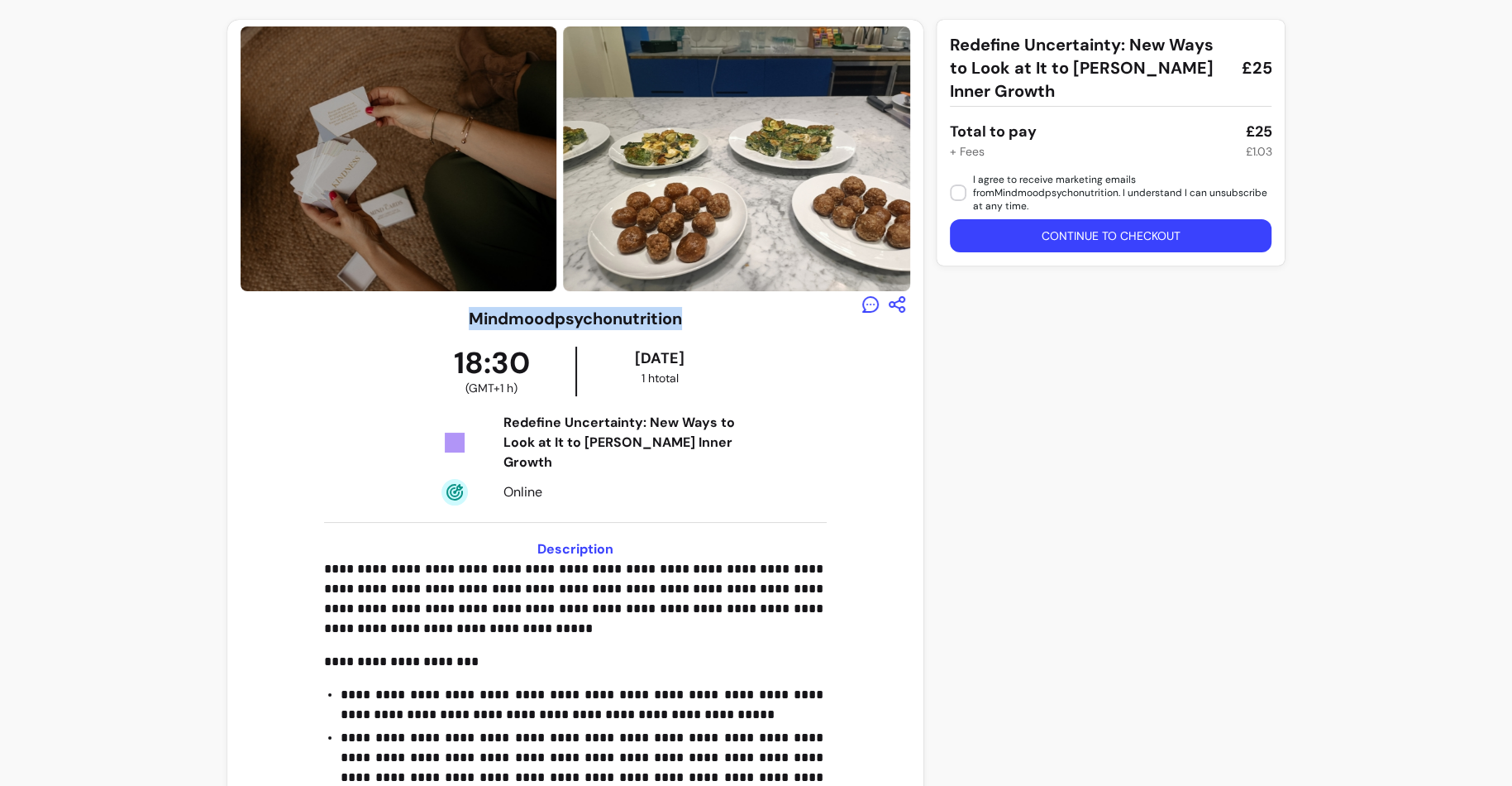
drag, startPoint x: 468, startPoint y: 316, endPoint x: 691, endPoint y: 322, distance: 223.1
click at [690, 322] on div "**********" at bounding box center [575, 679] width 671 height 745
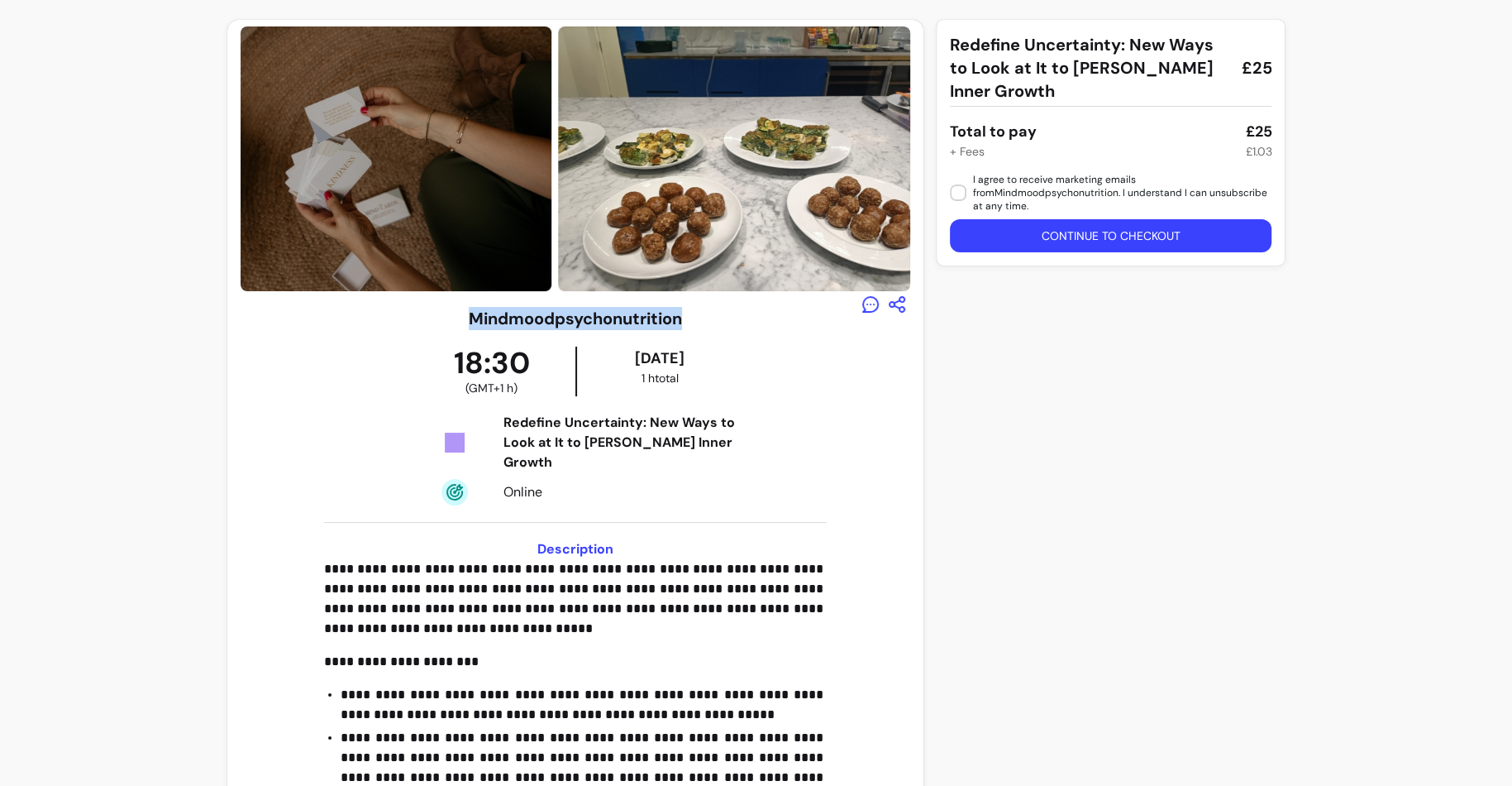
copy h3 "Mindmoodpsychonutrition"
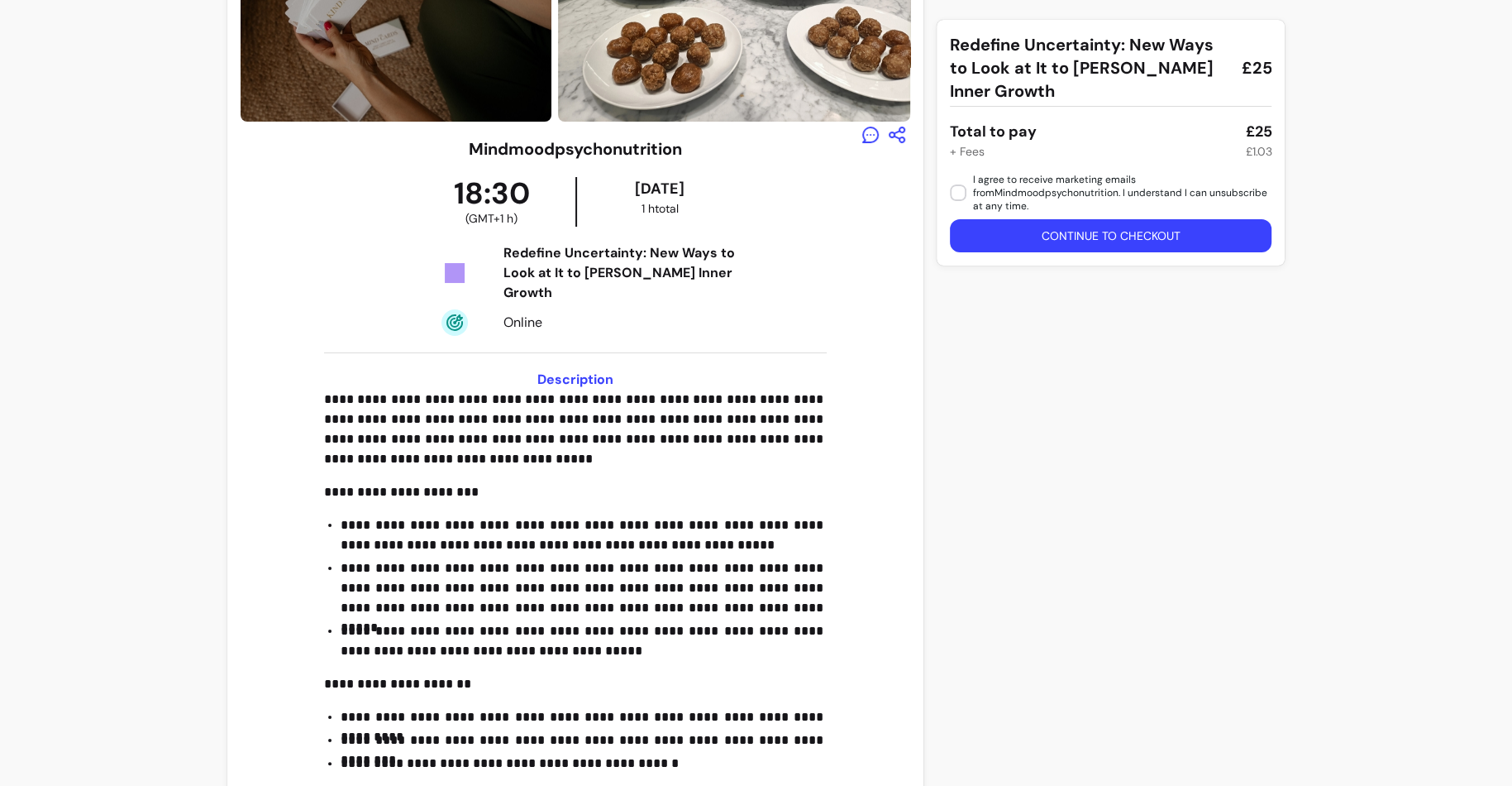
click at [536, 482] on p "**********" at bounding box center [574, 491] width 502 height 20
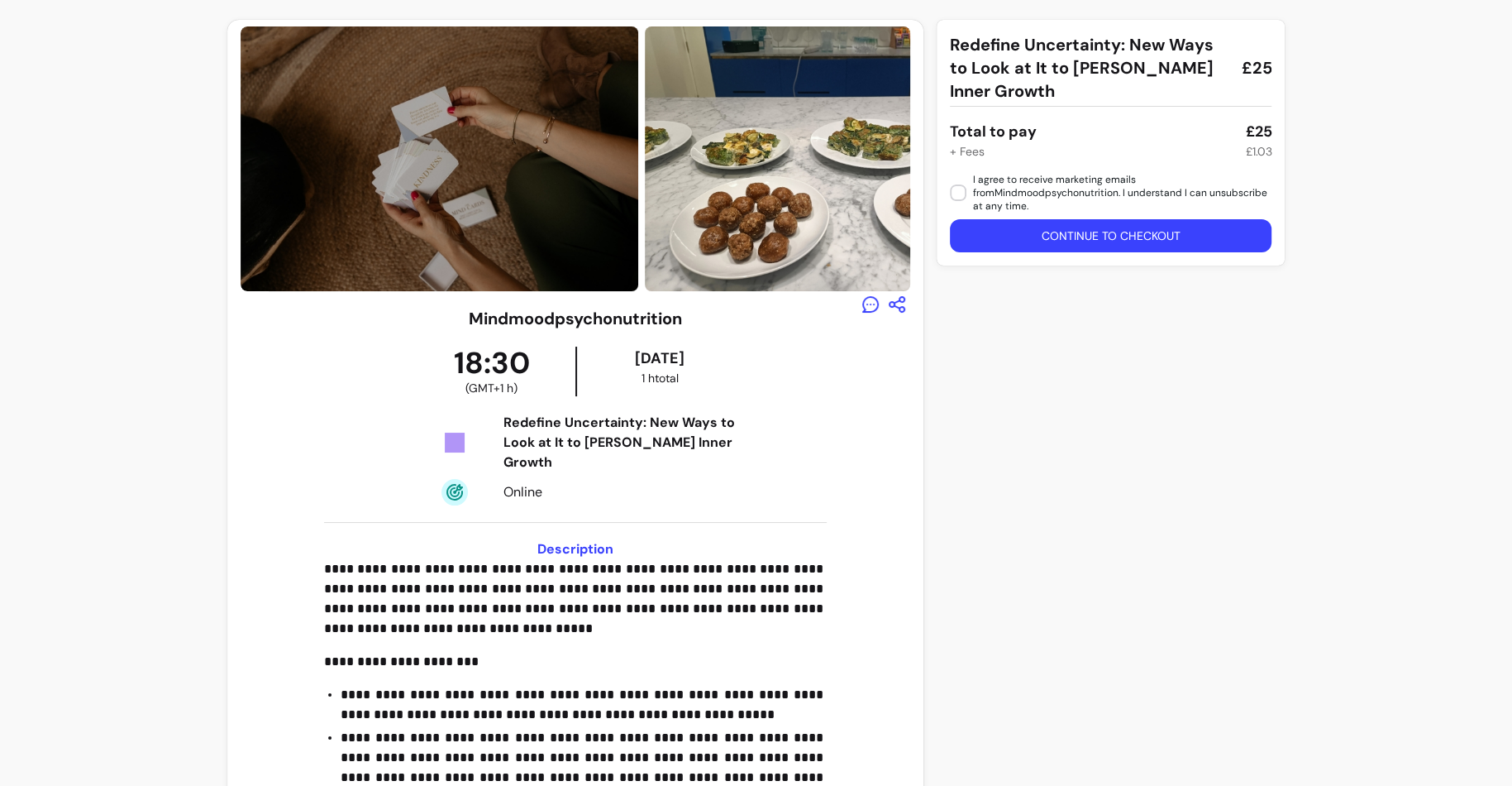
scroll to position [150, 0]
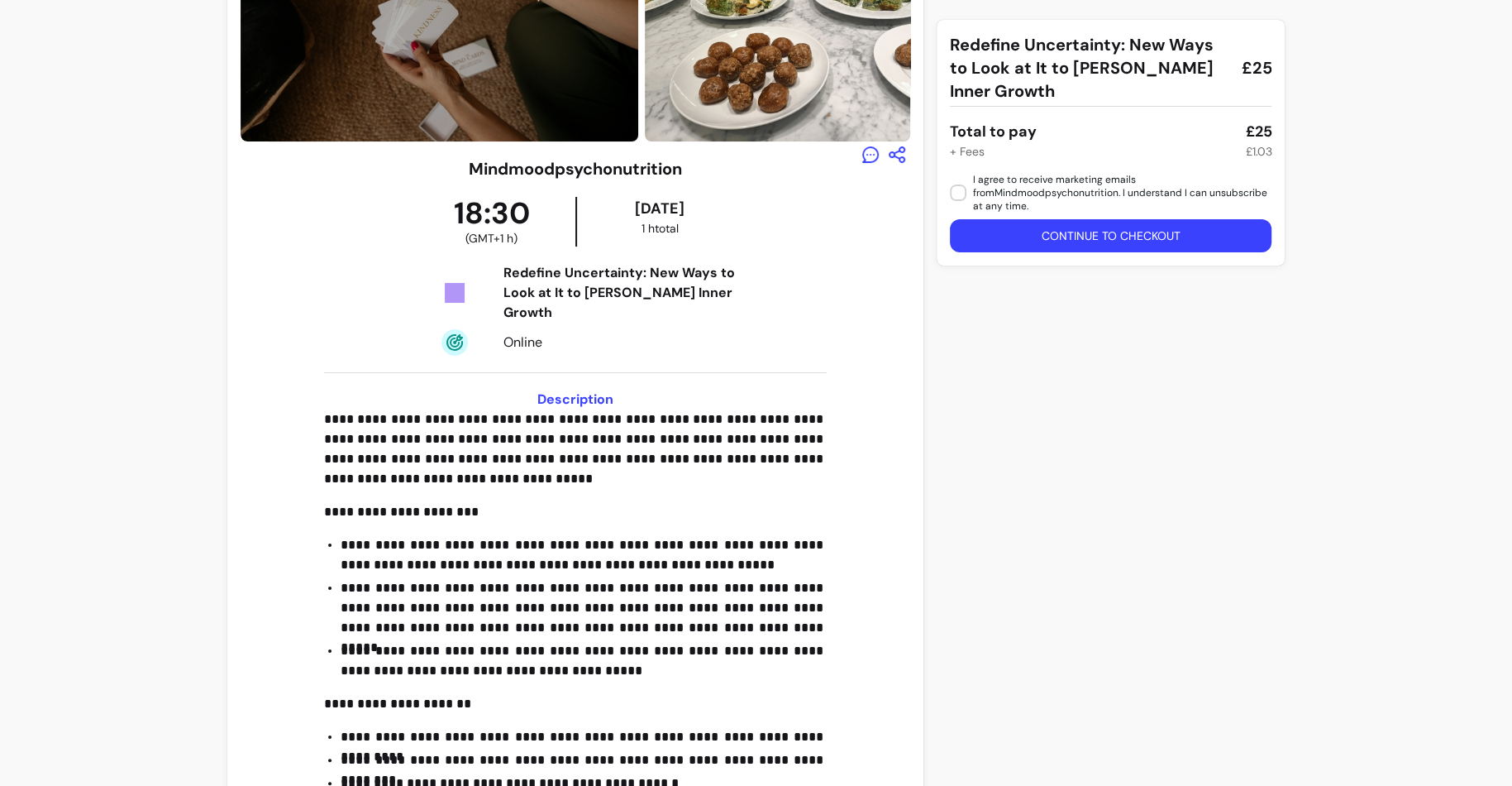
drag, startPoint x: 507, startPoint y: 269, endPoint x: 747, endPoint y: 310, distance: 243.5
click at [748, 310] on div "**********" at bounding box center [575, 530] width 671 height 745
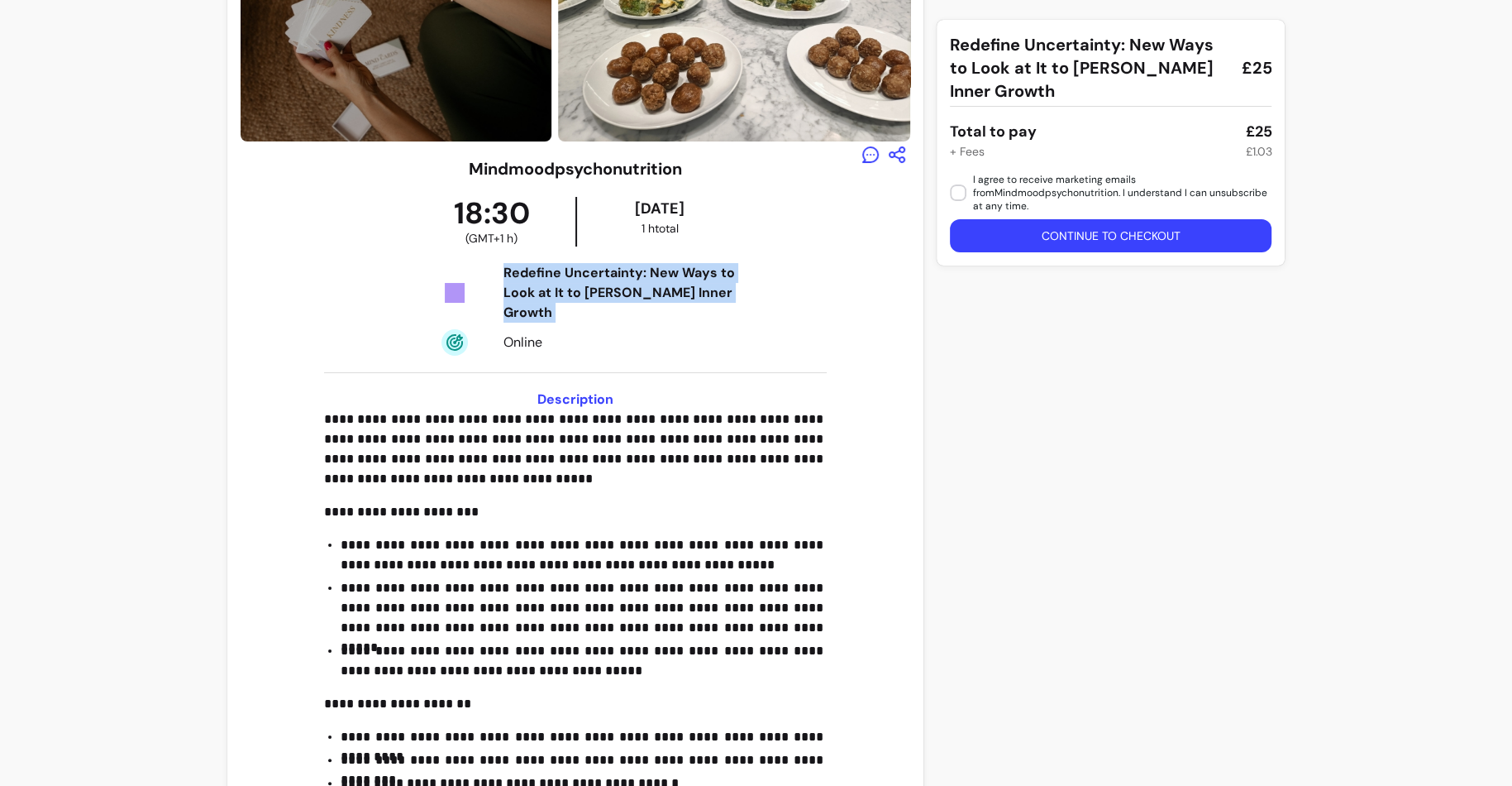
drag, startPoint x: 746, startPoint y: 310, endPoint x: 502, endPoint y: 269, distance: 247.4
click at [502, 269] on div "**********" at bounding box center [575, 530] width 671 height 745
copy div "Redefine Uncertainty: New Ways to Look at It to Foster Inner Growth"
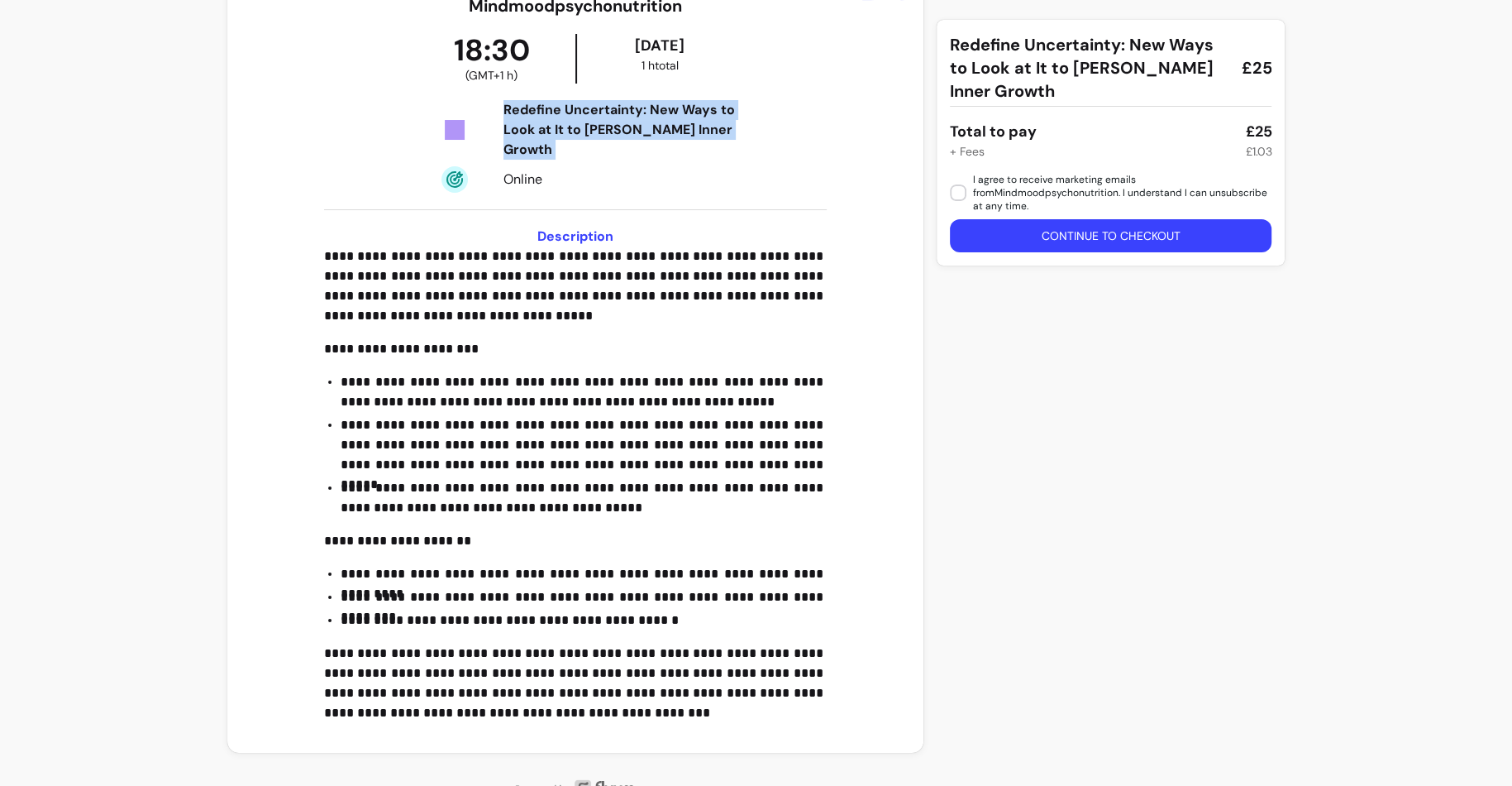
scroll to position [329, 0]
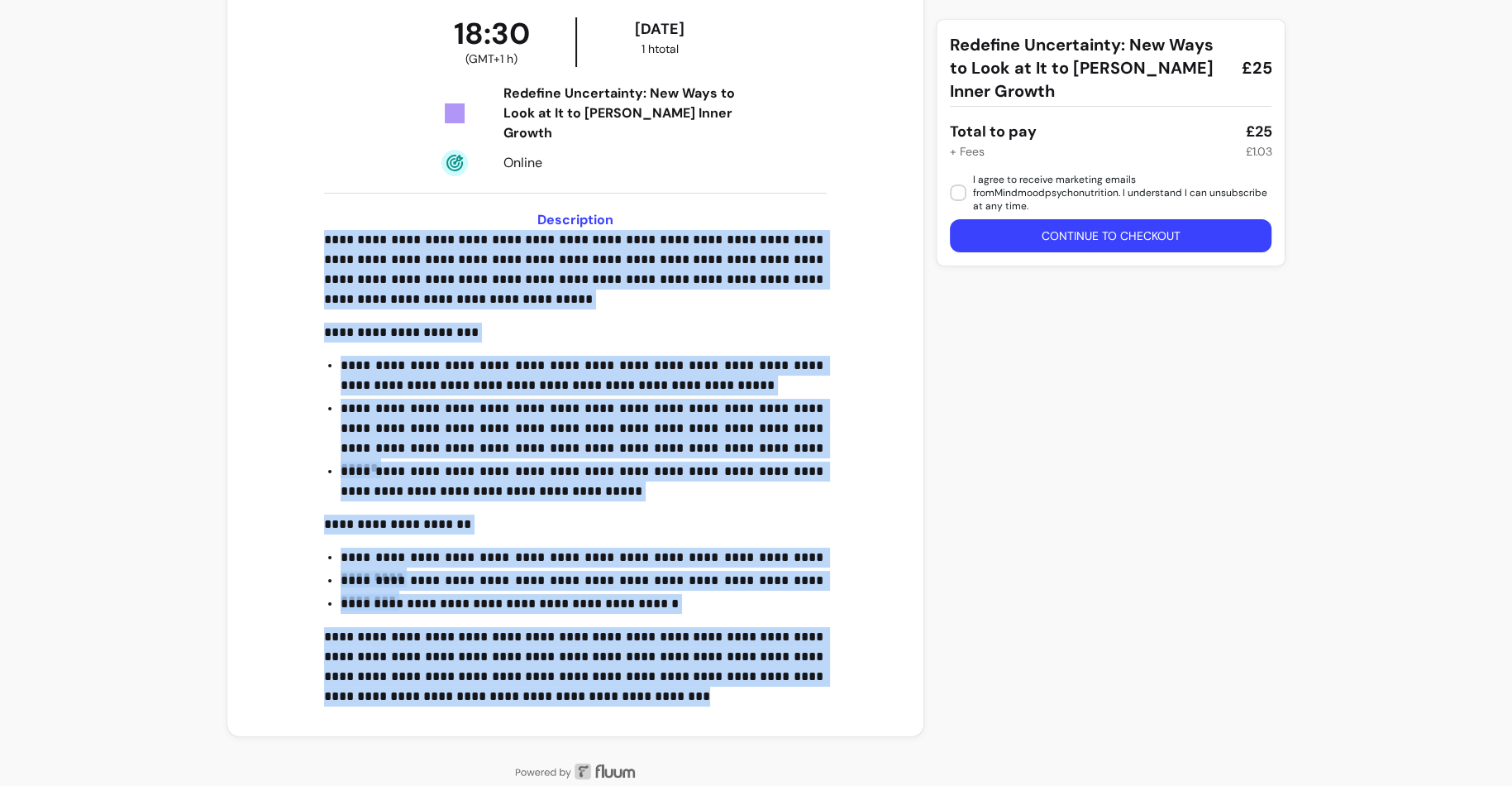
drag, startPoint x: 324, startPoint y: 217, endPoint x: 872, endPoint y: 692, distance: 725.2
click at [872, 693] on div "**********" at bounding box center [575, 350] width 671 height 745
copy div "**********"
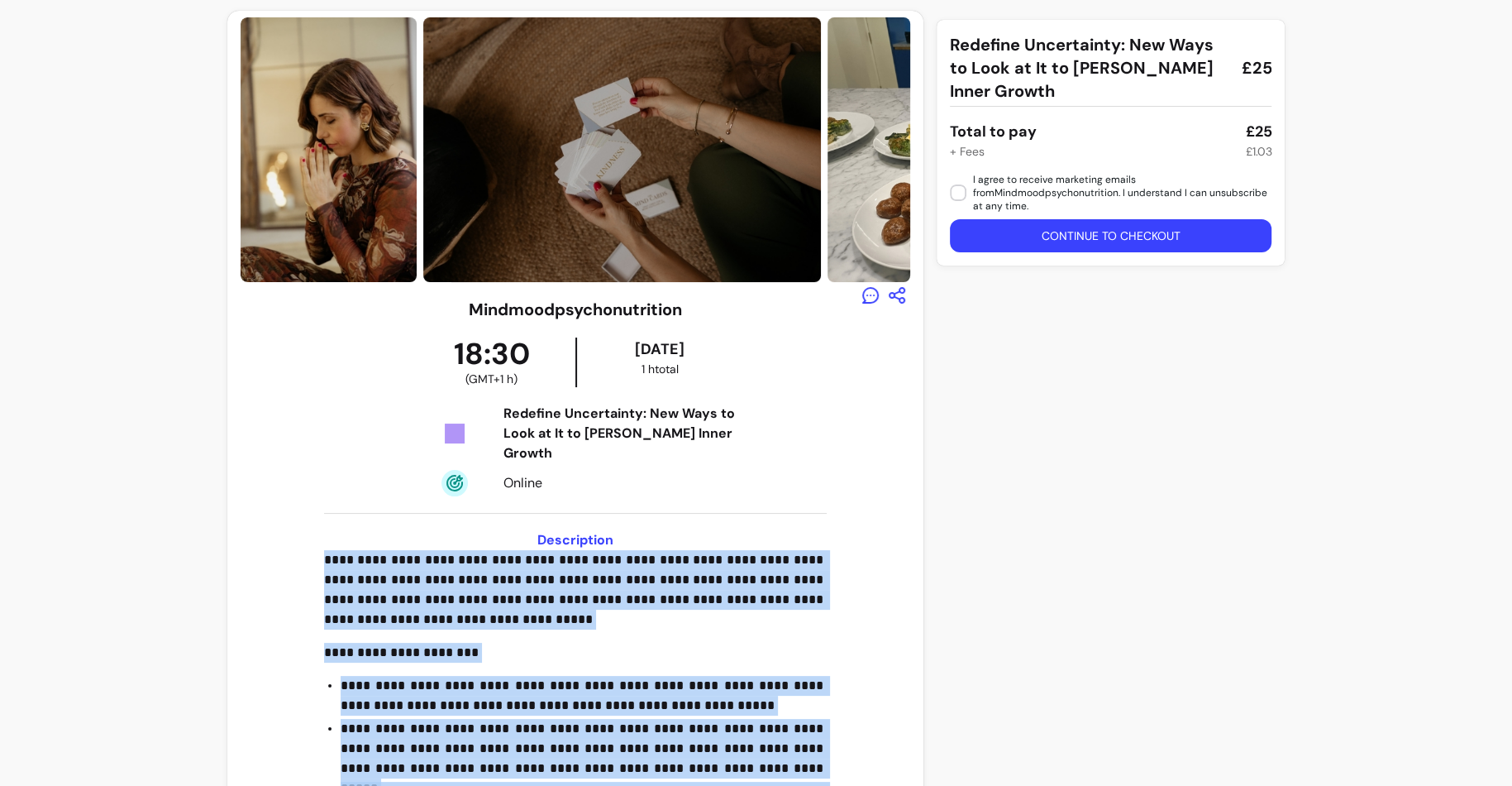
scroll to position [0, 0]
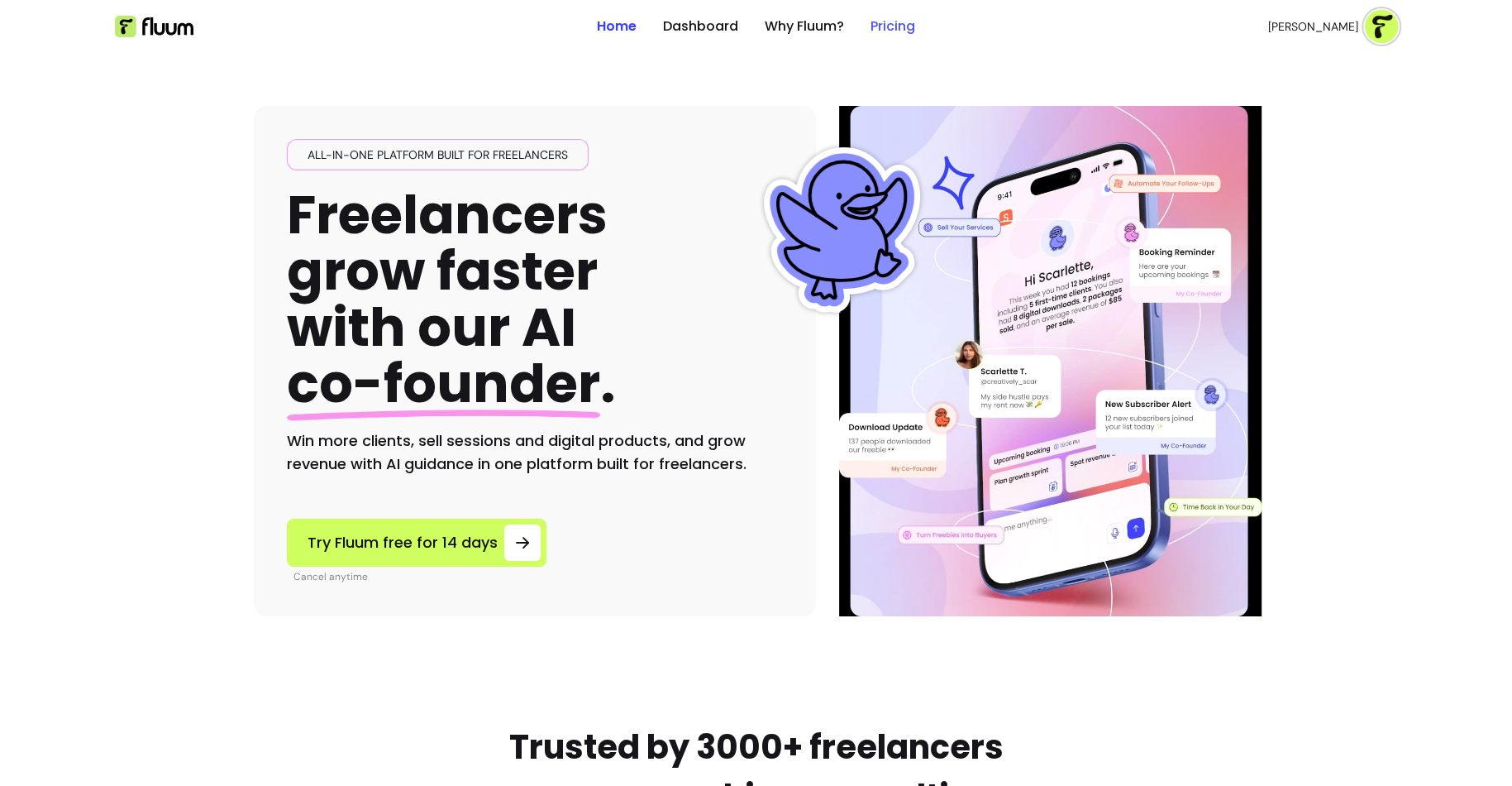
click at [889, 27] on link "Pricing" at bounding box center [894, 26] width 45 height 20
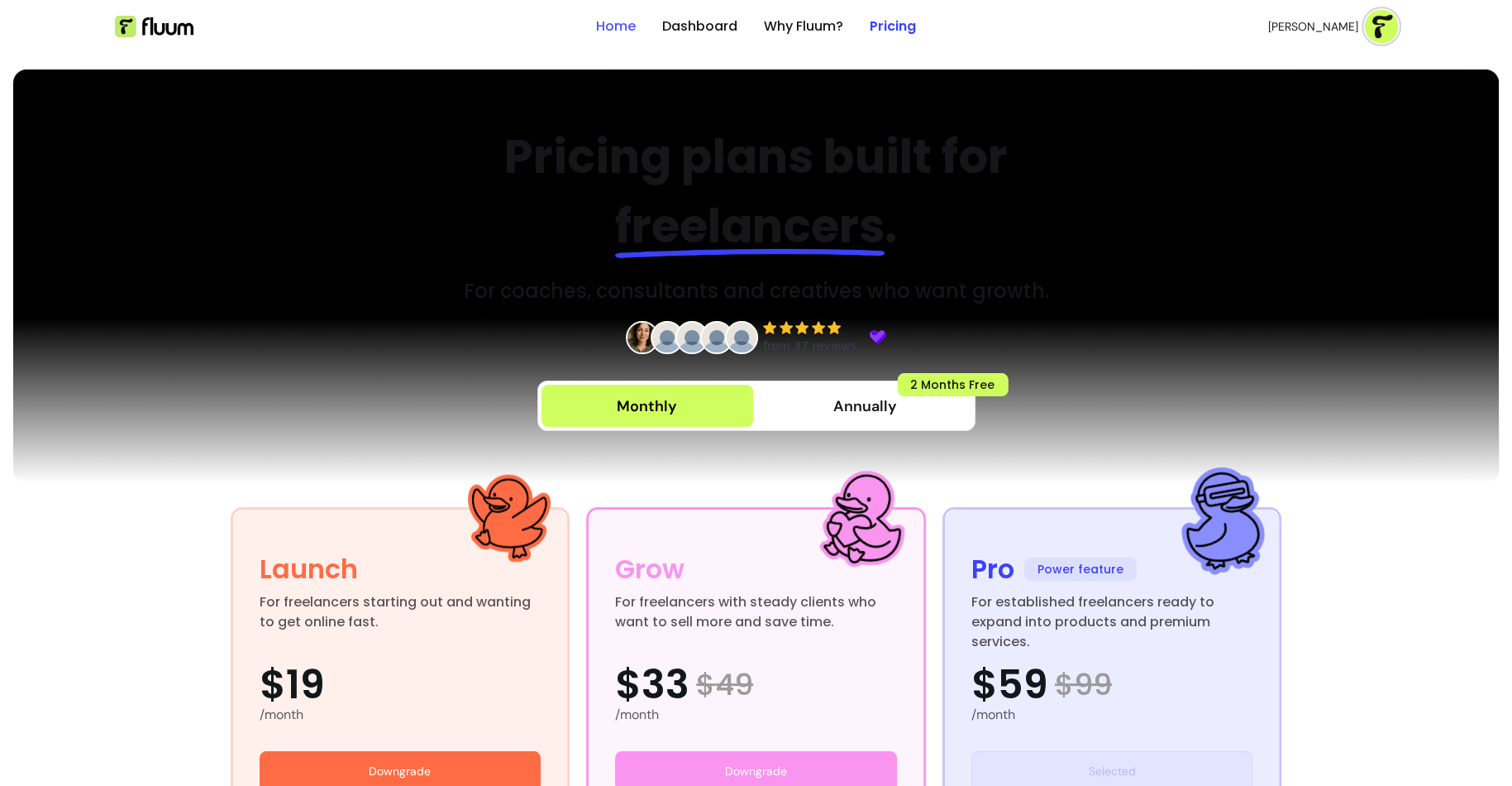
click at [617, 24] on link "Home" at bounding box center [616, 26] width 39 height 20
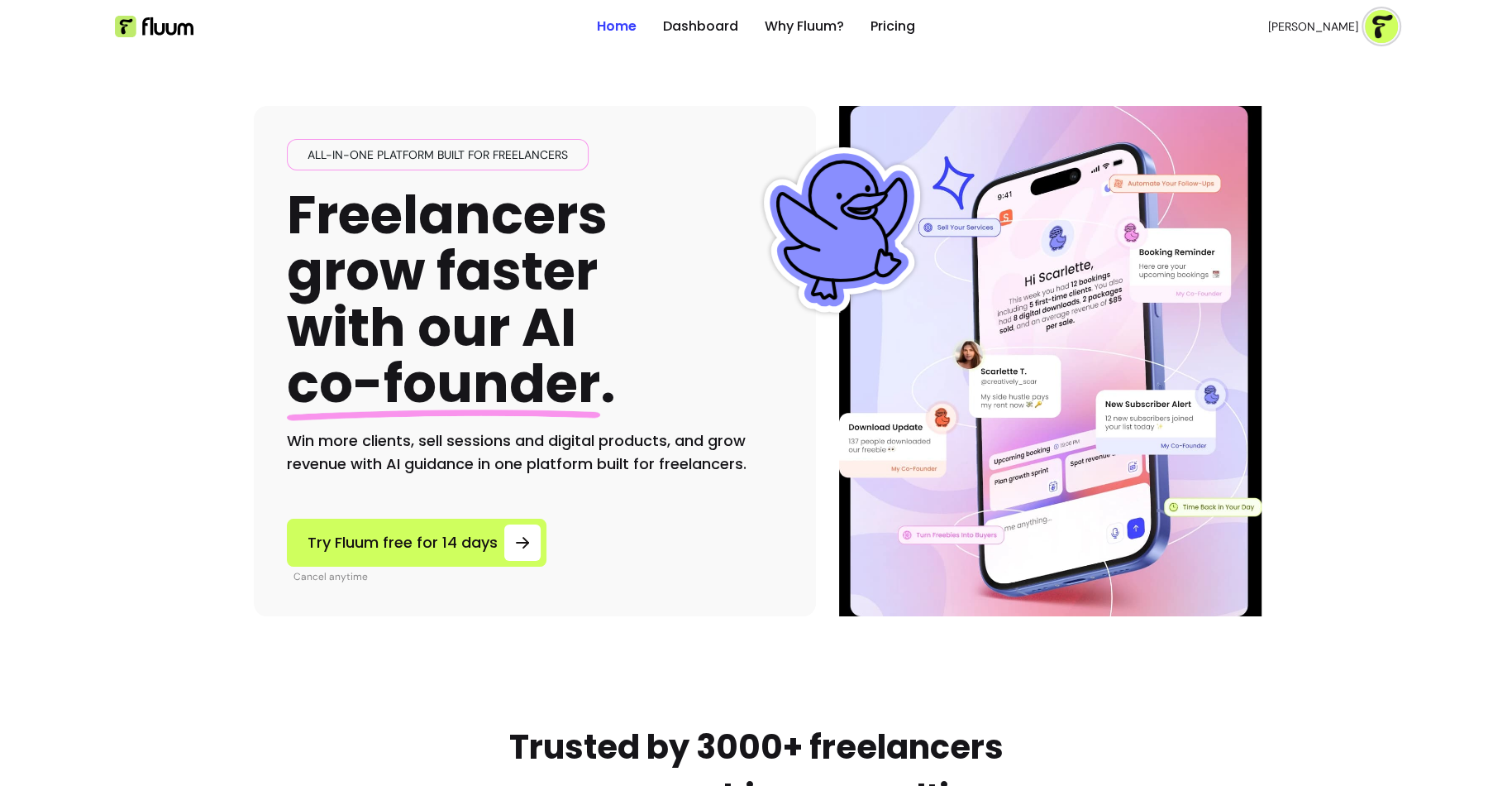
click at [710, 38] on ul "Home Dashboard Why Fluum? Pricing" at bounding box center [756, 26] width 318 height 53
click at [710, 32] on link "Dashboard" at bounding box center [701, 26] width 75 height 20
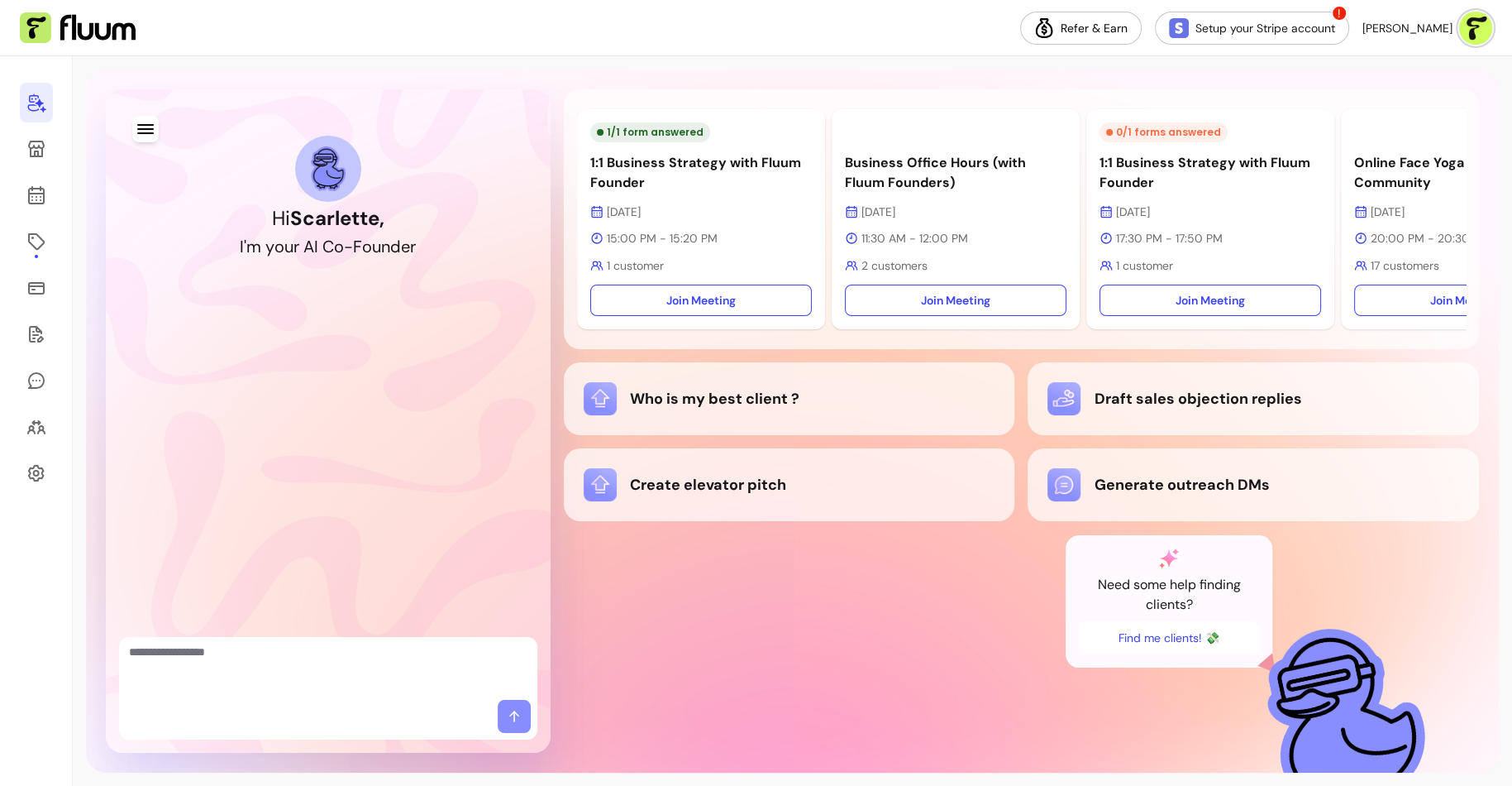
click at [226, 661] on textarea "Ask me anything..." at bounding box center [328, 668] width 399 height 50
click at [32, 246] on icon at bounding box center [36, 240] width 20 height 20
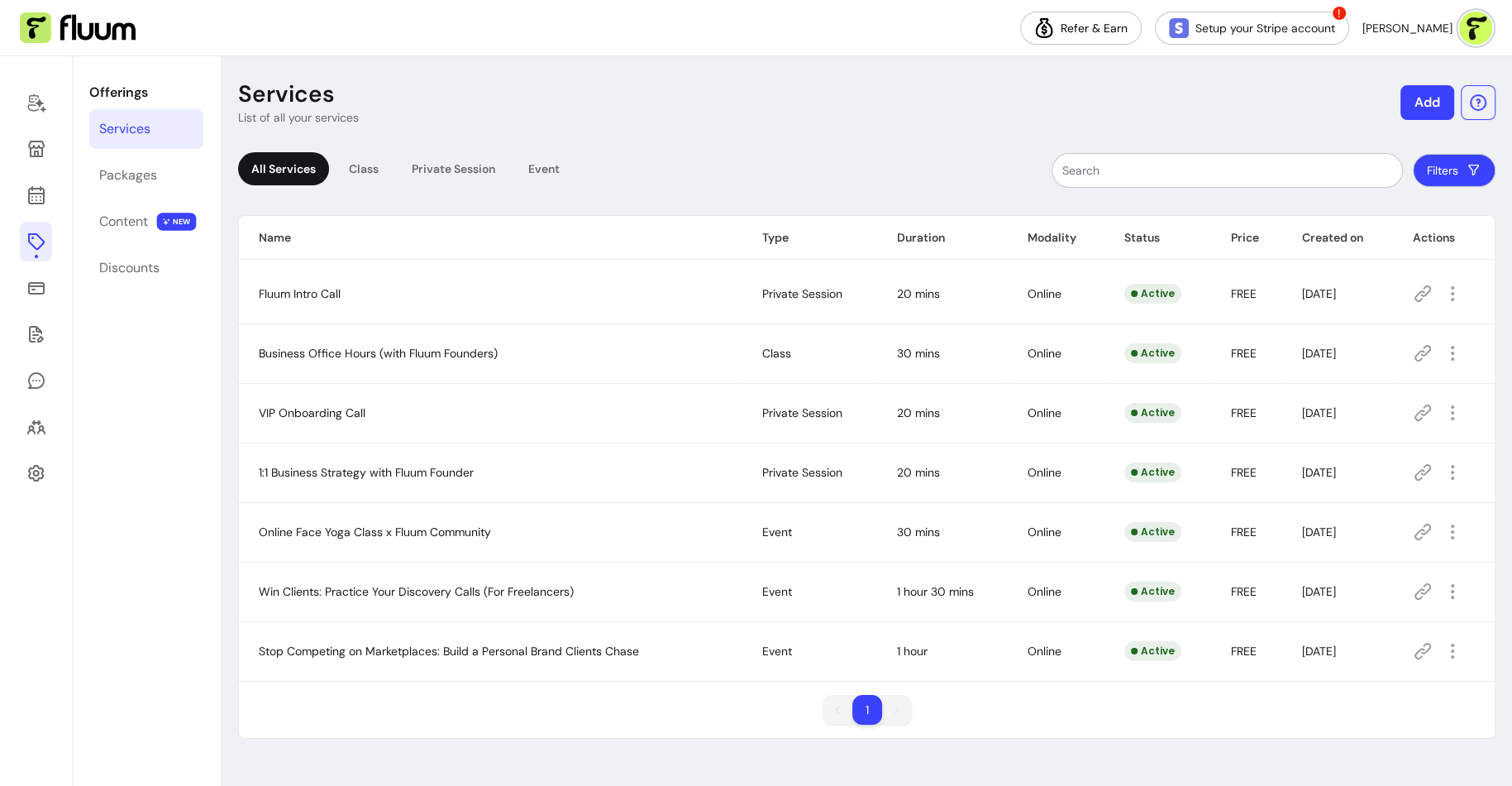
click at [329, 414] on span "VIP Onboarding Call" at bounding box center [313, 413] width 107 height 15
click at [1415, 403] on icon at bounding box center [1422, 412] width 20 height 20
click at [1426, 590] on icon at bounding box center [1422, 590] width 20 height 20
click at [37, 35] on img at bounding box center [78, 28] width 116 height 32
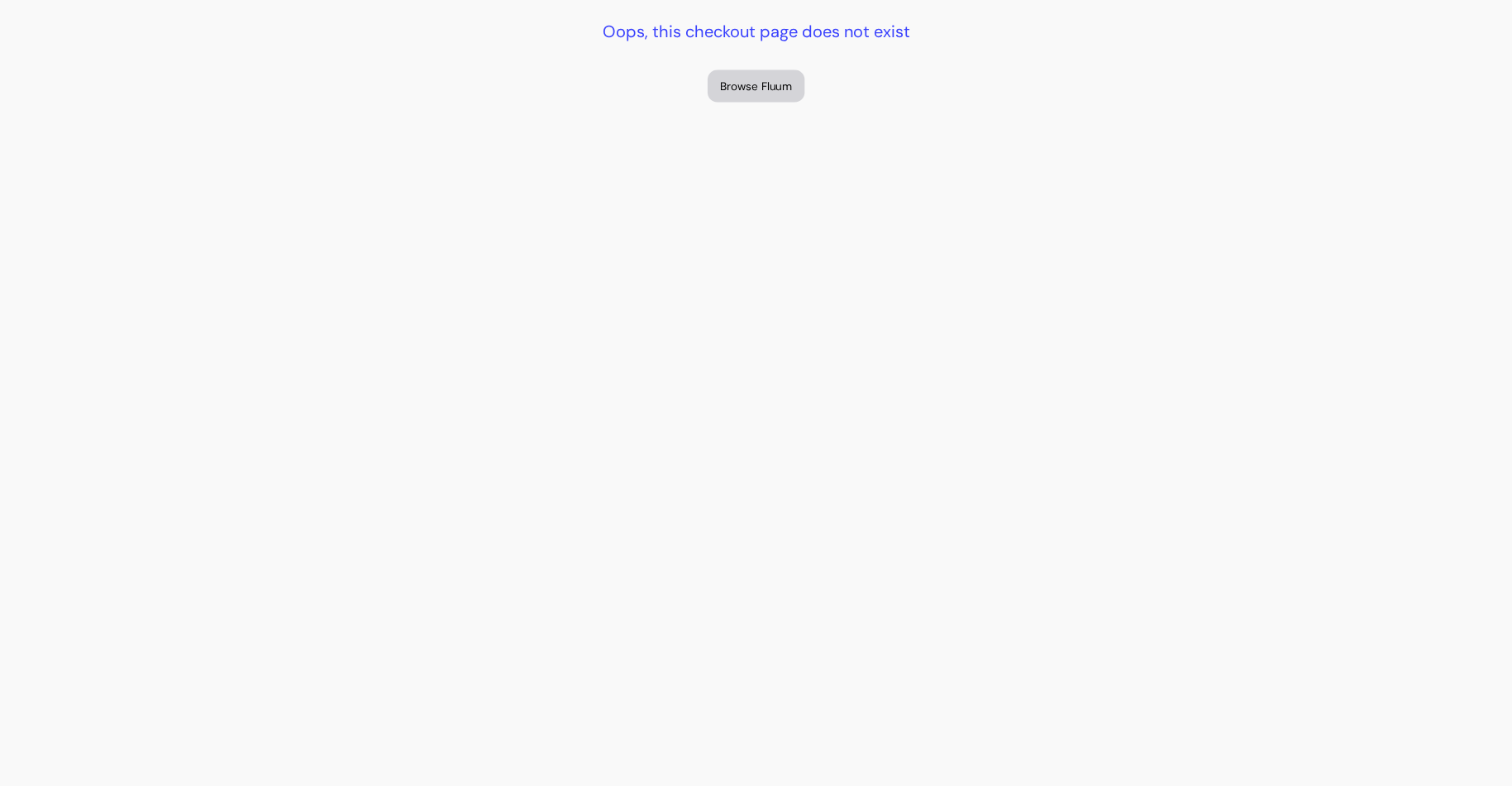
click at [773, 91] on button "Browse Fluum" at bounding box center [755, 86] width 96 height 32
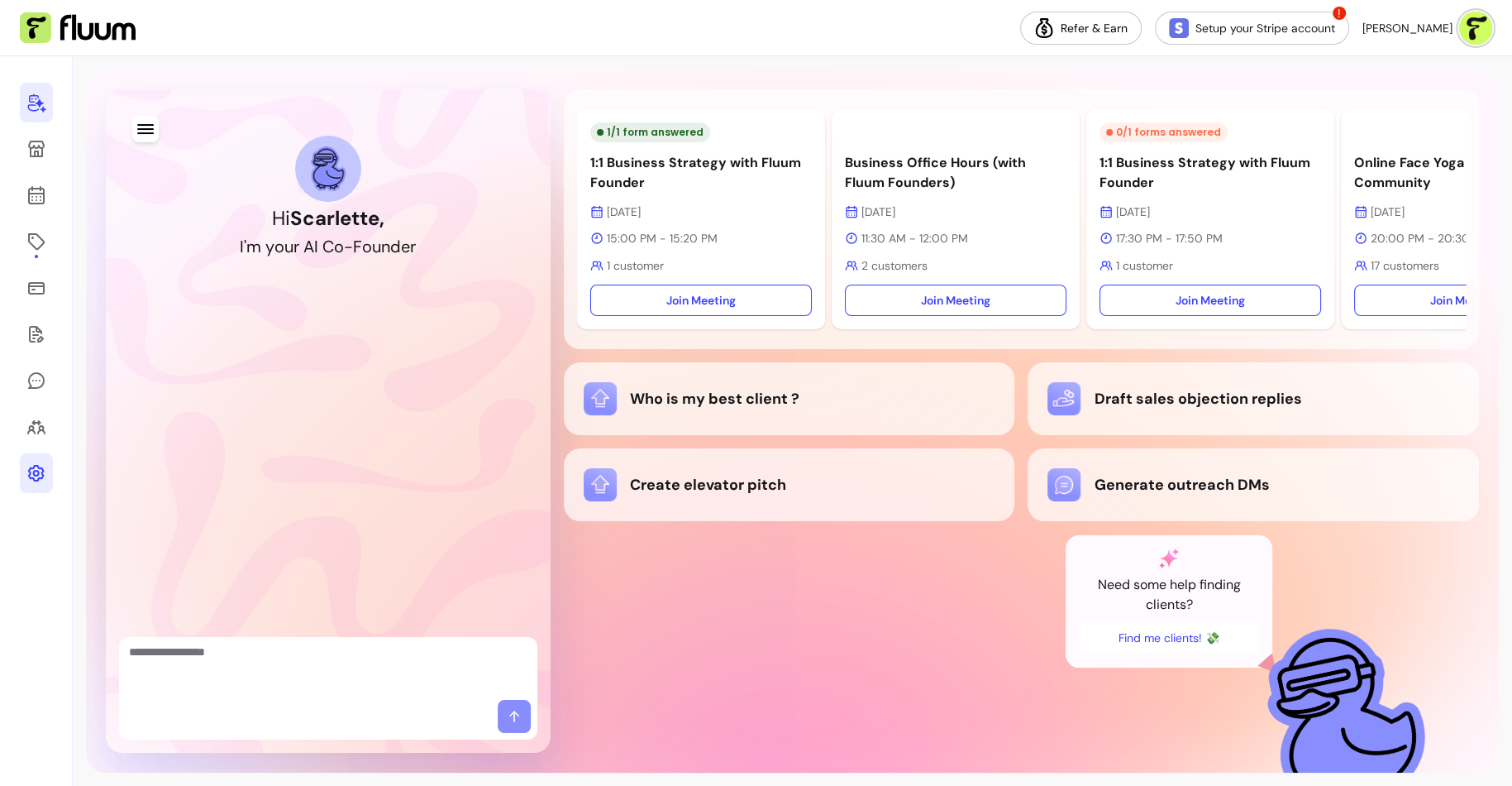
click at [30, 470] on icon at bounding box center [36, 473] width 20 height 20
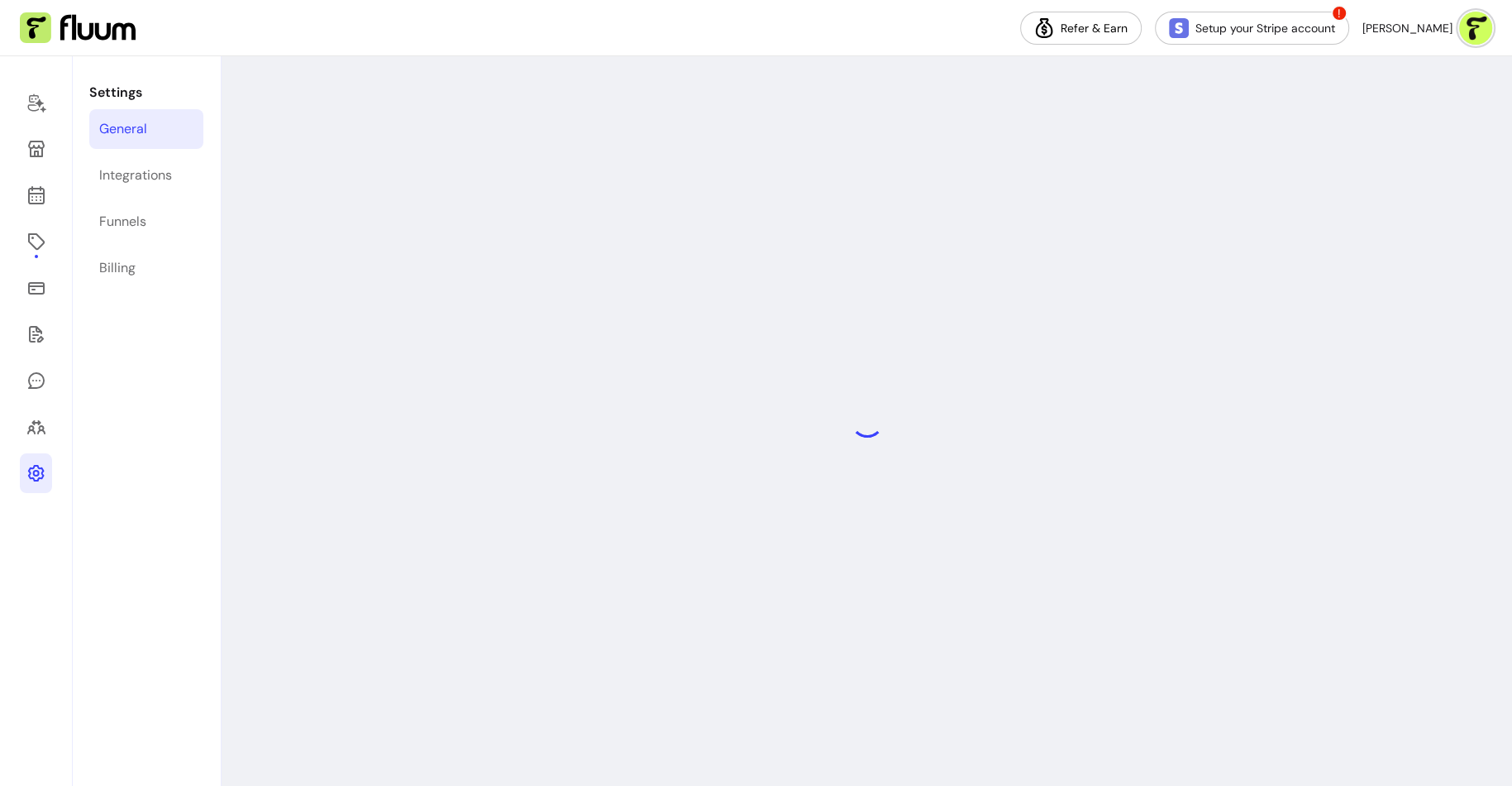
select select "**********"
select select "***"
select select "****"
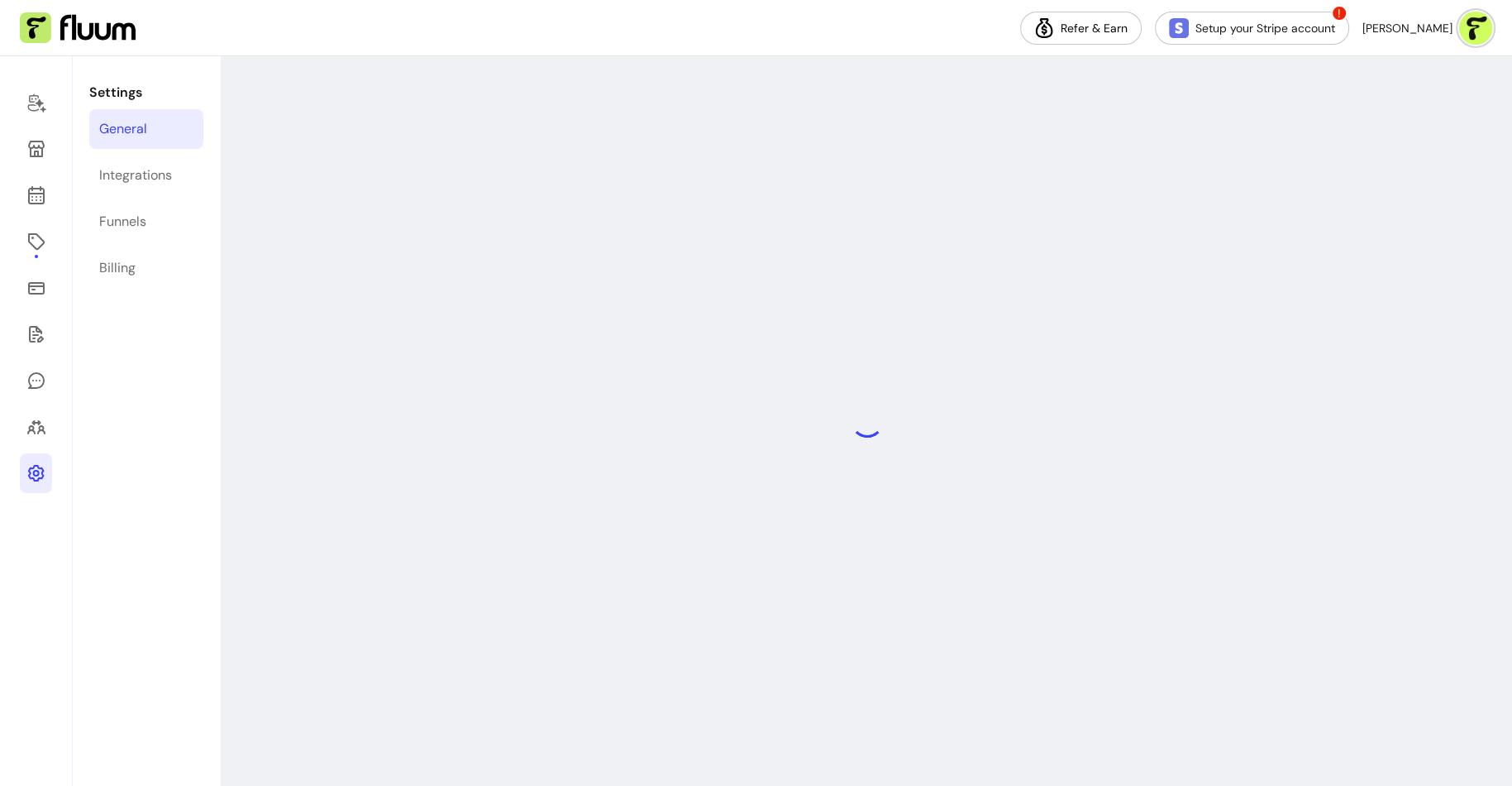
select select "***"
select select "****"
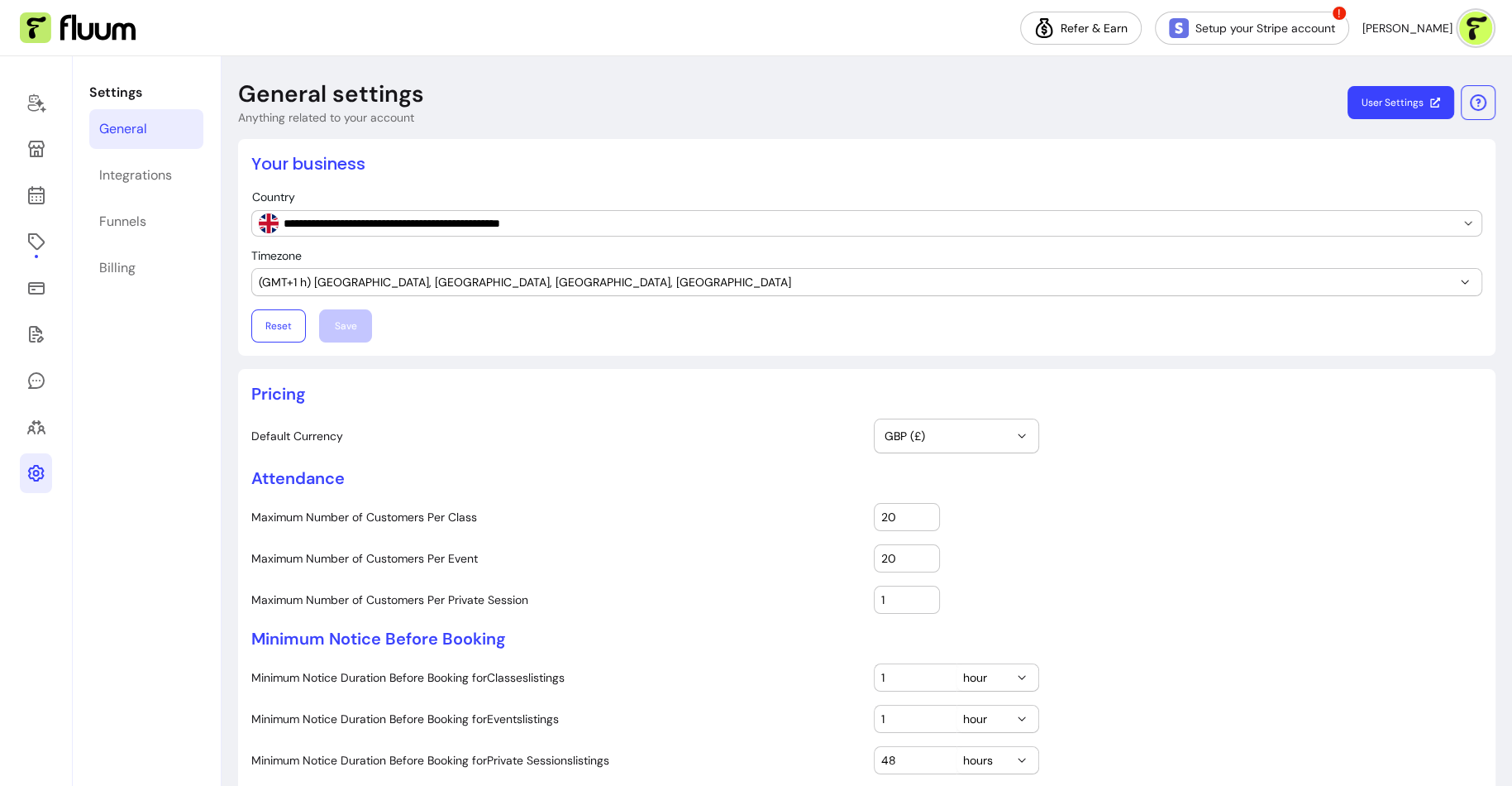
click at [110, 36] on img at bounding box center [78, 28] width 116 height 32
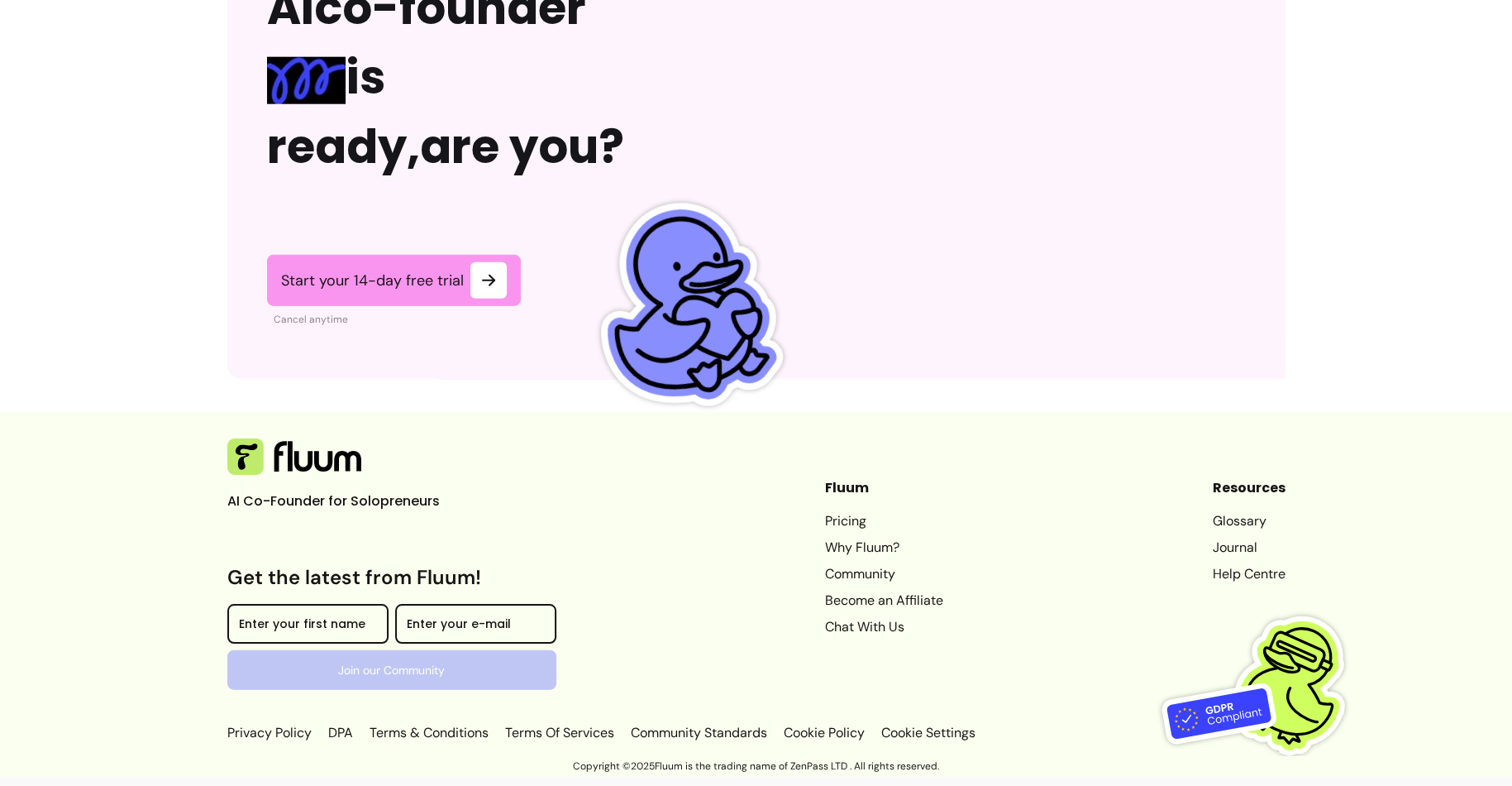
scroll to position [4045, 0]
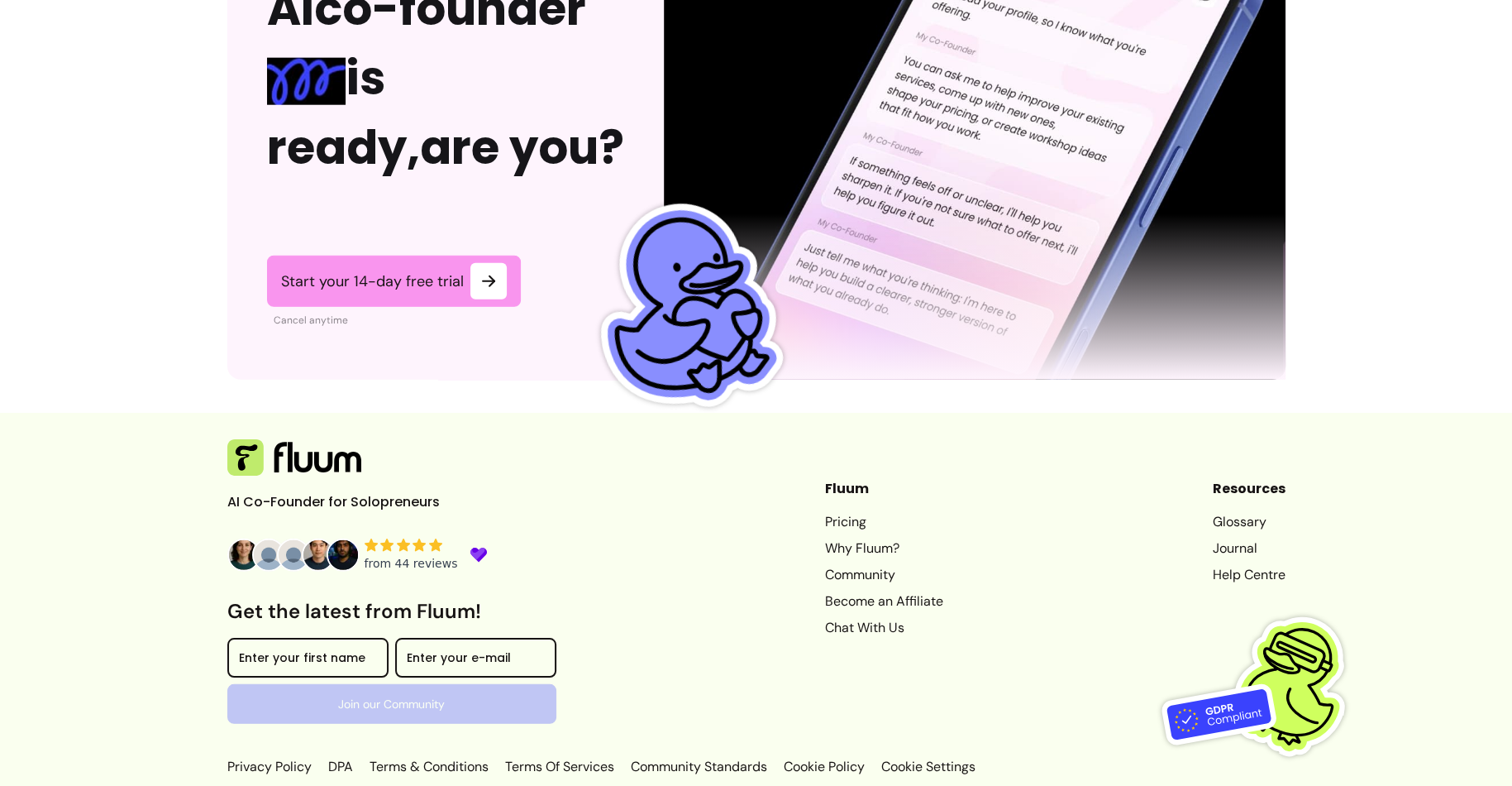
click at [387, 540] on icon at bounding box center [387, 544] width 13 height 12
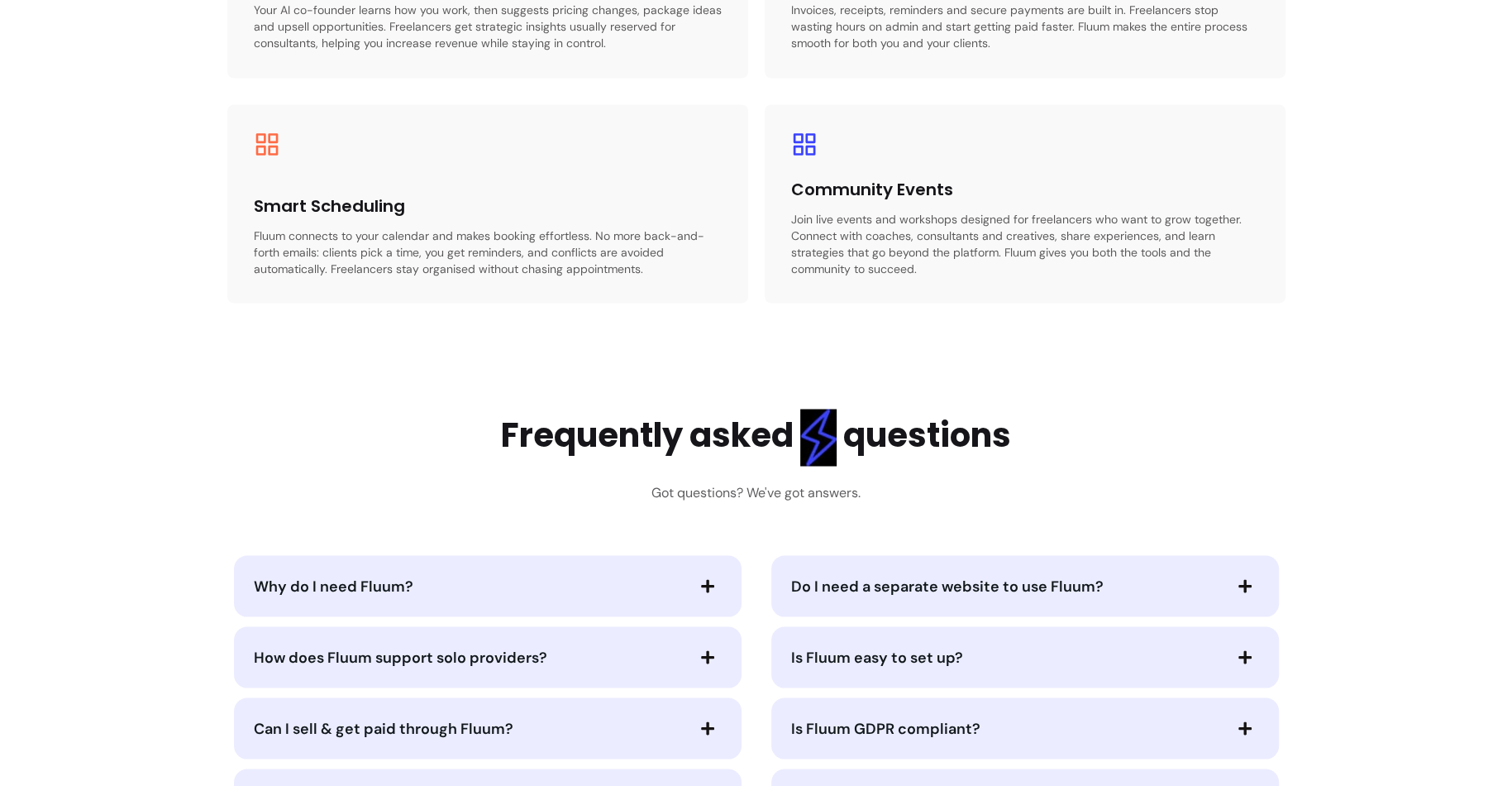
scroll to position [4066, 0]
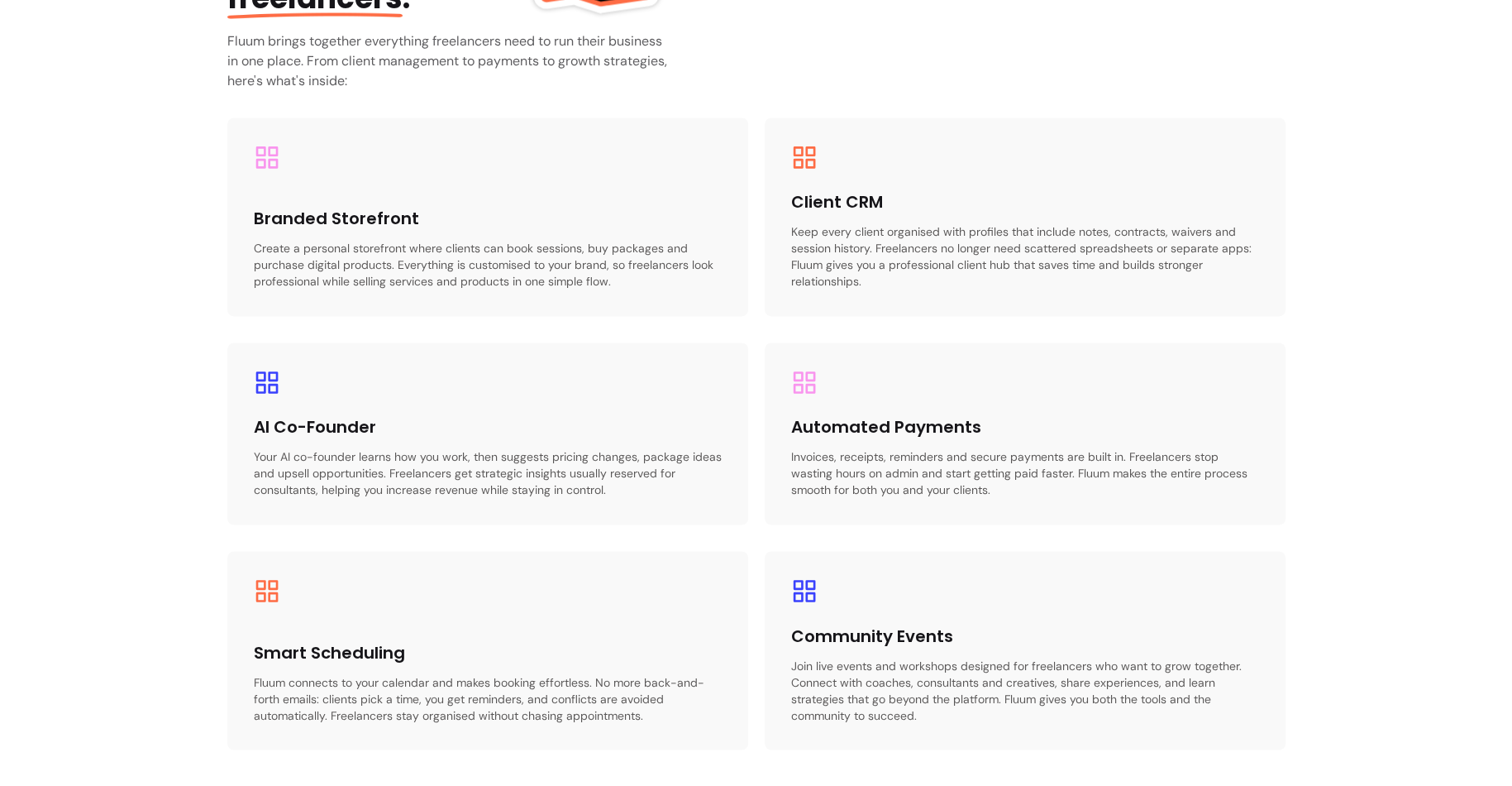
scroll to position [2227, 0]
